Goal: Task Accomplishment & Management: Complete application form

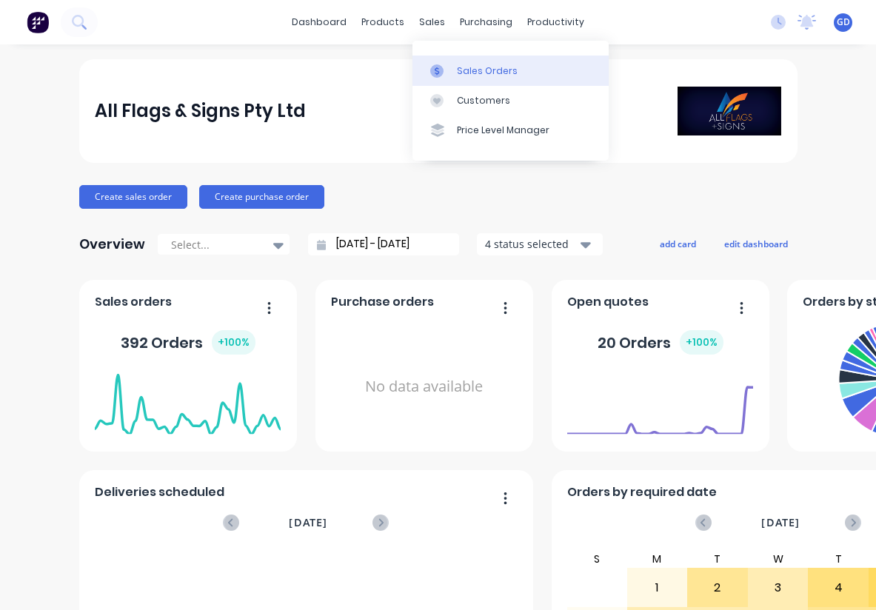
click at [467, 66] on div "Sales Orders" at bounding box center [487, 70] width 61 height 13
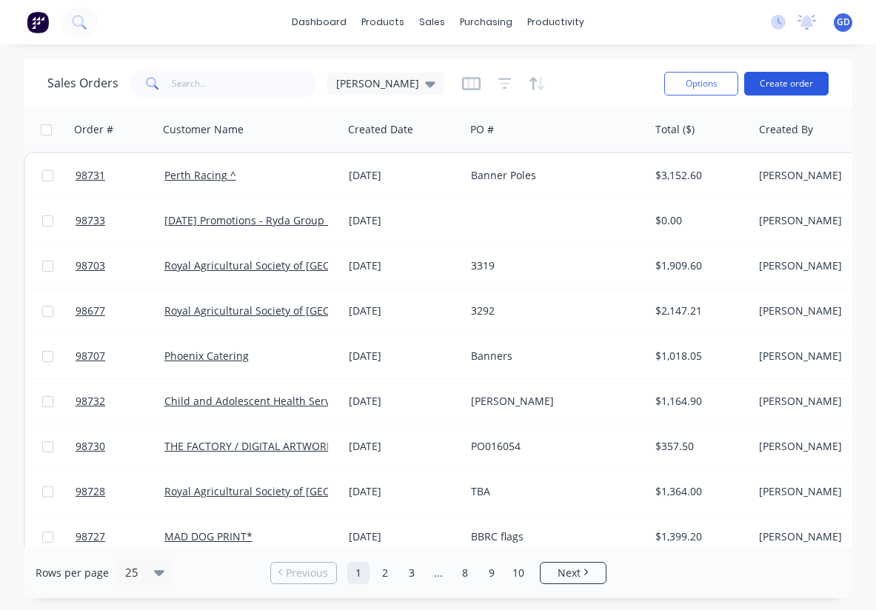
click at [782, 85] on button "Create order" at bounding box center [786, 84] width 84 height 24
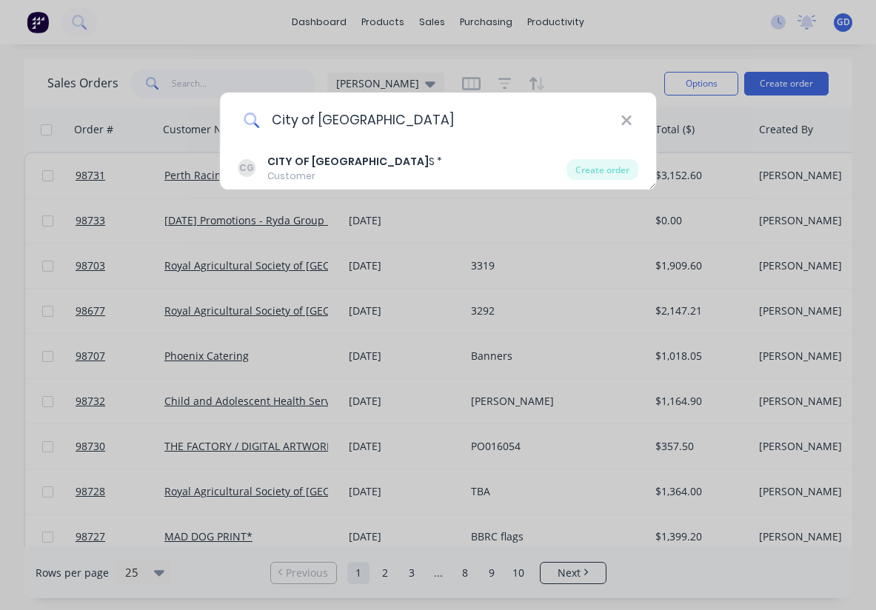
type input "City of Gosnells"
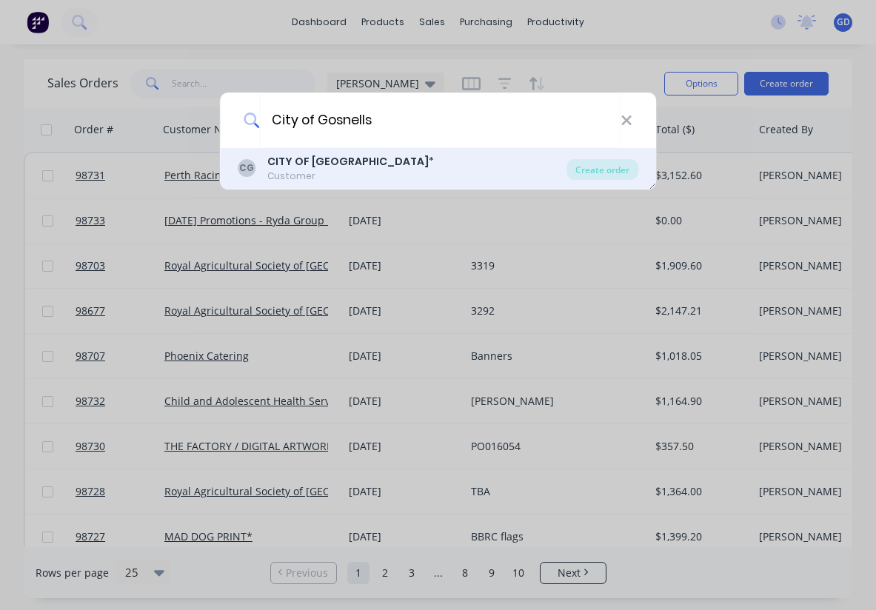
click at [296, 162] on b "CITY OF GOSNELLS" at bounding box center [347, 161] width 161 height 15
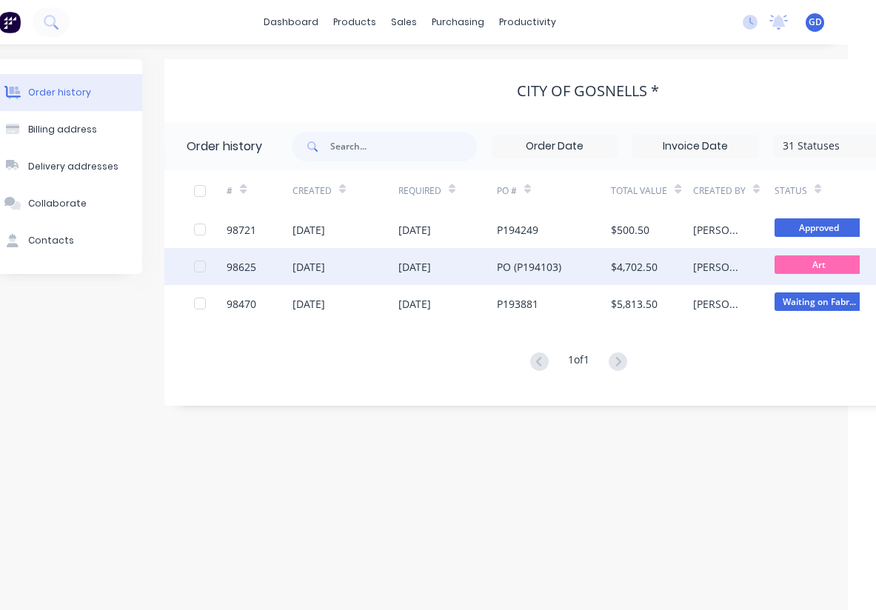
scroll to position [0, 27]
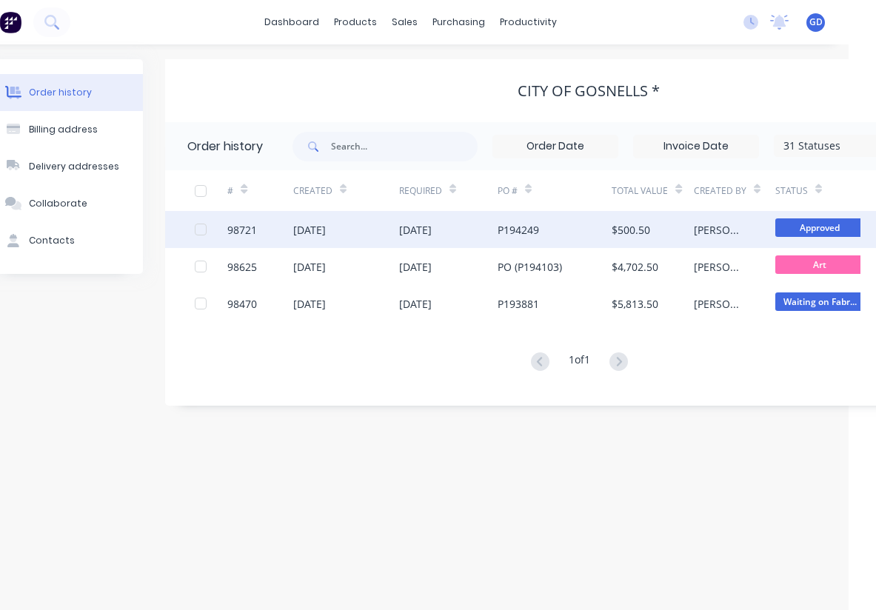
click at [242, 233] on div "98721" at bounding box center [242, 230] width 30 height 16
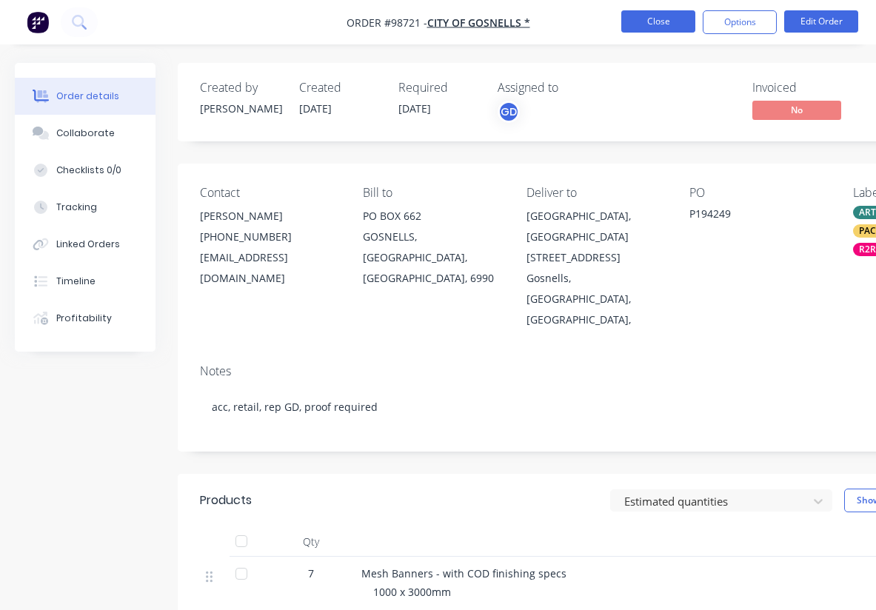
click at [659, 24] on button "Close" at bounding box center [658, 21] width 74 height 22
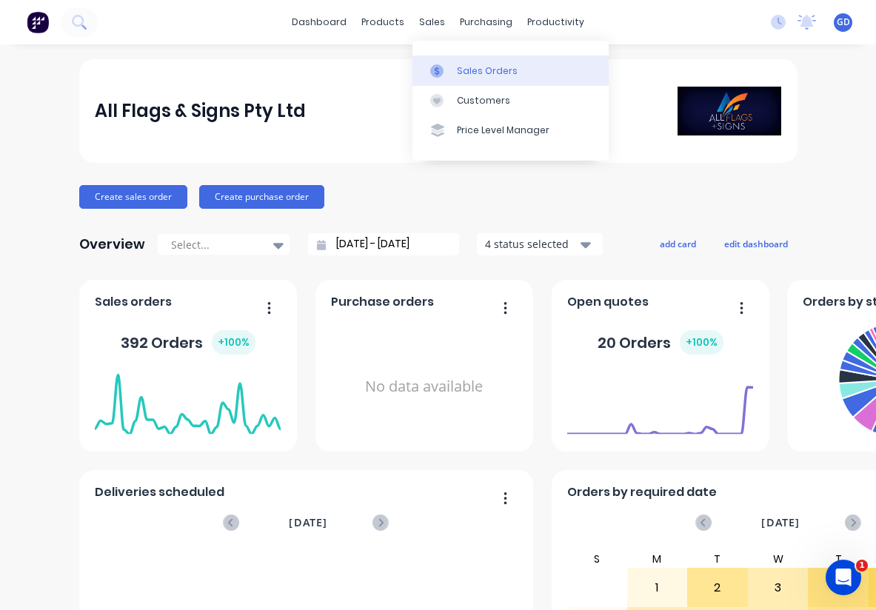
click at [482, 66] on div "Sales Orders" at bounding box center [487, 70] width 61 height 13
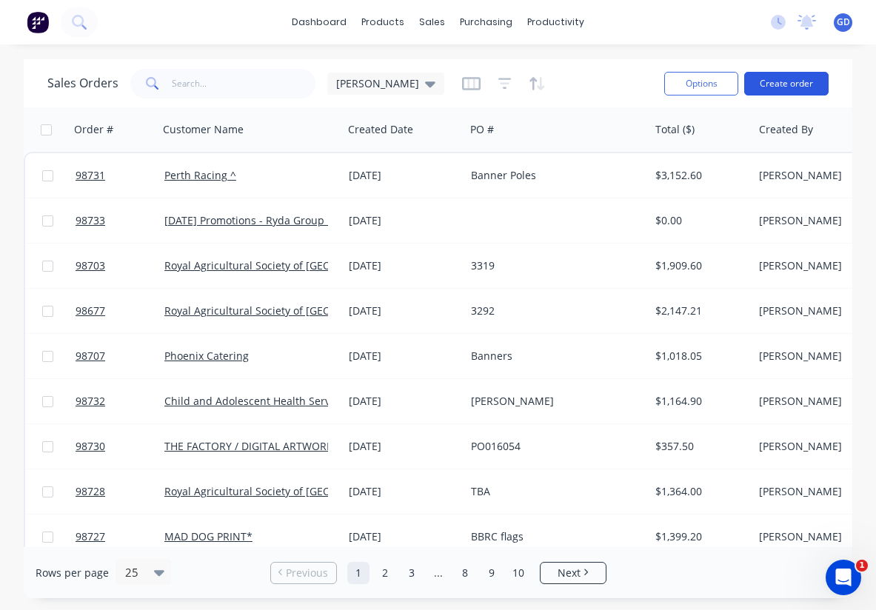
click at [791, 84] on button "Create order" at bounding box center [786, 84] width 84 height 24
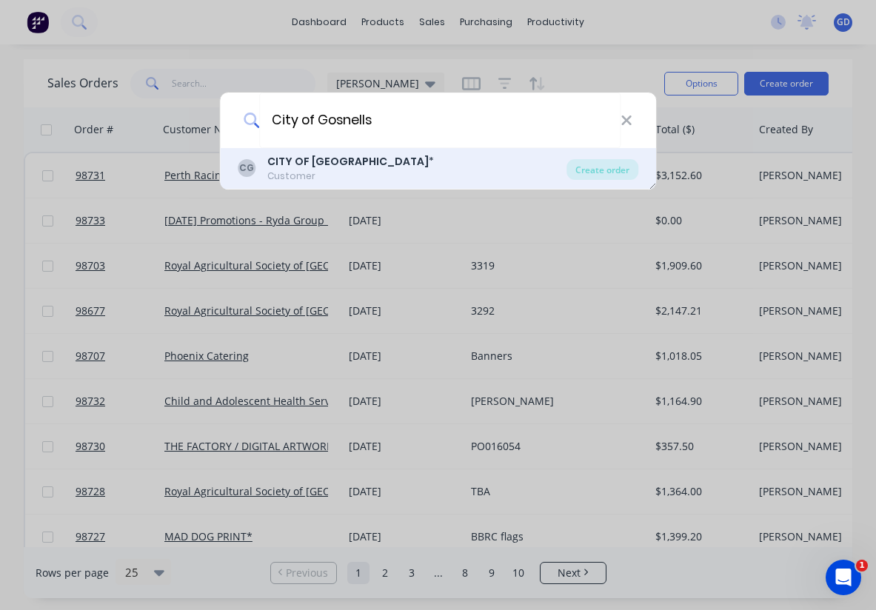
type input "City of Gosnells"
click at [305, 168] on b "CITY OF GOSNELLS" at bounding box center [347, 161] width 161 height 15
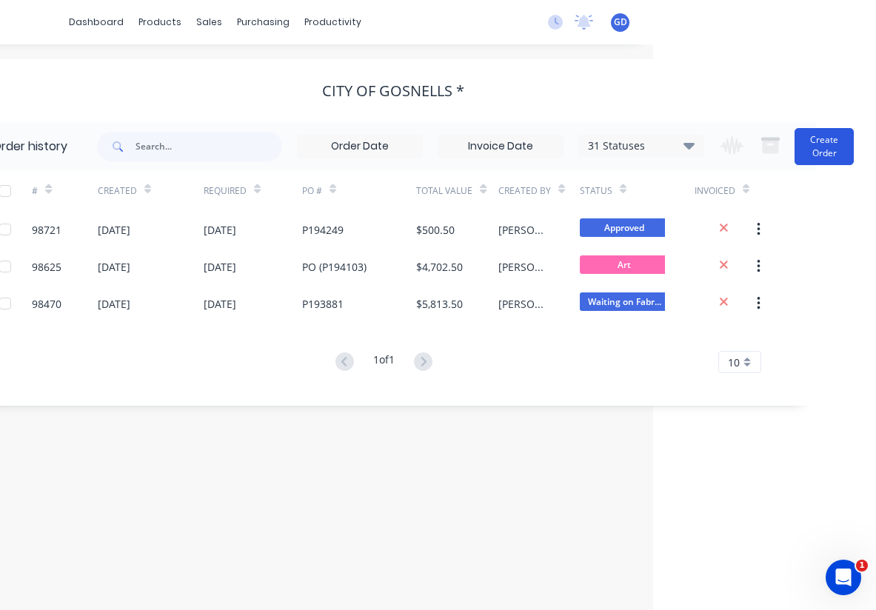
scroll to position [0, 223]
click at [820, 144] on button "Create Order" at bounding box center [824, 146] width 59 height 37
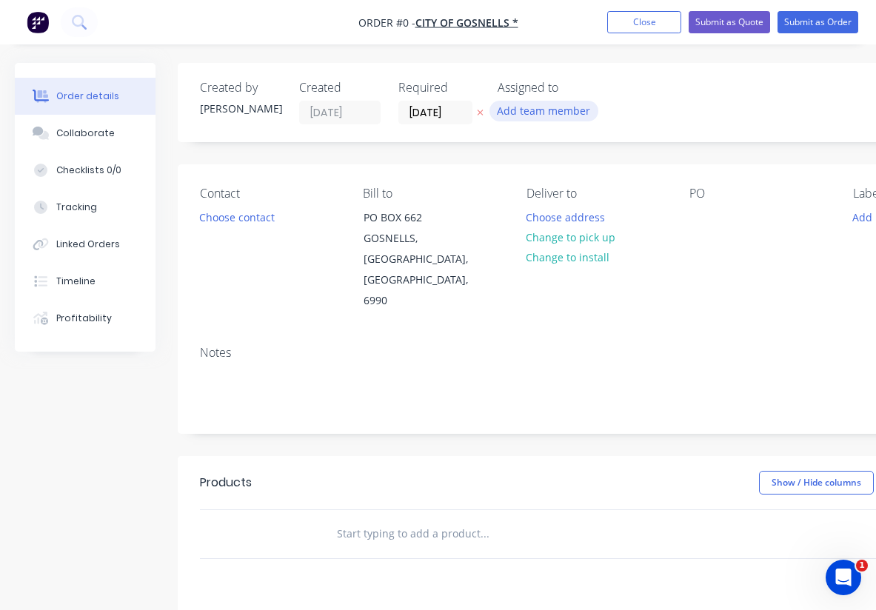
click at [558, 116] on button "Add team member" at bounding box center [544, 111] width 109 height 20
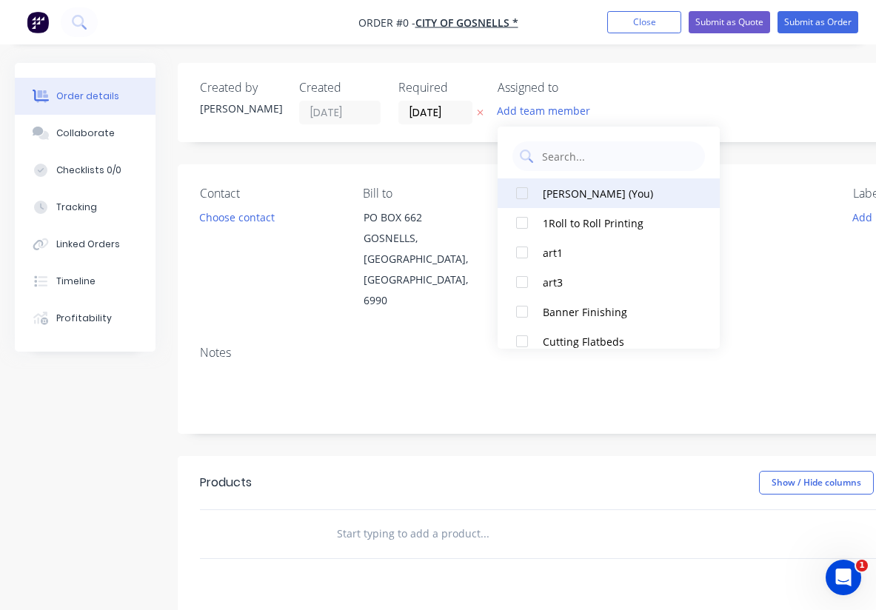
click at [525, 199] on div at bounding box center [522, 193] width 30 height 30
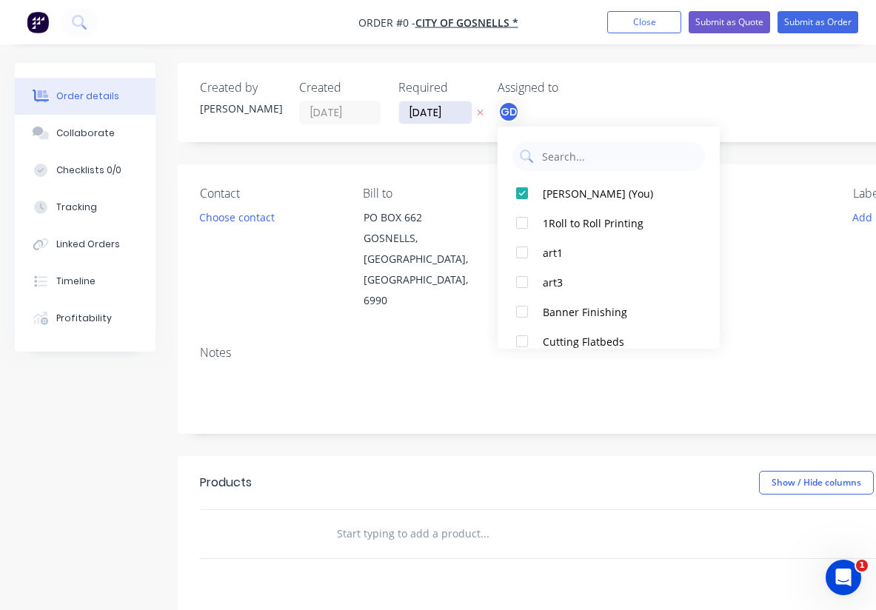
click at [430, 114] on div "Order details Collaborate Checklists 0/0 Tracking Linked Orders Timeline Profit…" at bounding box center [515, 500] width 1030 height 874
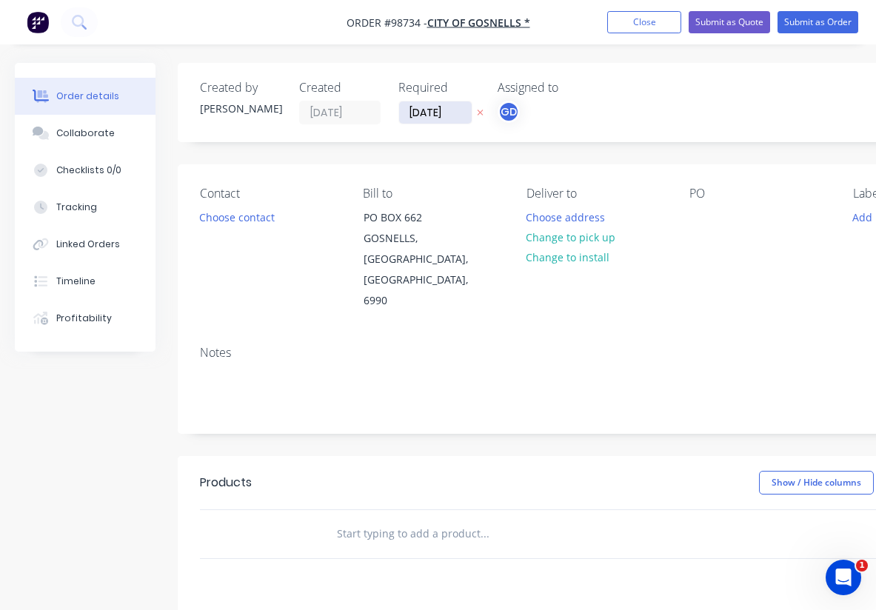
click at [430, 114] on input "[DATE]" at bounding box center [435, 112] width 73 height 22
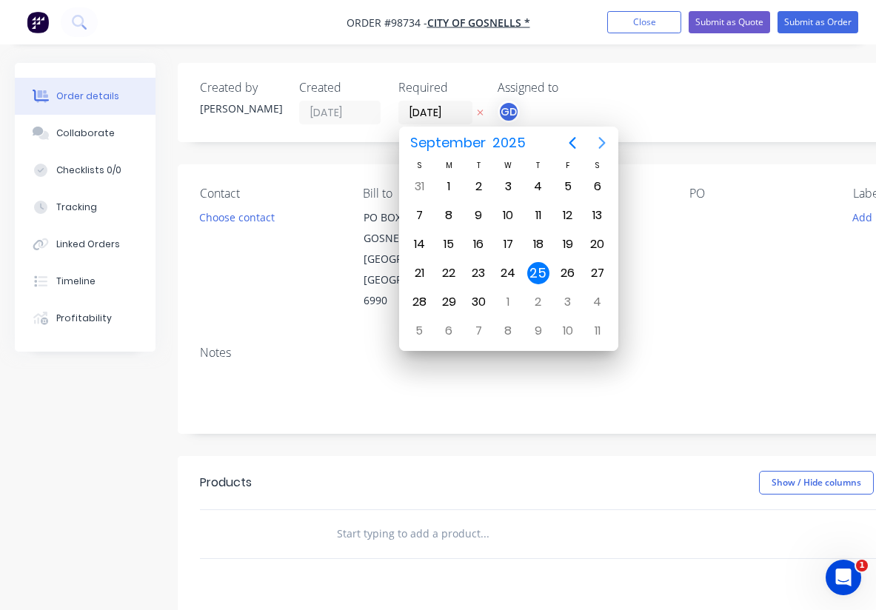
click at [598, 136] on icon "Next page" at bounding box center [602, 143] width 18 height 18
click at [568, 191] on div "3" at bounding box center [568, 187] width 22 height 22
type input "[DATE]"
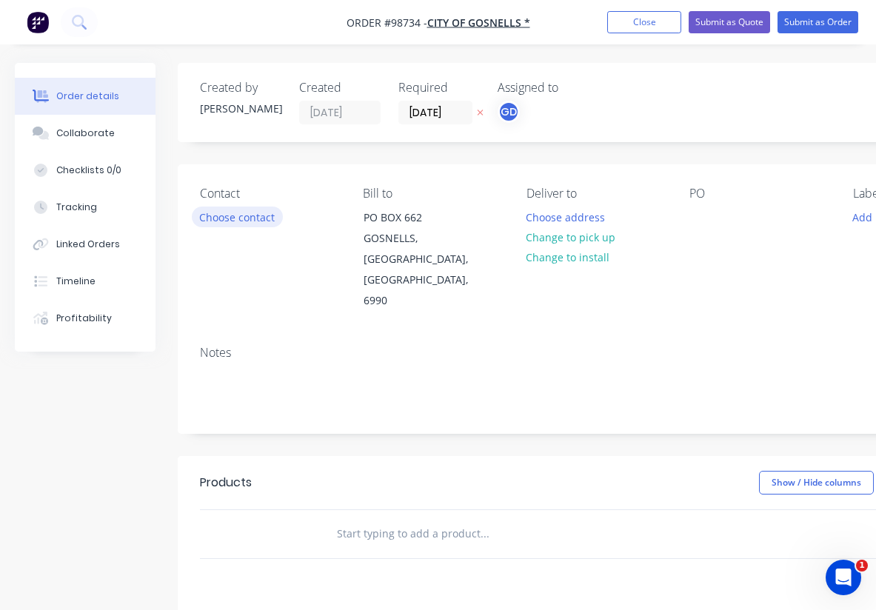
click at [228, 215] on button "Choose contact" at bounding box center [237, 217] width 91 height 20
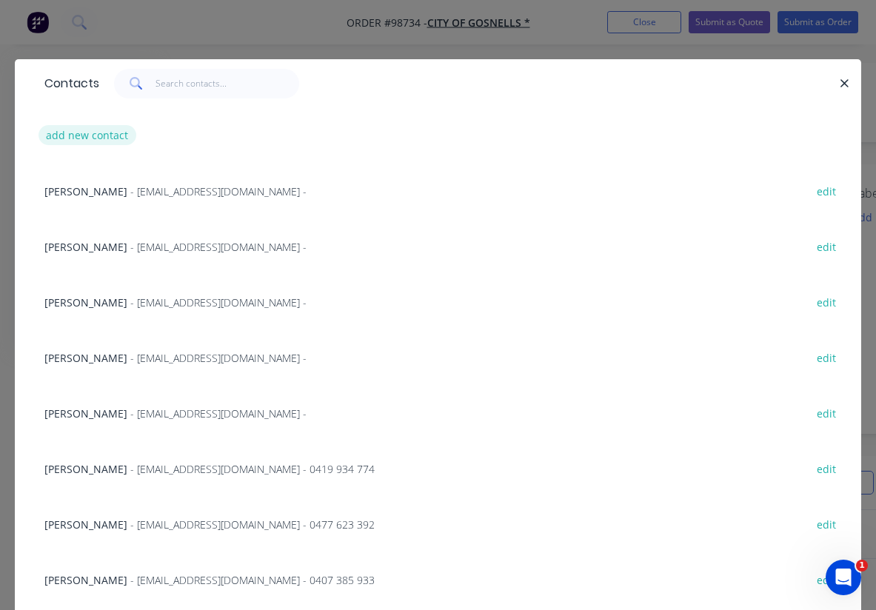
click at [84, 139] on button "add new contact" at bounding box center [88, 135] width 98 height 20
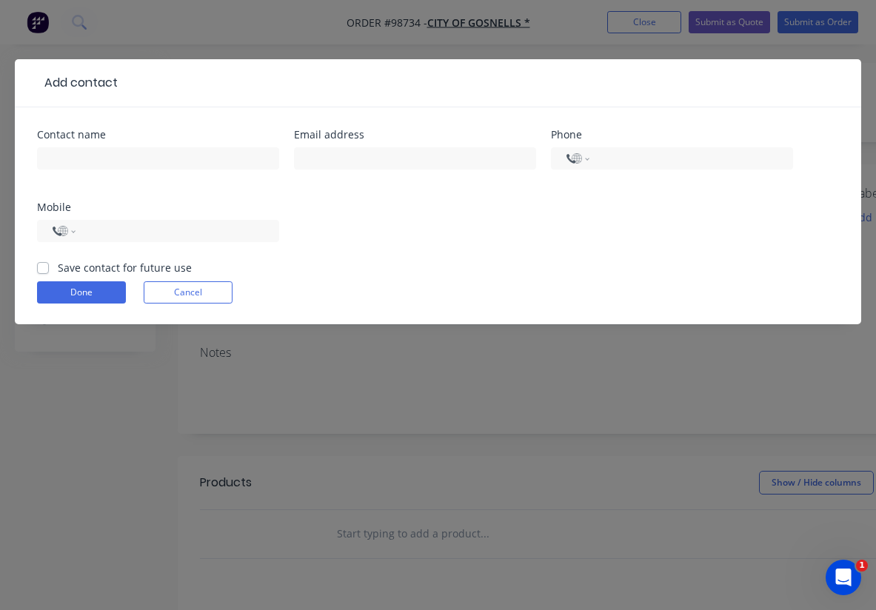
select select "AU"
type input "Phil Nix"
click at [58, 270] on label "Save contact for future use" at bounding box center [125, 268] width 134 height 16
click at [47, 270] on input "Save contact for future use" at bounding box center [43, 267] width 12 height 14
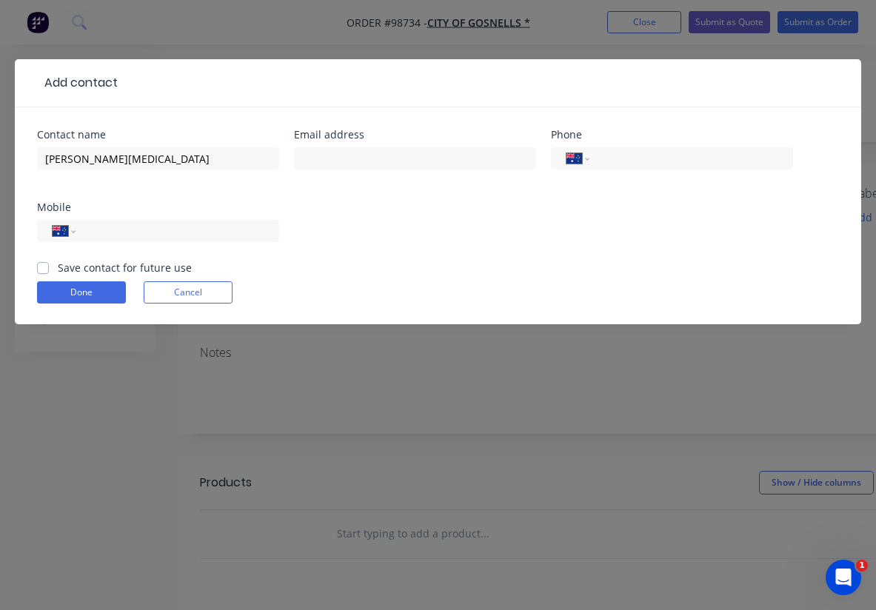
checkbox input "true"
click at [371, 172] on div at bounding box center [415, 166] width 242 height 44
paste input "[EMAIL_ADDRESS][DOMAIN_NAME]"
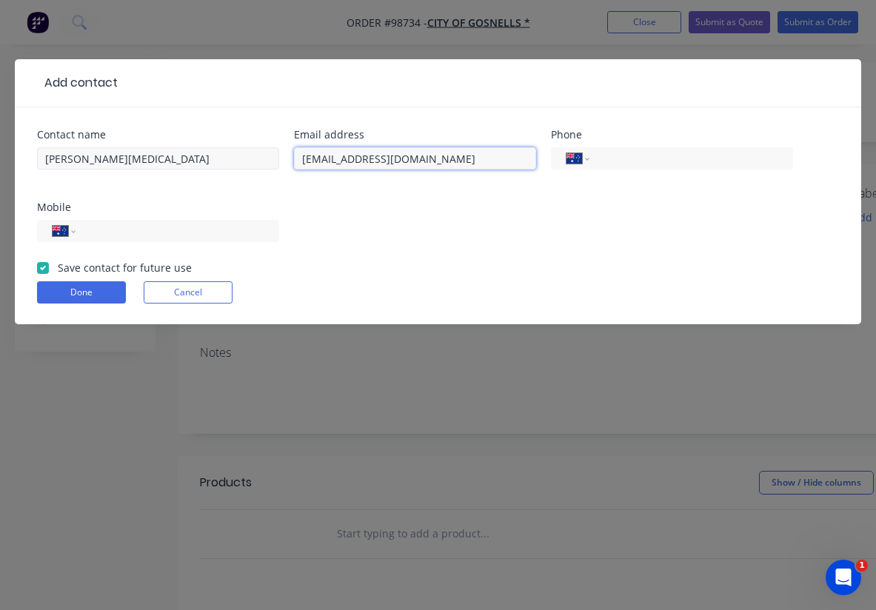
type input "[EMAIL_ADDRESS][DOMAIN_NAME]"
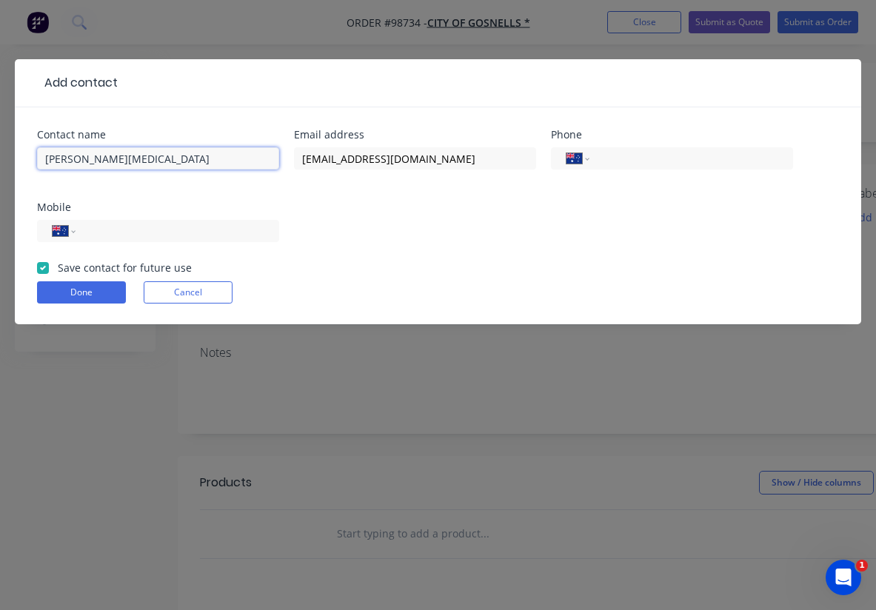
click at [65, 160] on input "Phil Nix" at bounding box center [158, 158] width 242 height 22
type input "[PERSON_NAME][MEDICAL_DATA]"
click at [121, 233] on input "tel" at bounding box center [175, 231] width 178 height 17
paste input "0437 956 166"
type input "0437 956 166"
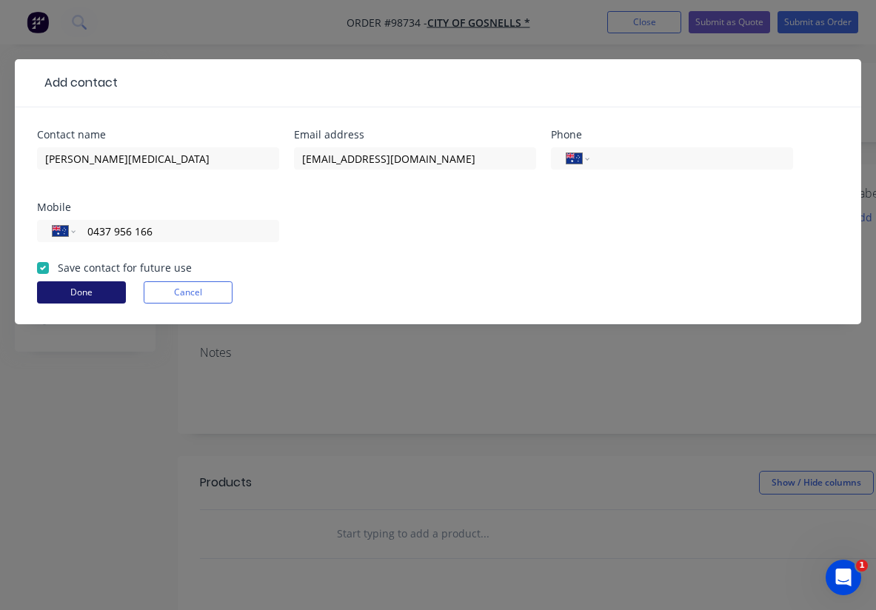
click at [87, 289] on button "Done" at bounding box center [81, 292] width 89 height 22
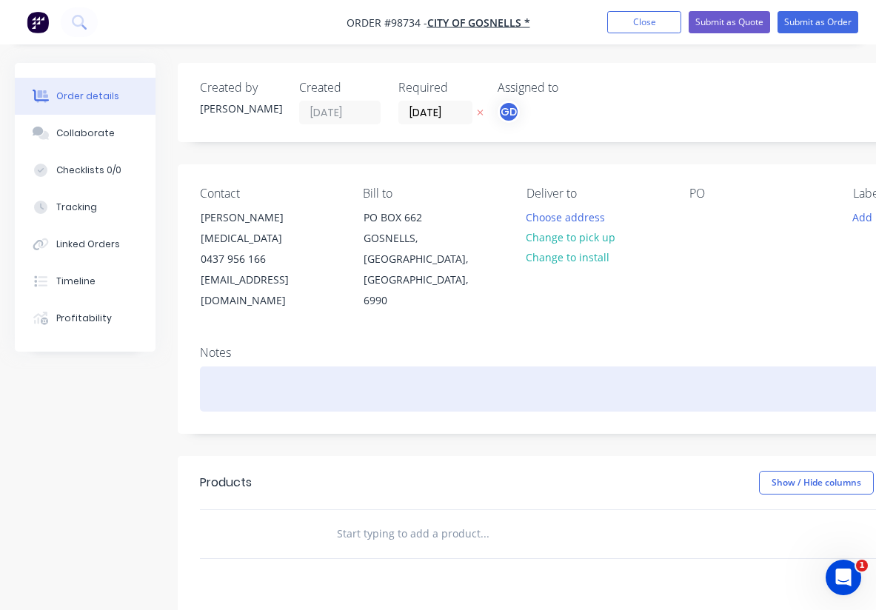
click at [248, 367] on div at bounding box center [596, 389] width 793 height 45
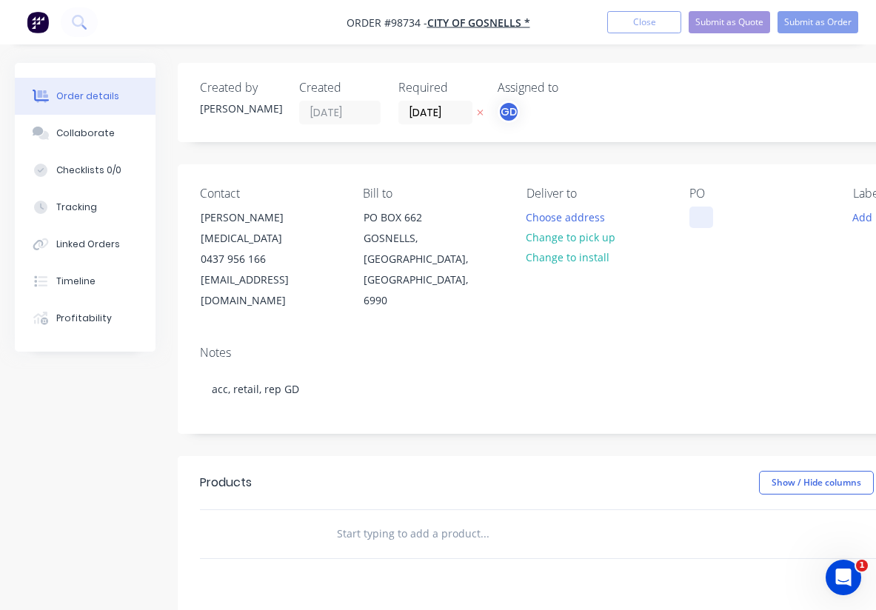
click at [698, 216] on div at bounding box center [702, 217] width 24 height 21
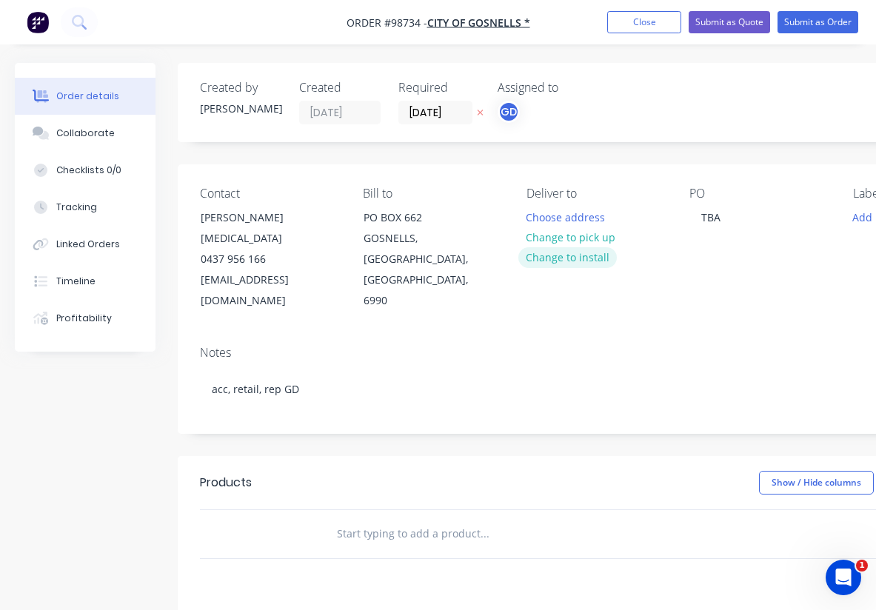
click at [568, 259] on button "Change to install" at bounding box center [567, 257] width 99 height 20
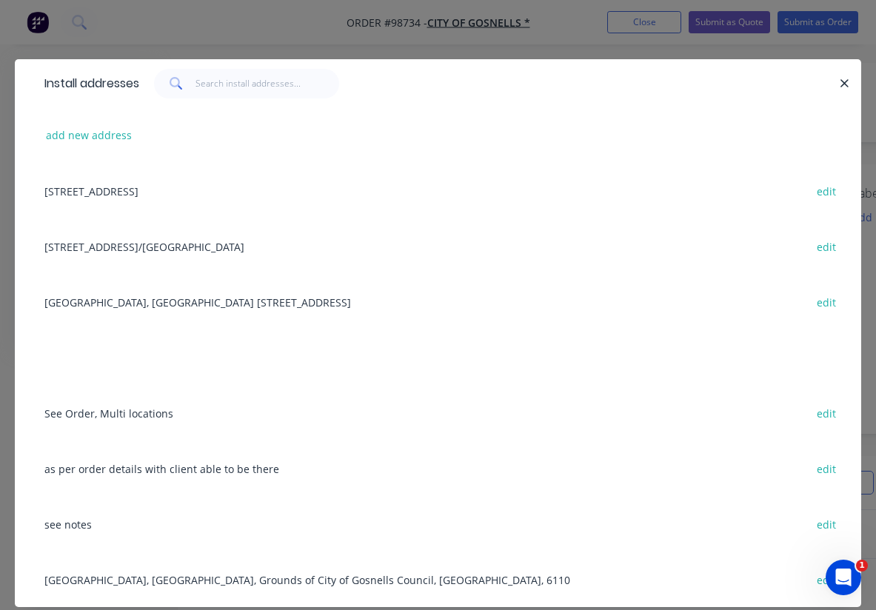
click at [106, 250] on div "2 Canning Park Avenue Maddington/Gosnells edit" at bounding box center [438, 246] width 802 height 56
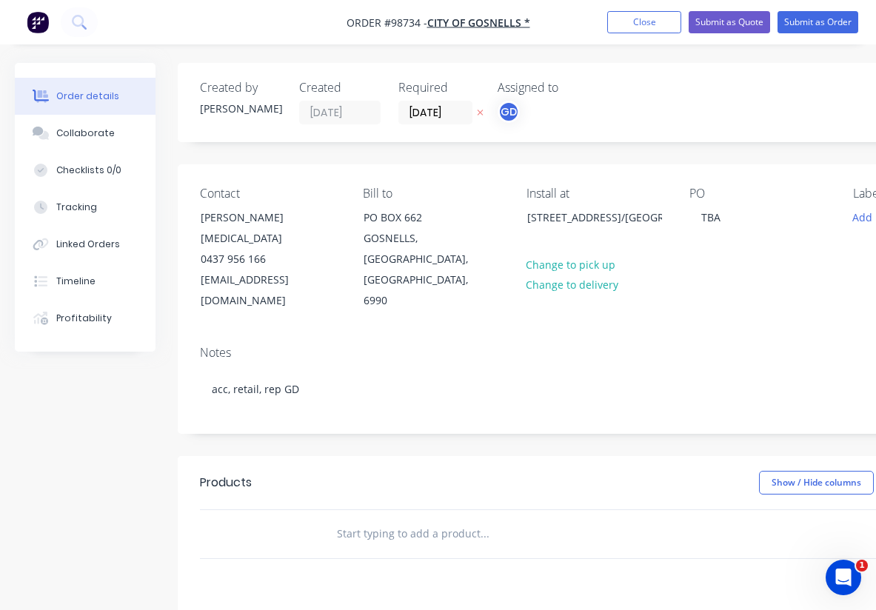
scroll to position [0, 153]
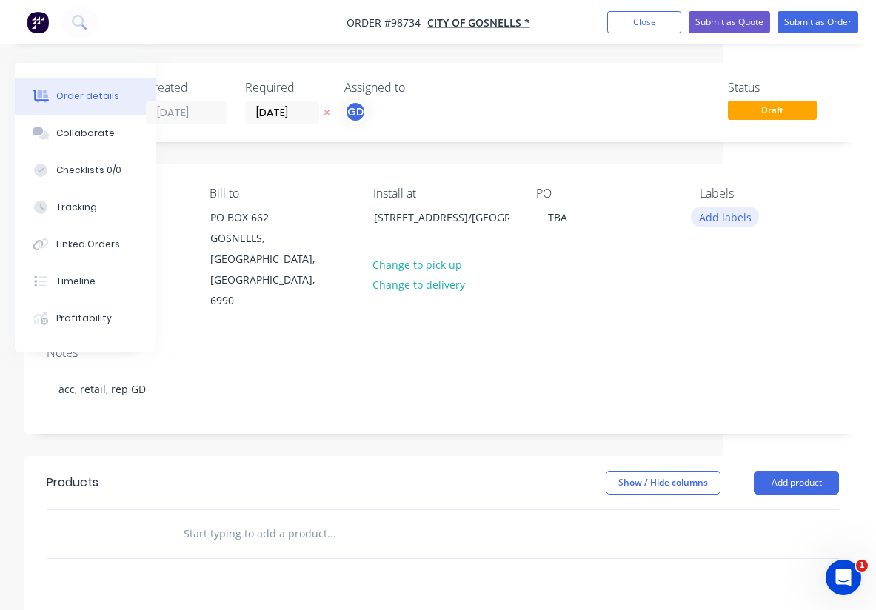
click at [735, 217] on button "Add labels" at bounding box center [725, 217] width 68 height 20
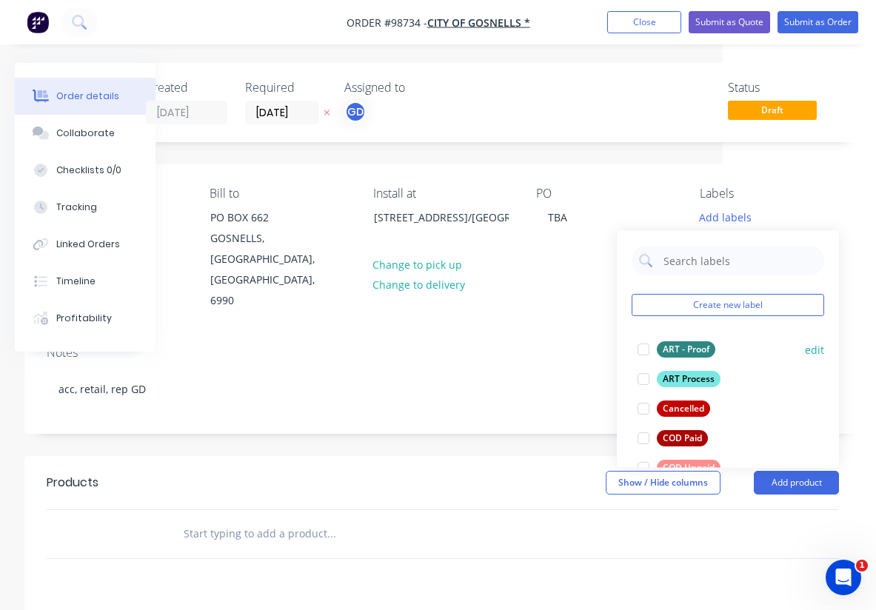
click at [692, 348] on div "ART - Proof" at bounding box center [686, 349] width 59 height 16
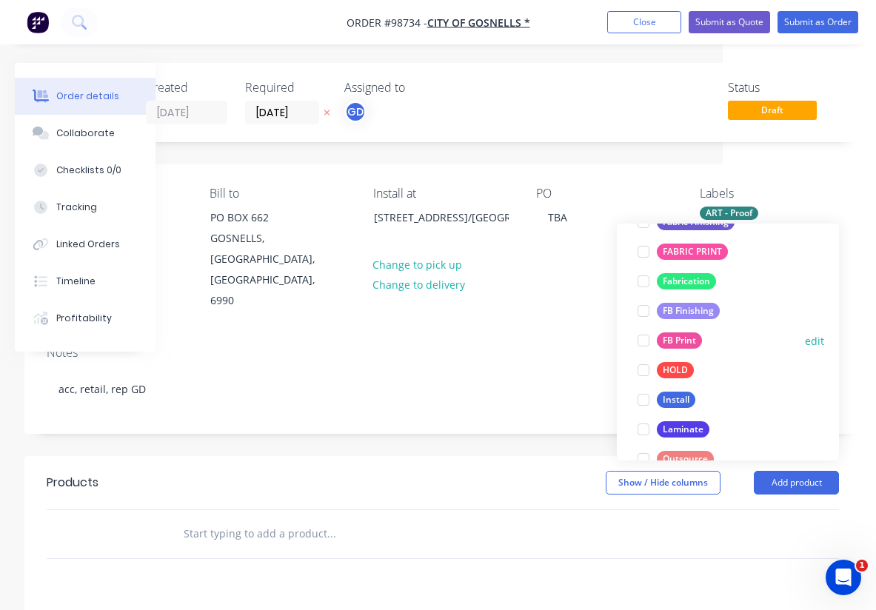
scroll to position [346, 0]
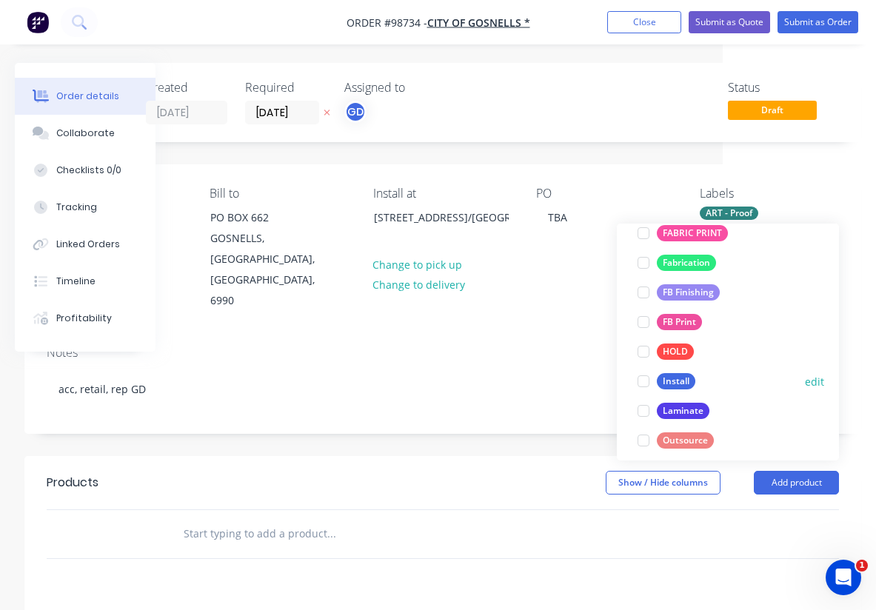
click at [675, 385] on div "Install" at bounding box center [676, 381] width 39 height 16
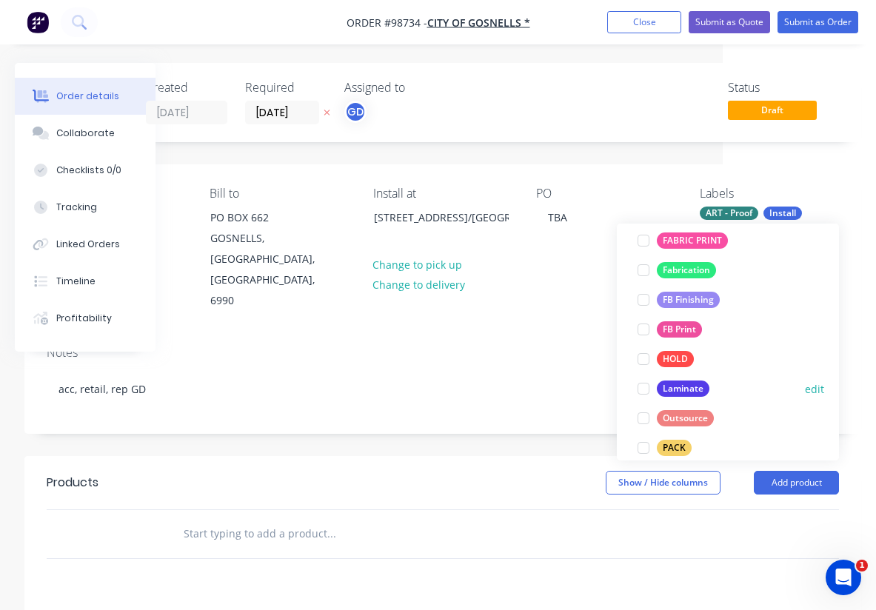
scroll to position [373, 0]
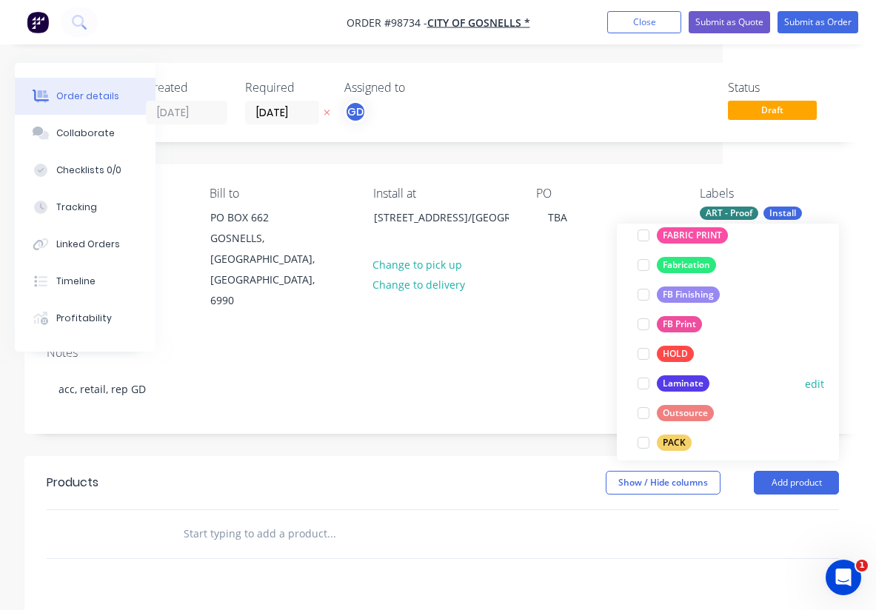
click at [704, 390] on div "Laminate" at bounding box center [683, 384] width 53 height 16
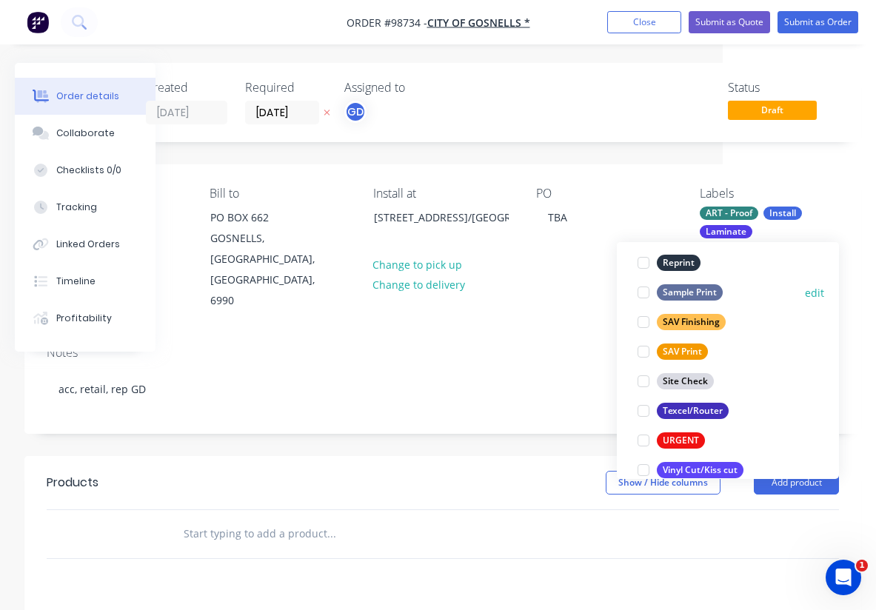
scroll to position [693, 0]
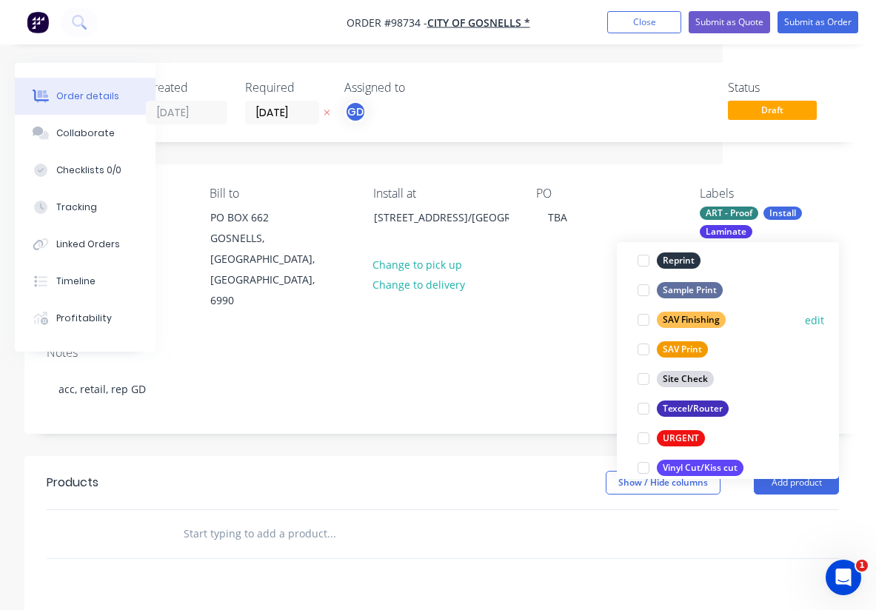
click at [689, 317] on div "SAV Finishing" at bounding box center [691, 320] width 69 height 16
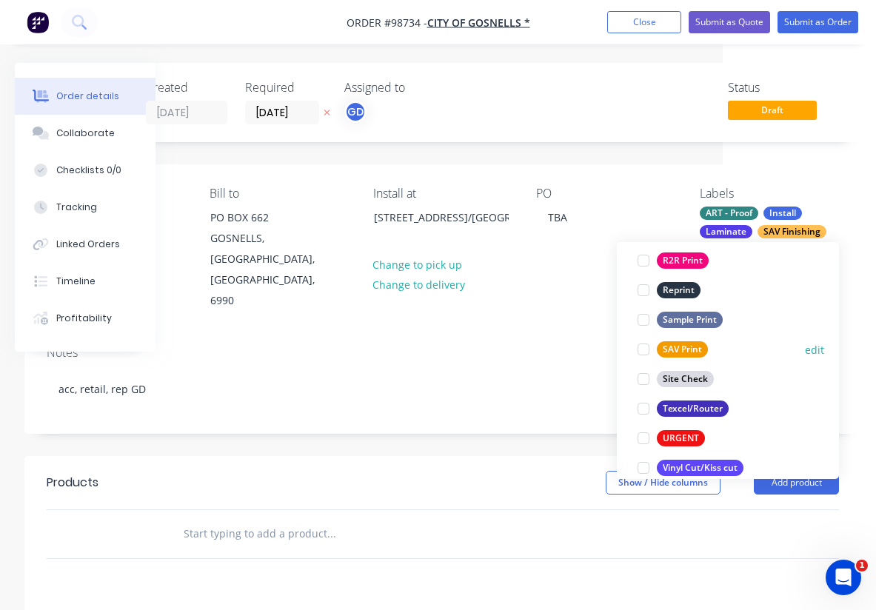
click at [690, 348] on div "SAV Print" at bounding box center [682, 349] width 51 height 16
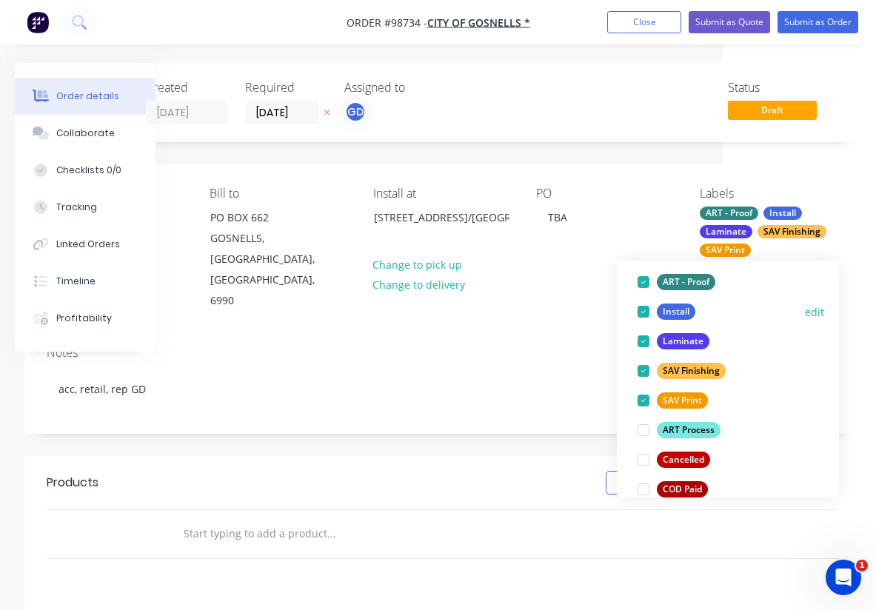
scroll to position [103, 0]
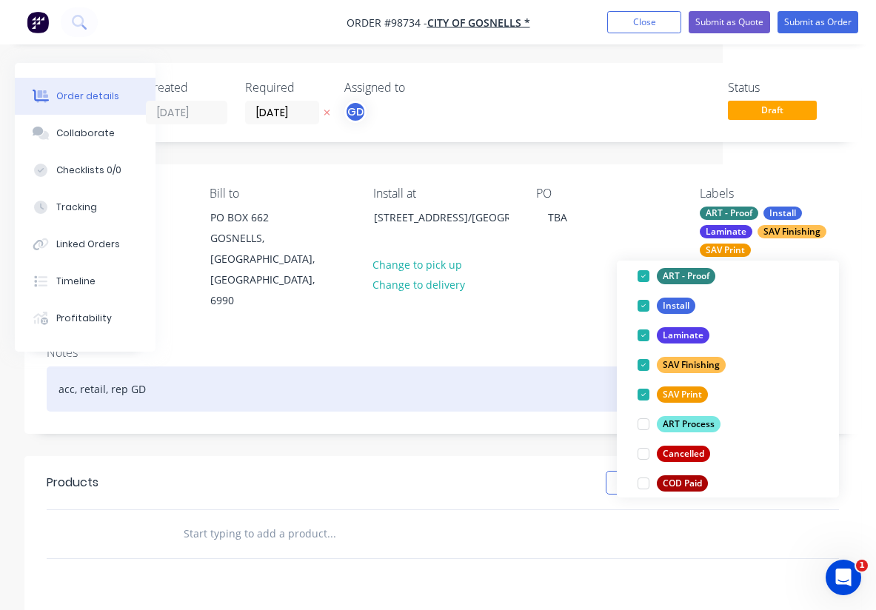
click at [518, 367] on div "acc, retail, rep GD" at bounding box center [443, 389] width 793 height 45
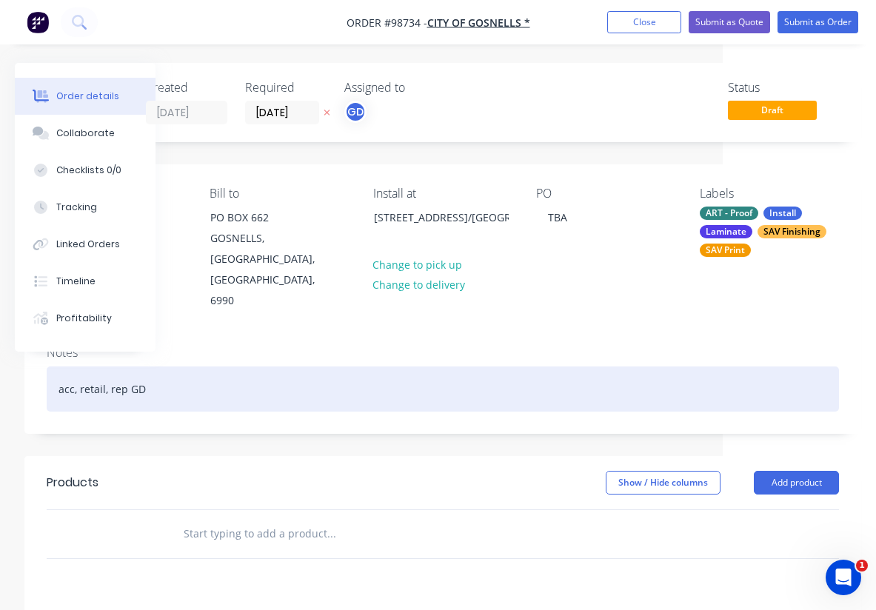
scroll to position [0, 153]
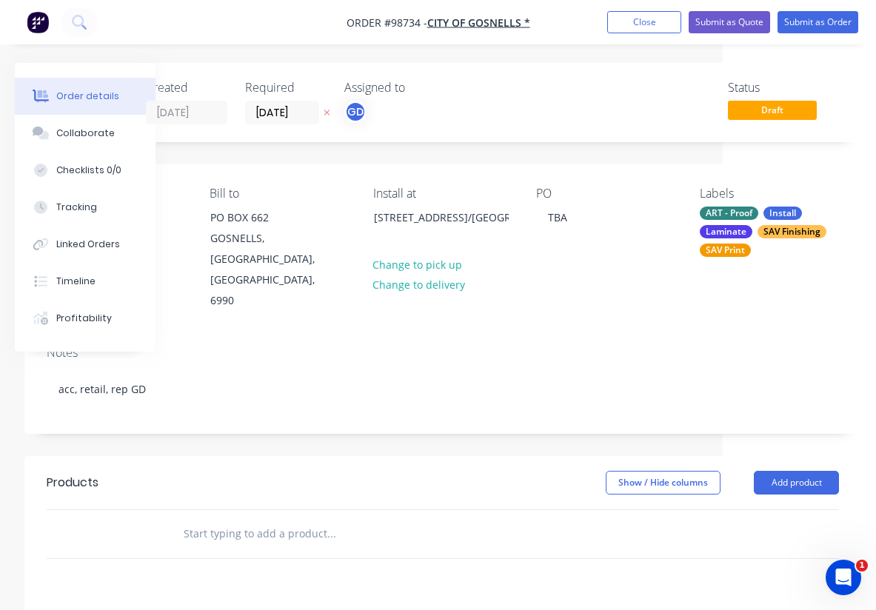
click at [267, 519] on input "text" at bounding box center [331, 534] width 296 height 30
click at [234, 519] on input "text" at bounding box center [331, 534] width 296 height 30
paste input "Printed Vehicle graphic, UV laminated cut and install as per example truck atta…"
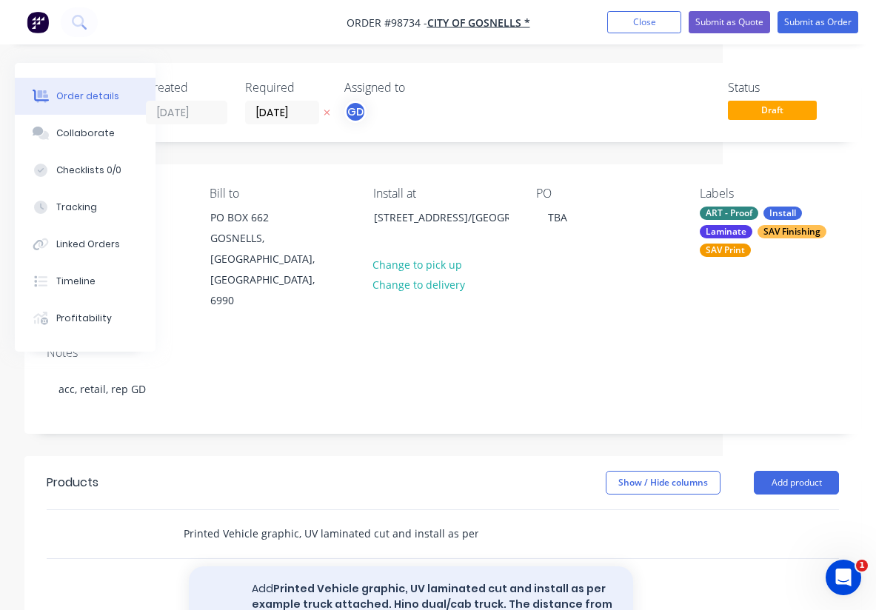
type input "Printed Vehicle graphic, UV laminated cut and install as per example truck atta…"
click at [376, 567] on button "Add Printed Vehicle graphic, UV laminated cut and install as per example truck …" at bounding box center [411, 620] width 444 height 107
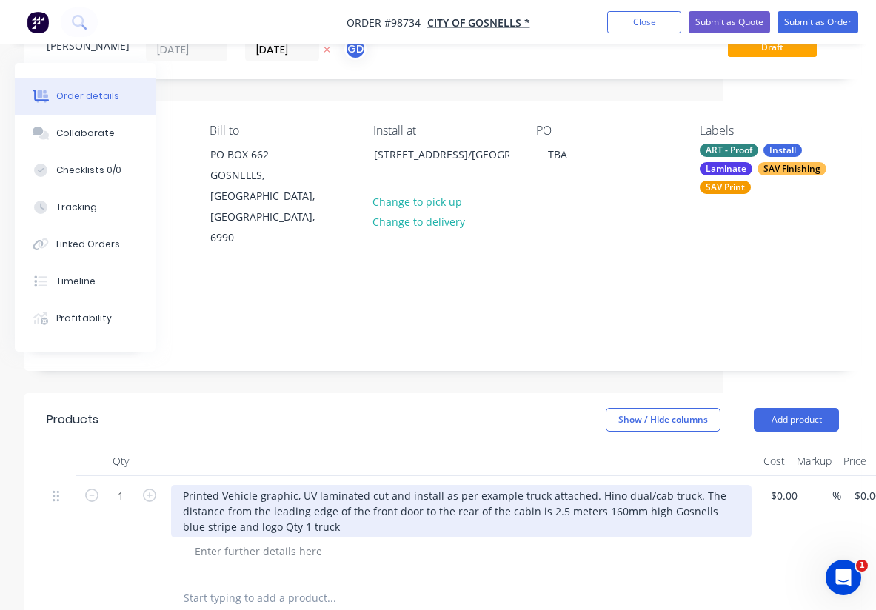
scroll to position [69, 153]
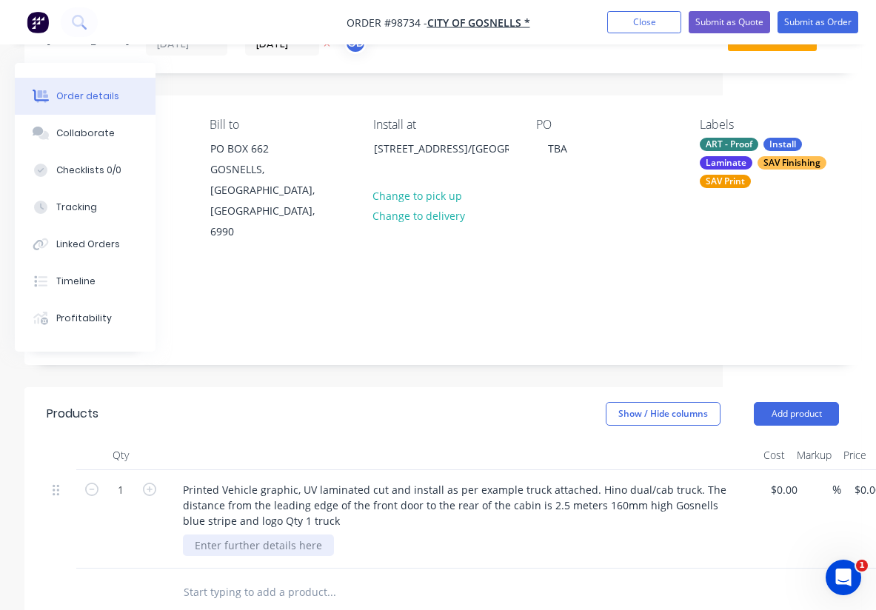
click at [274, 535] on div at bounding box center [258, 545] width 151 height 21
click at [364, 524] on div "Printed Vehicle graphic, UV laminated cut and install as per example truck atta…" at bounding box center [461, 519] width 593 height 99
click at [149, 483] on icon "button" at bounding box center [149, 489] width 13 height 13
type input "2"
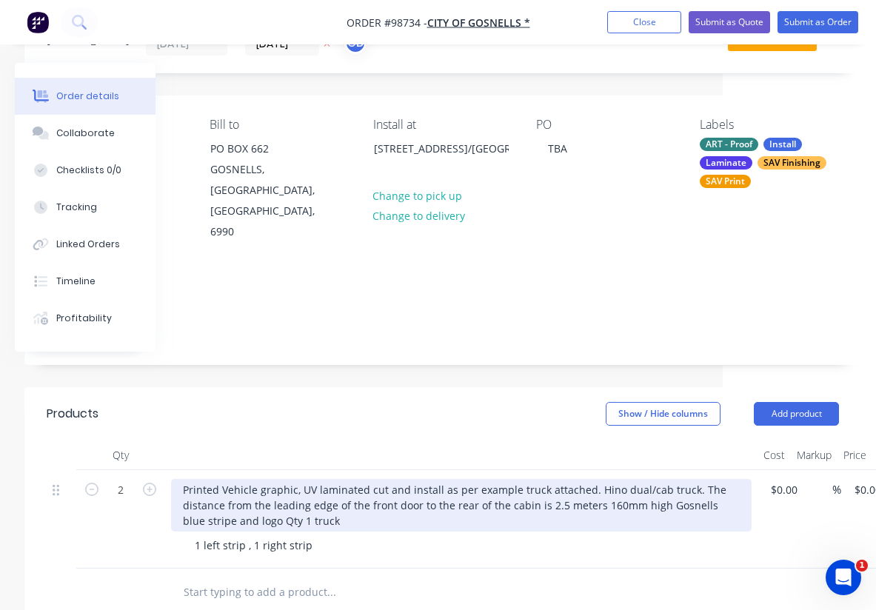
click at [257, 481] on div "Printed Vehicle graphic, UV laminated cut and install as per example truck atta…" at bounding box center [461, 505] width 581 height 53
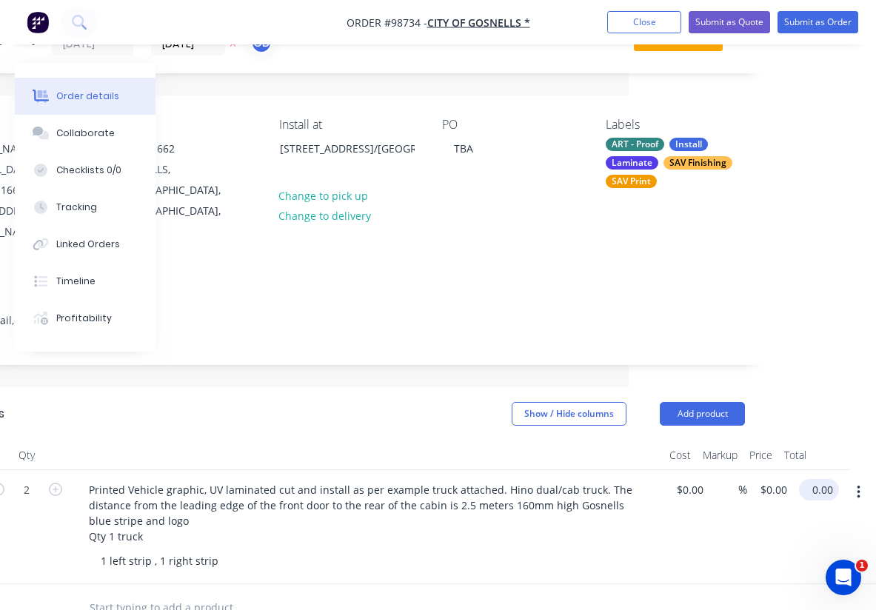
click at [824, 479] on input "0.00" at bounding box center [822, 489] width 34 height 21
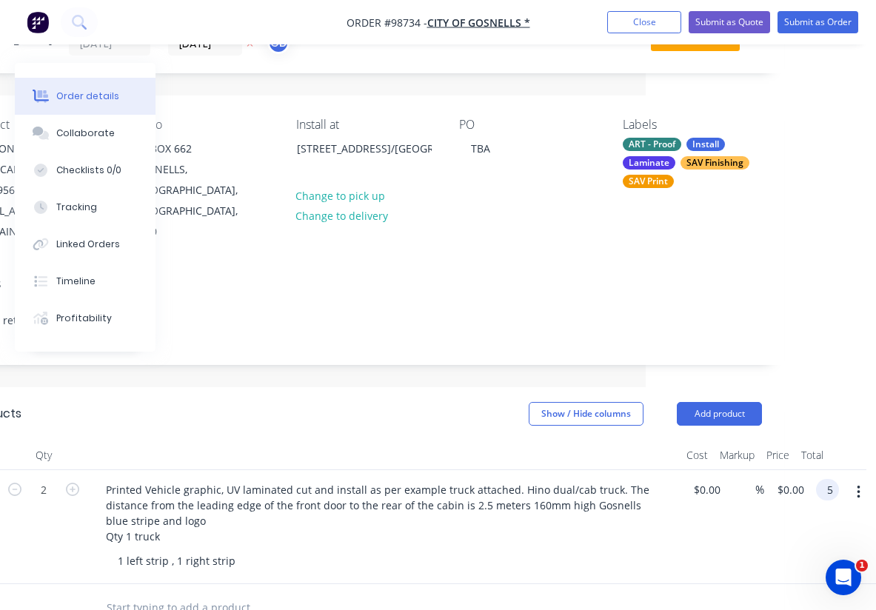
scroll to position [69, 230]
type input "$500.00"
type input "$250.00"
click at [645, 550] on div "1 left strip , 1 right strip" at bounding box center [390, 560] width 569 height 21
click at [713, 402] on button "Add product" at bounding box center [719, 414] width 85 height 24
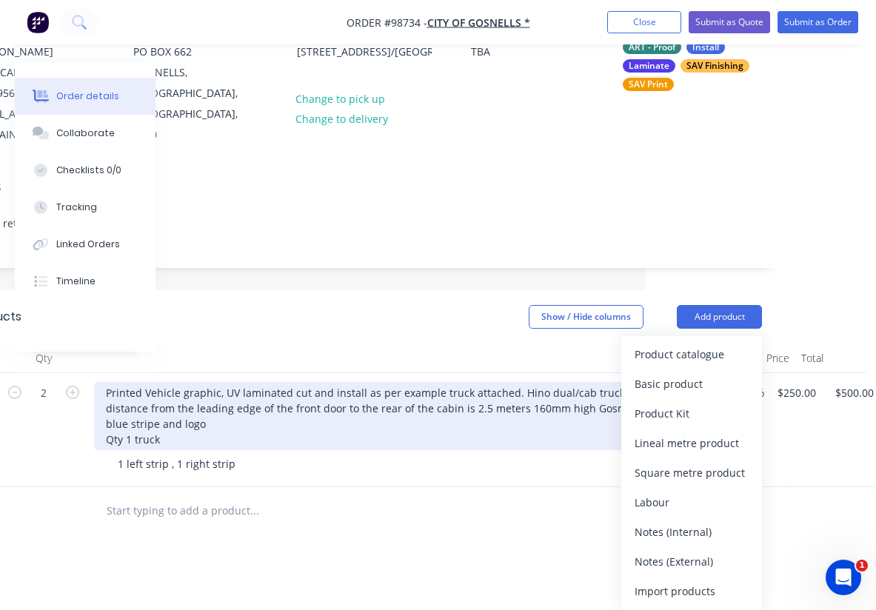
scroll to position [185, 230]
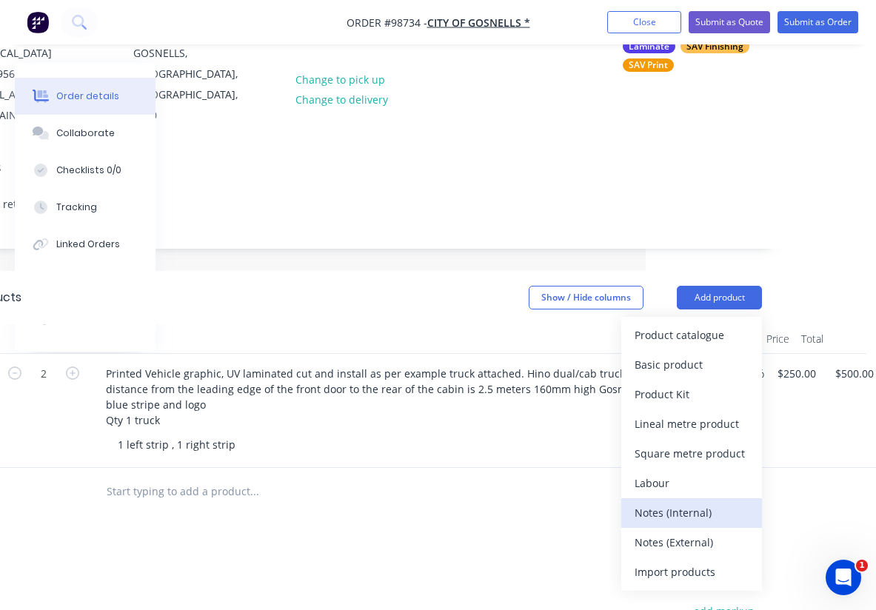
click at [668, 502] on div "Notes (Internal)" at bounding box center [692, 512] width 114 height 21
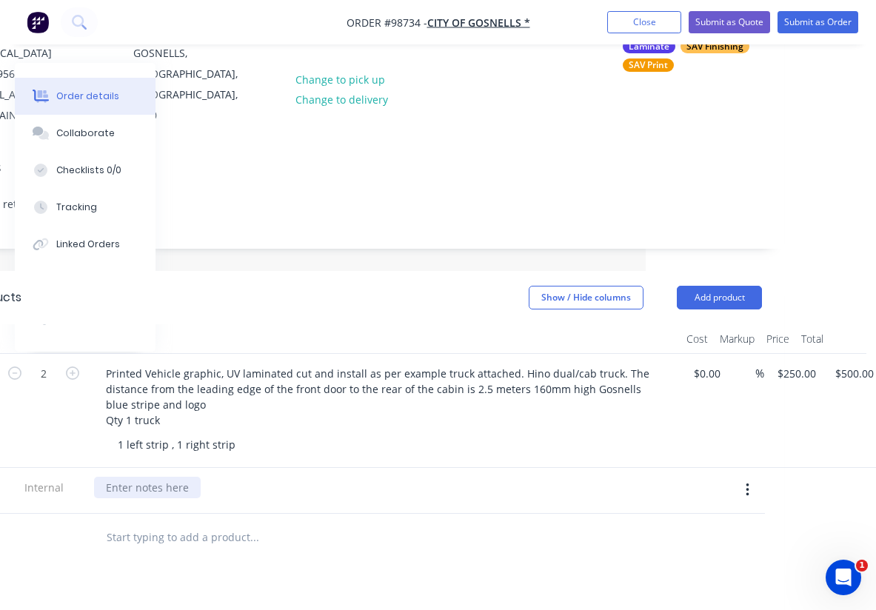
click at [160, 477] on div at bounding box center [147, 487] width 107 height 21
paste div
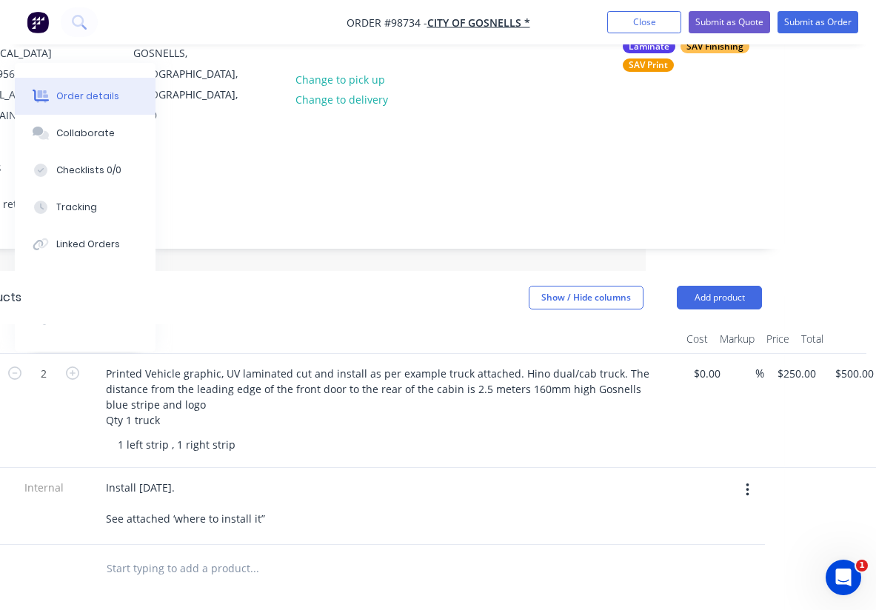
click at [353, 477] on div "Install 3rd October. See attached ‘where to install it”" at bounding box center [384, 503] width 581 height 53
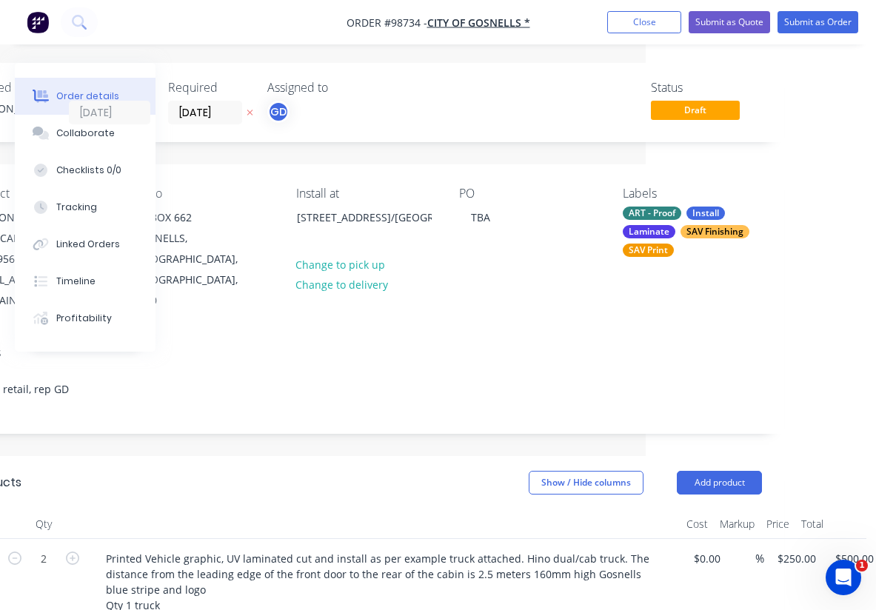
scroll to position [0, 0]
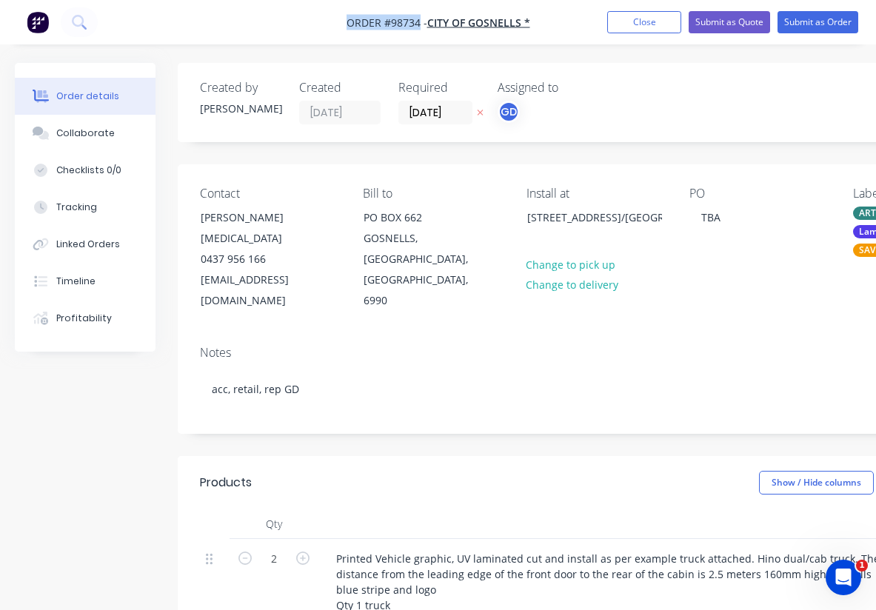
drag, startPoint x: 340, startPoint y: 21, endPoint x: 419, endPoint y: 27, distance: 79.5
click at [419, 27] on nav "Order #98734 - CITY OF GOSNELLS * Add product Close Submit as Quote Submit as O…" at bounding box center [438, 22] width 876 height 44
copy span "Order #98734"
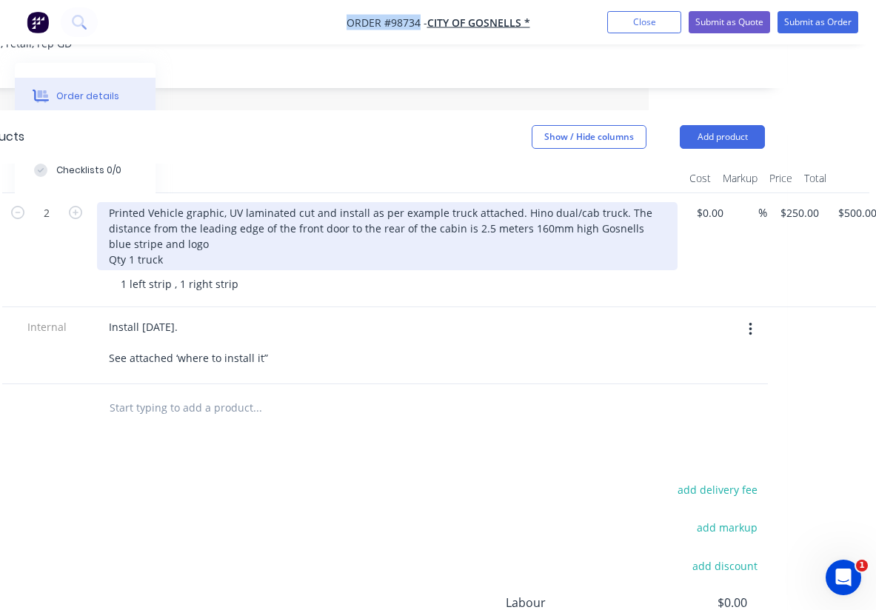
scroll to position [0, 227]
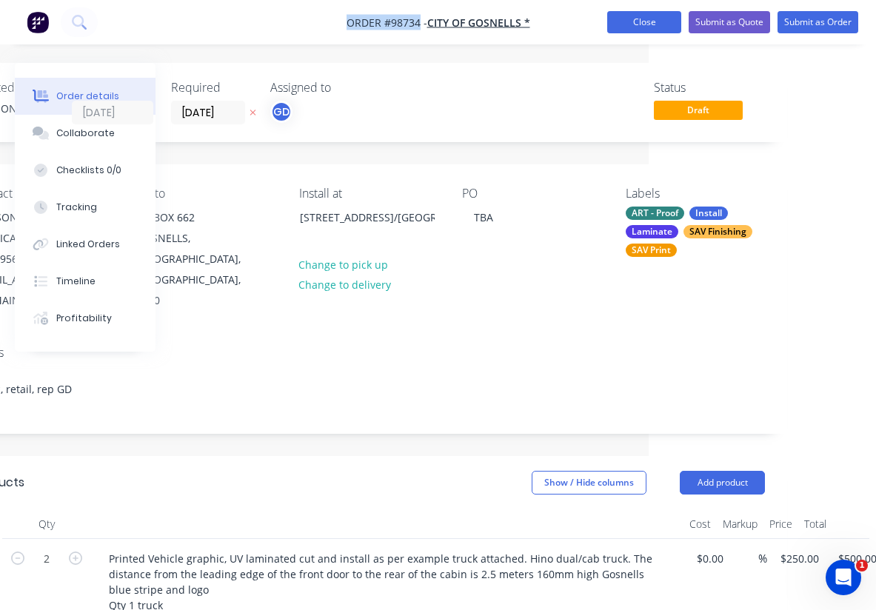
click at [630, 23] on button "Close" at bounding box center [644, 22] width 74 height 22
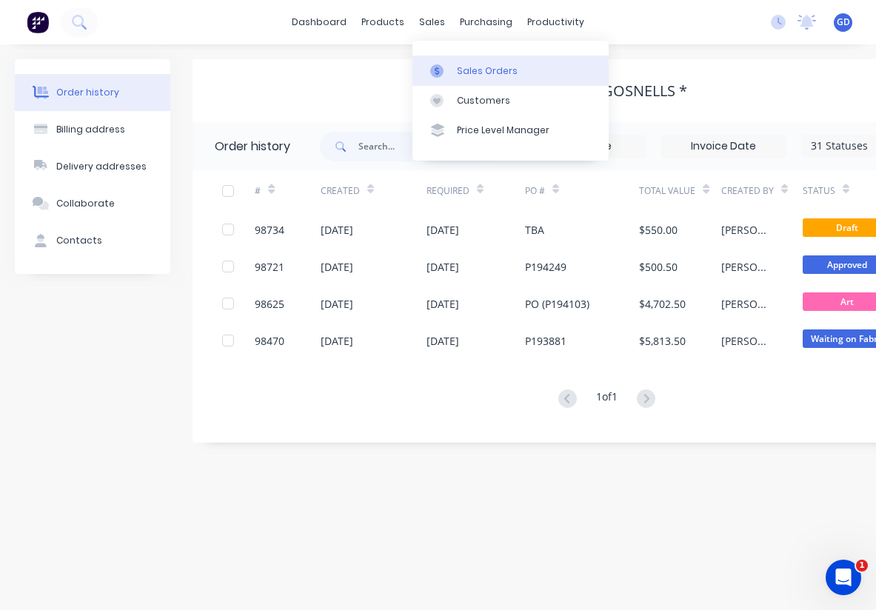
click at [468, 68] on div "Sales Orders" at bounding box center [487, 70] width 61 height 13
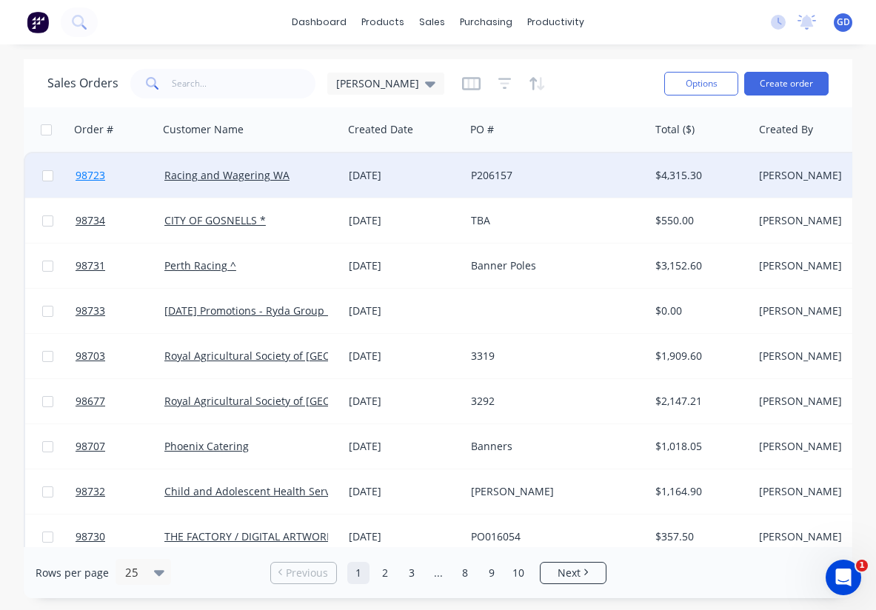
click at [92, 183] on link "98723" at bounding box center [120, 175] width 89 height 44
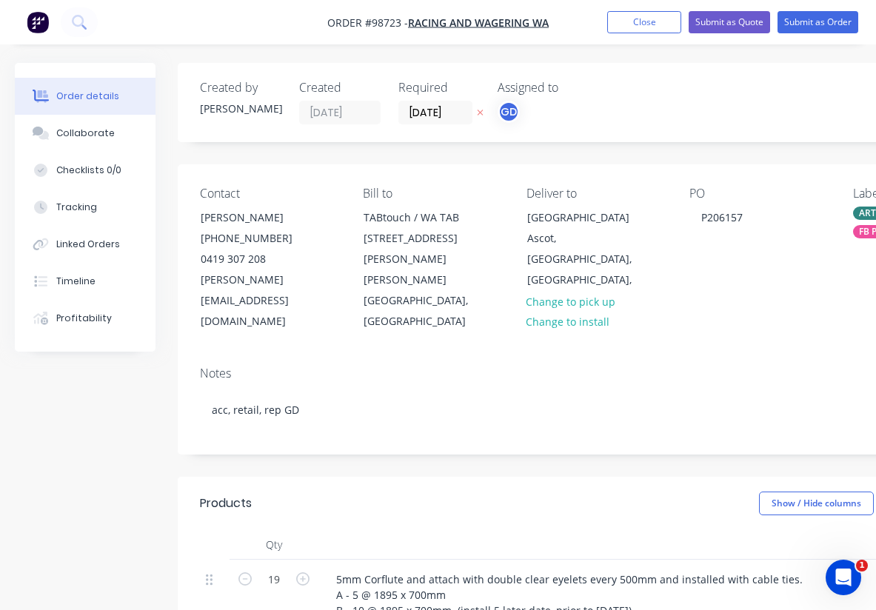
type input "$206.4737"
type input "$3,923.00"
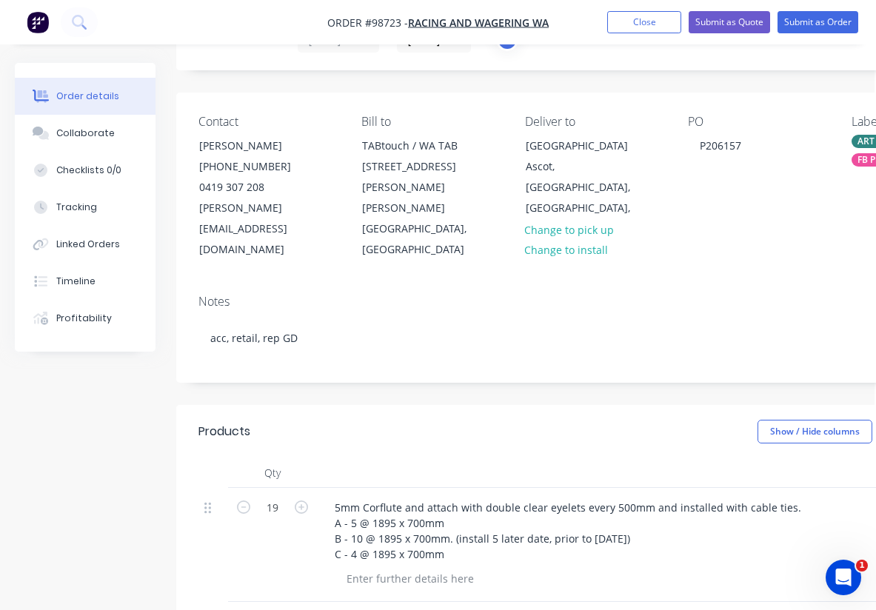
scroll to position [0, 1]
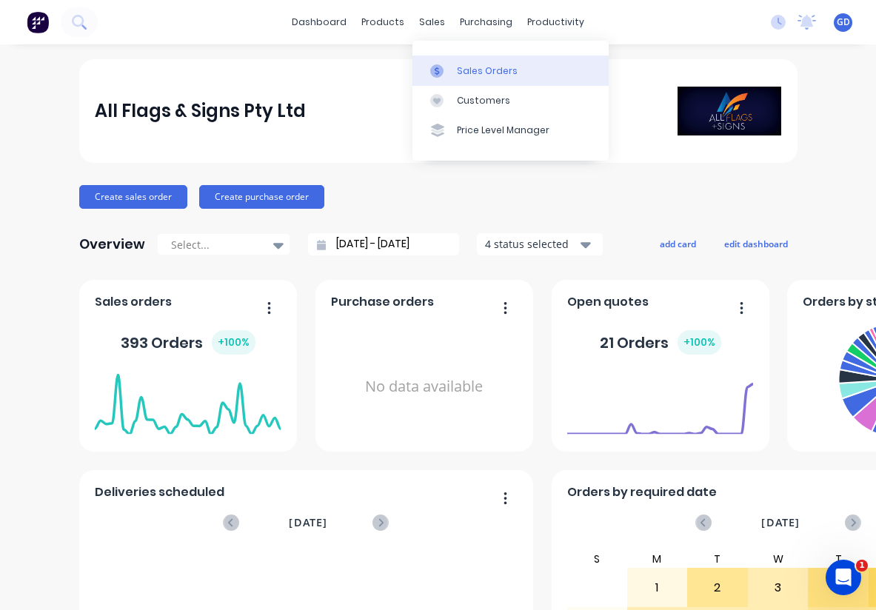
click at [480, 63] on link "Sales Orders" at bounding box center [511, 71] width 196 height 30
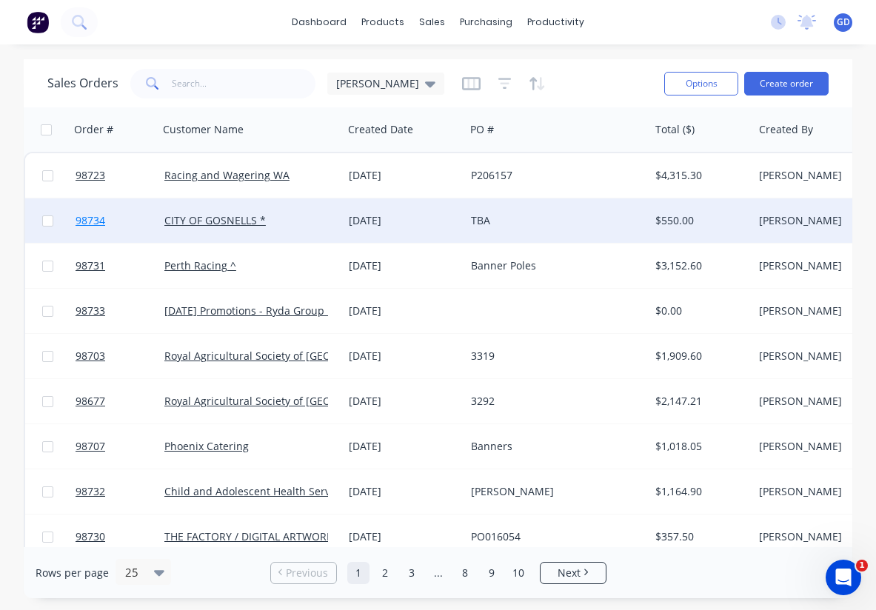
click at [84, 221] on span "98734" at bounding box center [91, 220] width 30 height 15
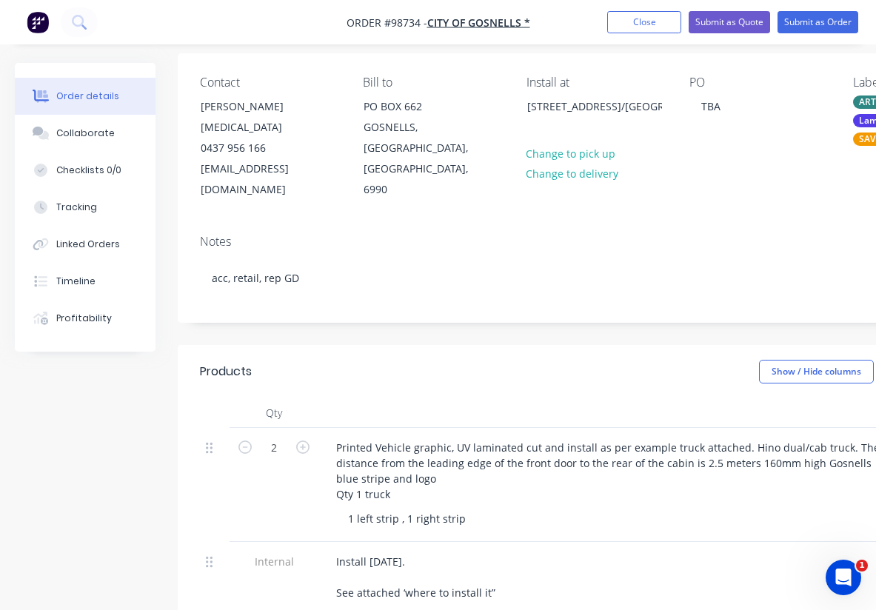
scroll to position [114, 0]
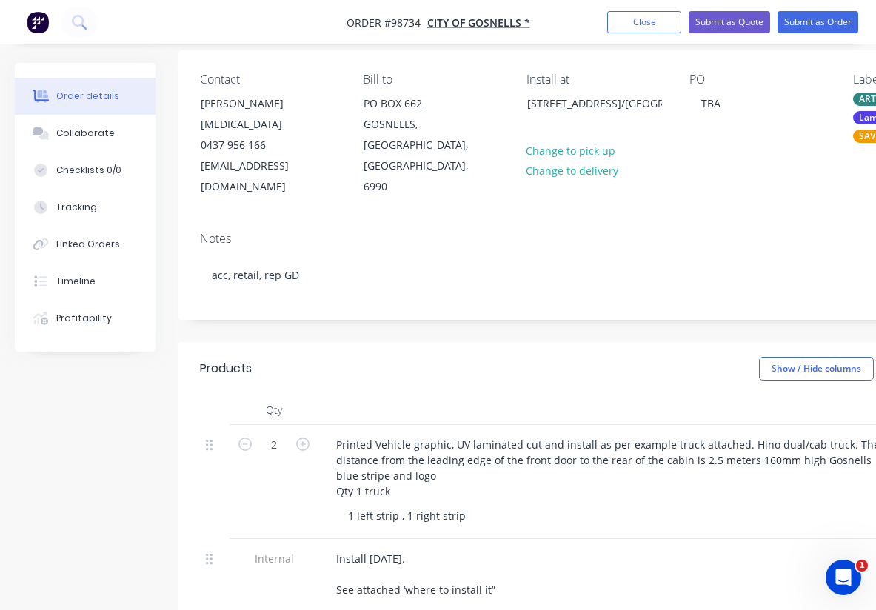
click at [476, 505] on div "1 left strip , 1 right strip" at bounding box center [620, 515] width 569 height 21
click at [468, 505] on div "1 left strip , 1 right strip" at bounding box center [406, 515] width 141 height 21
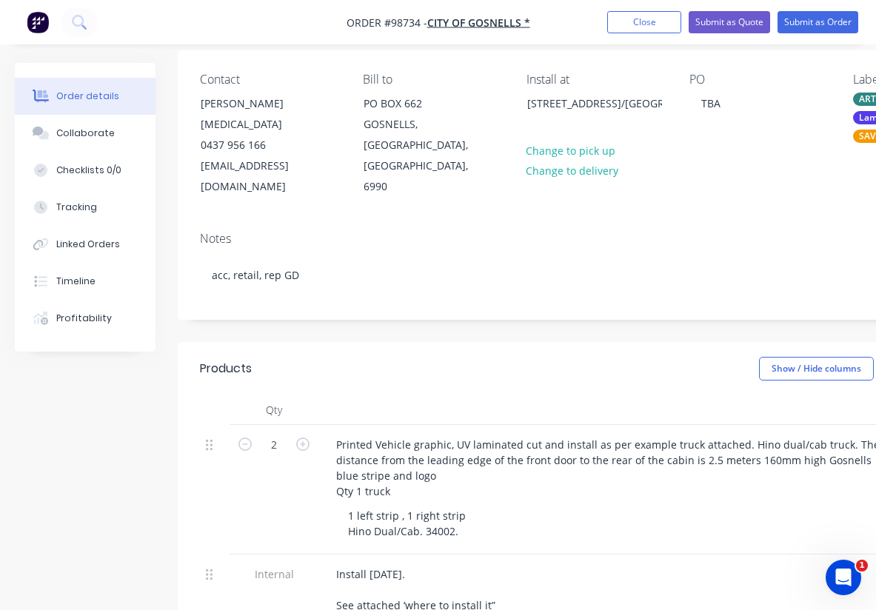
click at [518, 462] on div "Printed Vehicle graphic, UV laminated cut and install as per example truck atta…" at bounding box center [614, 490] width 593 height 130
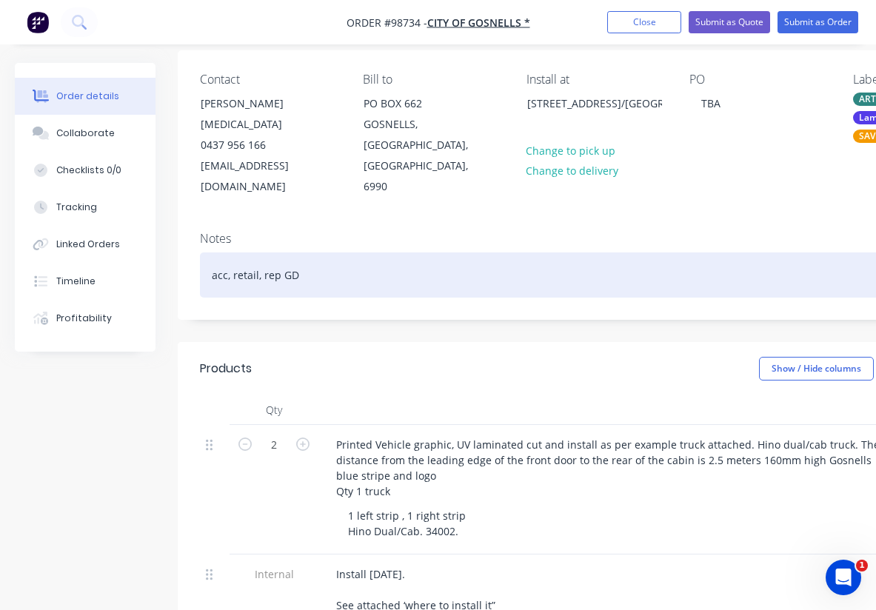
scroll to position [0, 0]
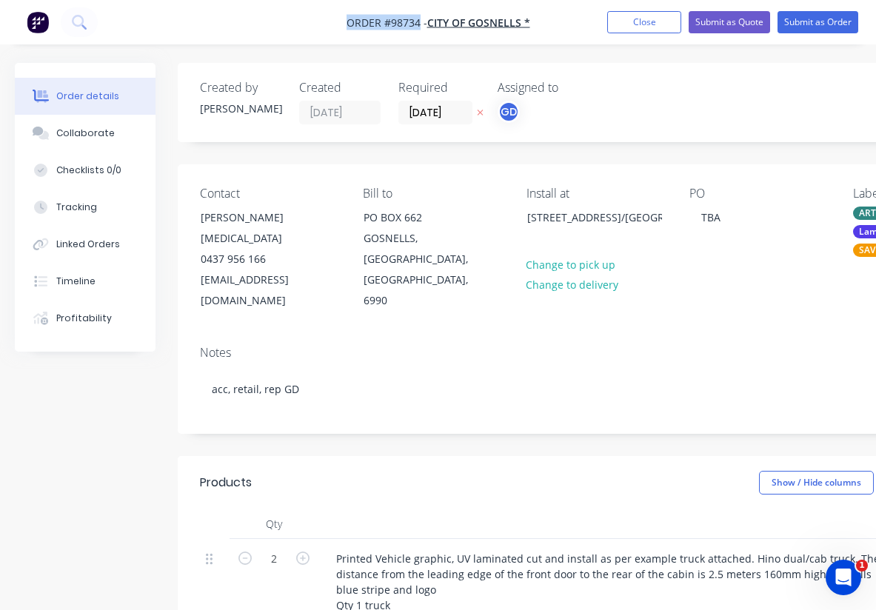
drag, startPoint x: 333, startPoint y: 24, endPoint x: 420, endPoint y: 19, distance: 86.8
click at [420, 19] on nav "Order #98734 - CITY OF GOSNELLS * Add product Close Submit as Quote Submit as O…" at bounding box center [438, 22] width 876 height 44
copy span "Order #98734"
click at [650, 20] on button "Close" at bounding box center [644, 22] width 74 height 22
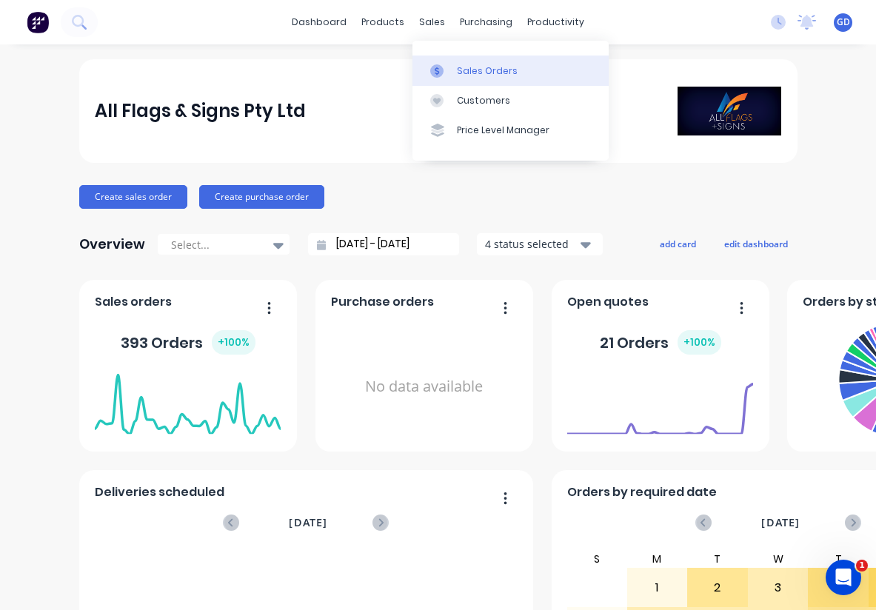
click at [469, 67] on div "Sales Orders" at bounding box center [487, 70] width 61 height 13
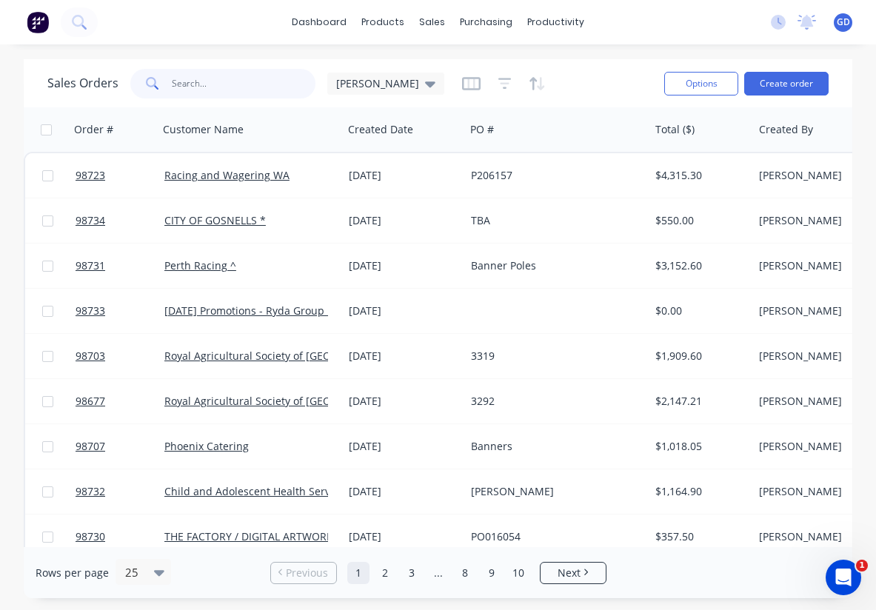
click at [179, 82] on input "text" at bounding box center [244, 84] width 144 height 30
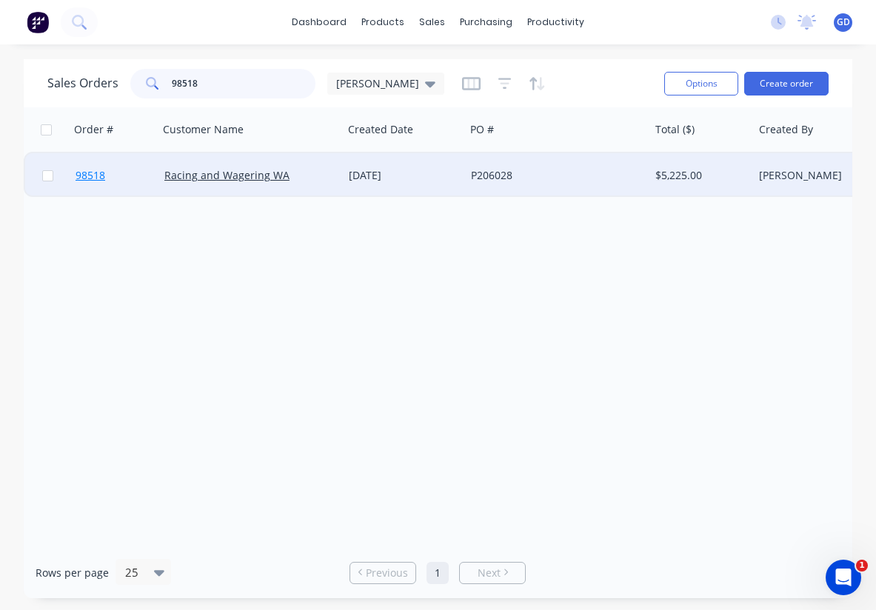
type input "98518"
click at [93, 179] on span "98518" at bounding box center [91, 175] width 30 height 15
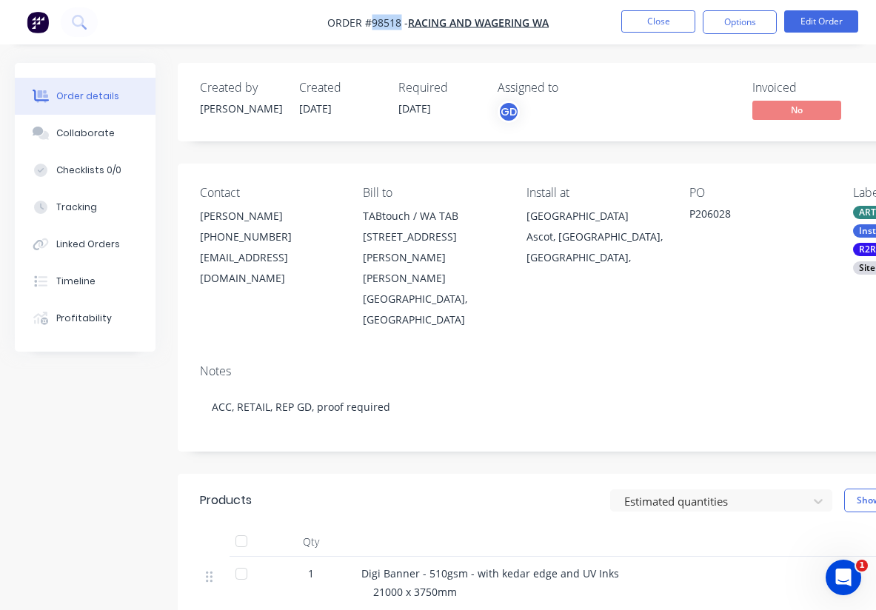
drag, startPoint x: 400, startPoint y: 25, endPoint x: 371, endPoint y: 20, distance: 29.3
click at [371, 20] on span "Order #98518 -" at bounding box center [367, 23] width 81 height 14
copy span "98518"
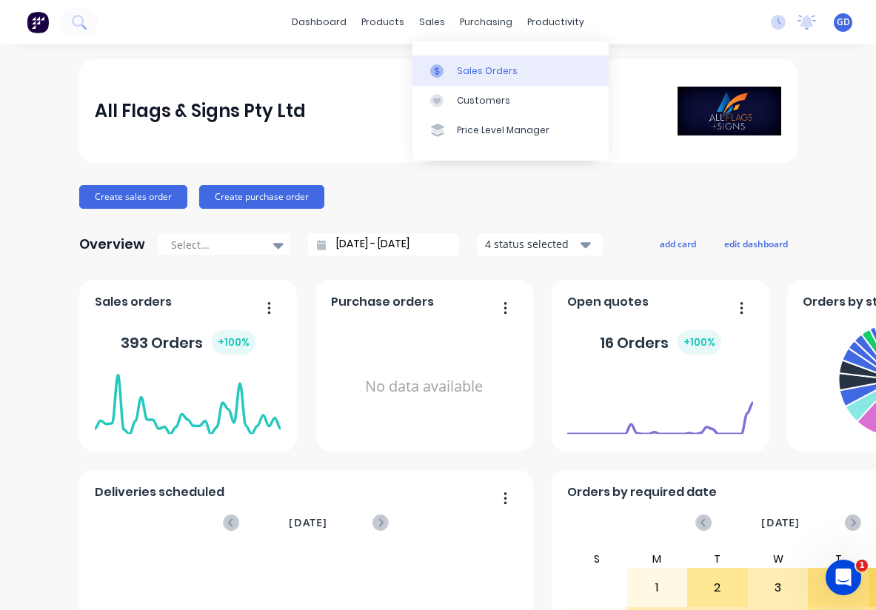
click at [465, 70] on div "Sales Orders" at bounding box center [487, 70] width 61 height 13
click at [467, 62] on link "Sales Orders" at bounding box center [511, 71] width 196 height 30
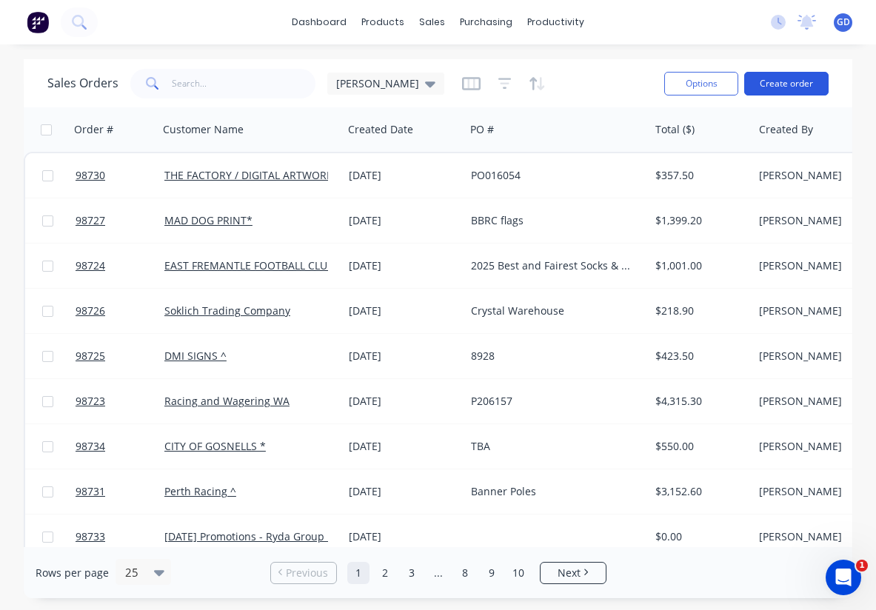
click at [780, 82] on button "Create order" at bounding box center [786, 84] width 84 height 24
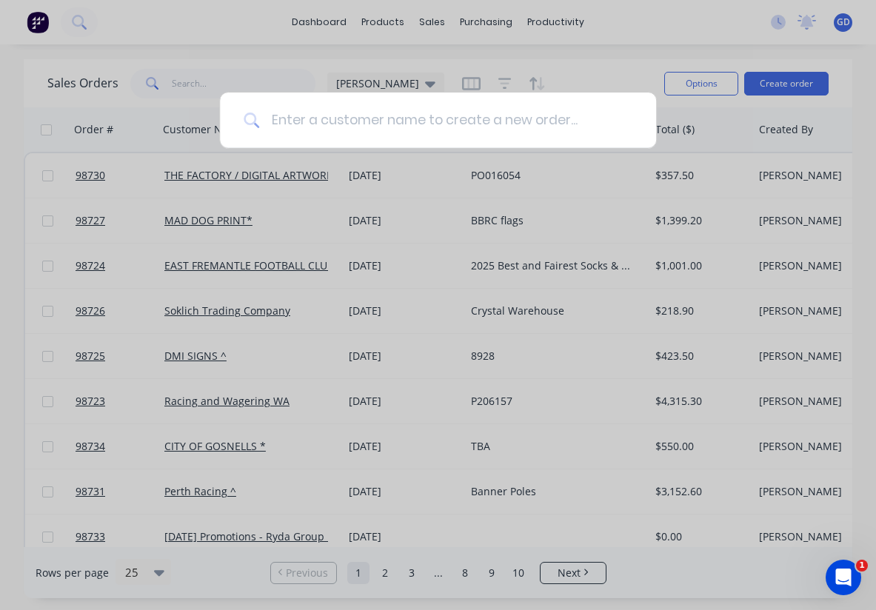
type input "T"
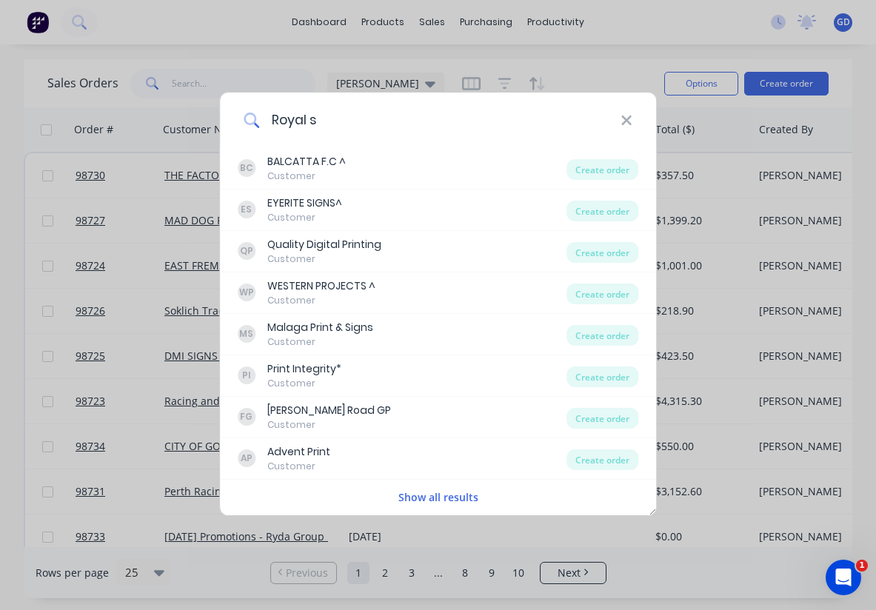
type input "Royal"
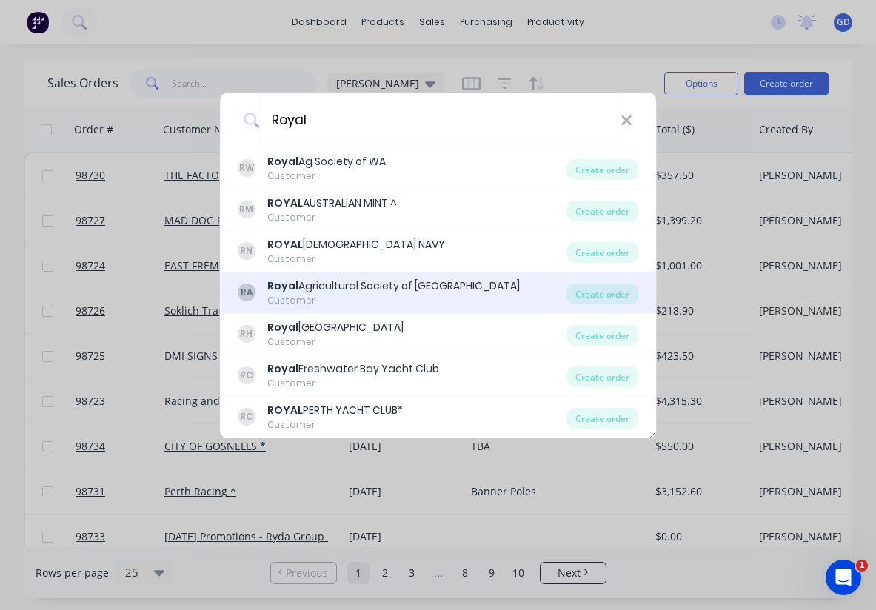
click at [407, 284] on div "Royal Agricultural Society of Western Australia" at bounding box center [393, 286] width 253 height 16
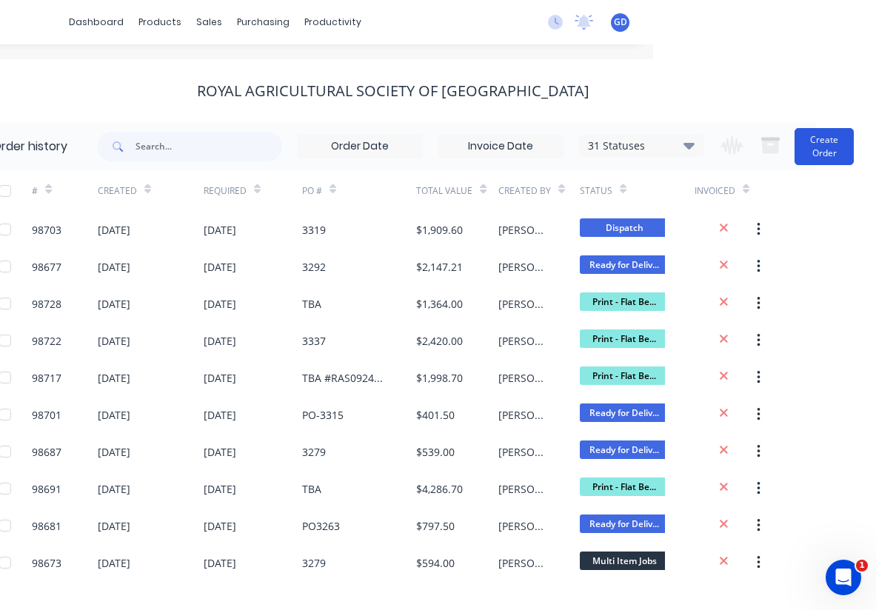
scroll to position [0, 223]
click at [825, 144] on button "Create Order" at bounding box center [824, 146] width 59 height 37
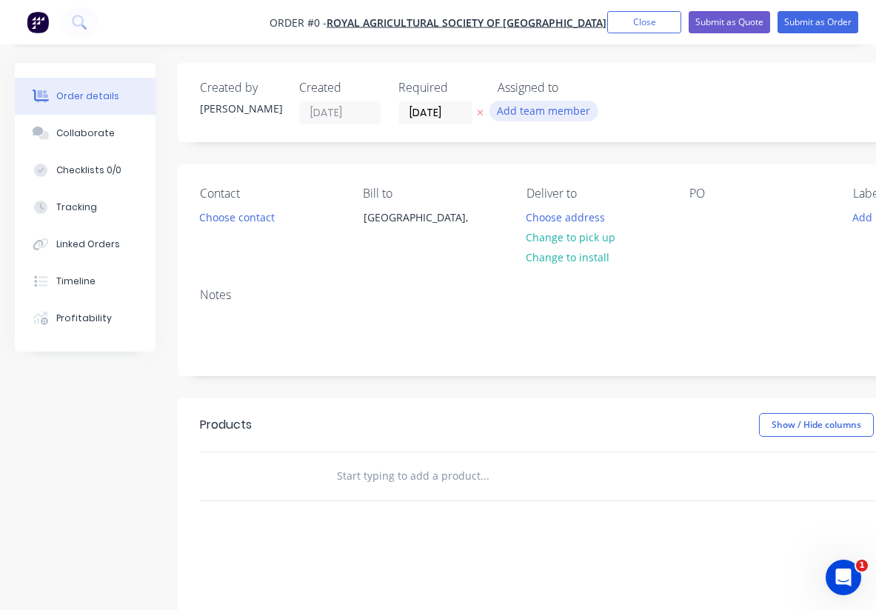
click at [520, 113] on button "Add team member" at bounding box center [544, 111] width 109 height 20
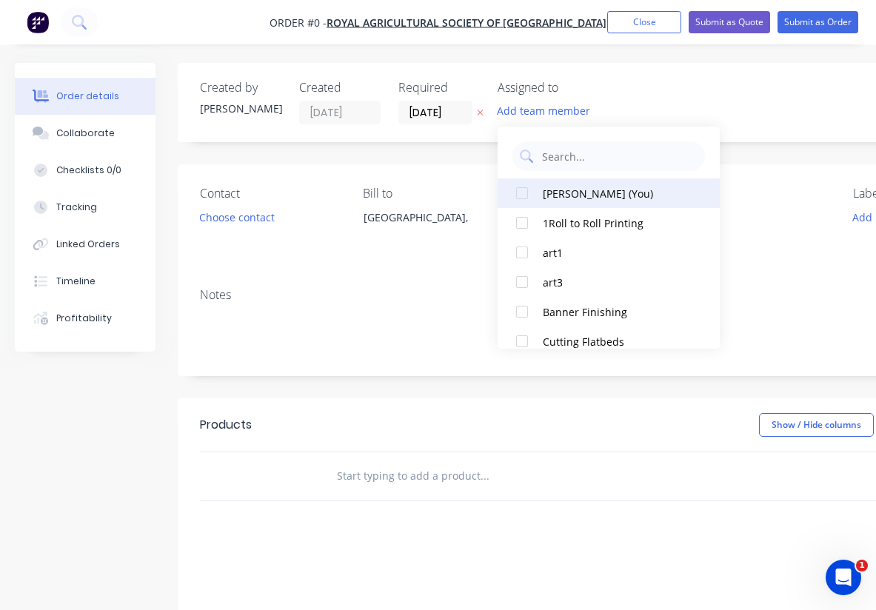
click at [521, 199] on div at bounding box center [522, 193] width 30 height 30
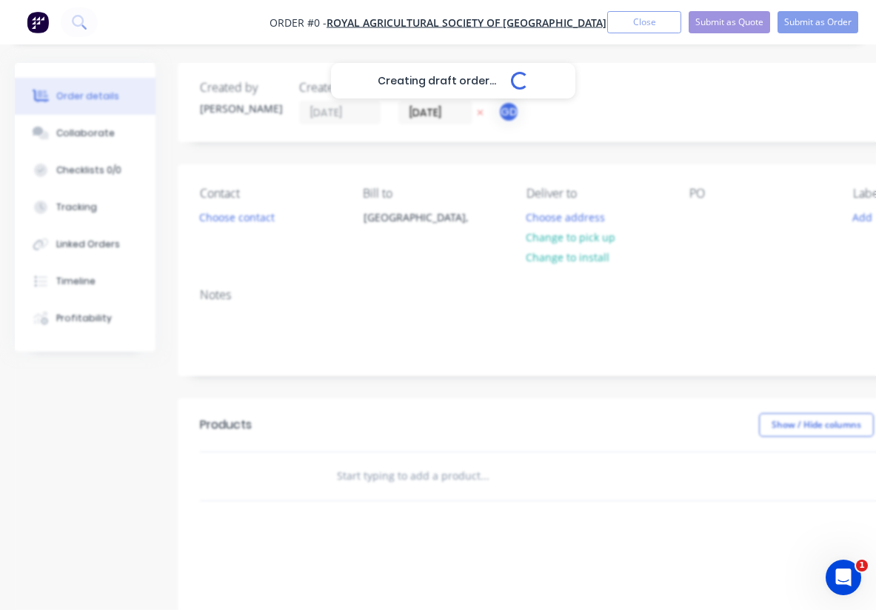
click at [428, 110] on div "Creating draft order... Loading... Order details Collaborate Checklists 0/0 Tra…" at bounding box center [515, 471] width 1030 height 816
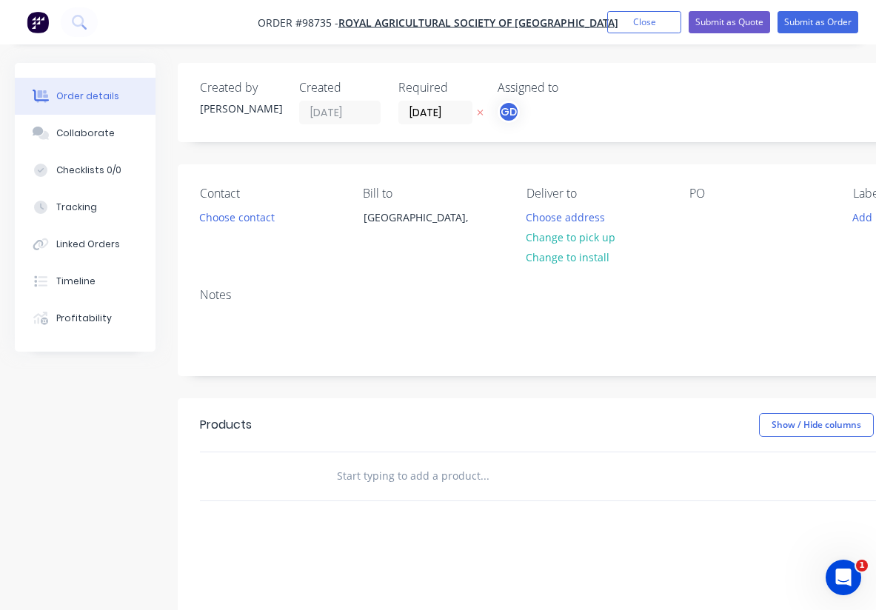
click at [428, 110] on input "[DATE]" at bounding box center [435, 112] width 73 height 22
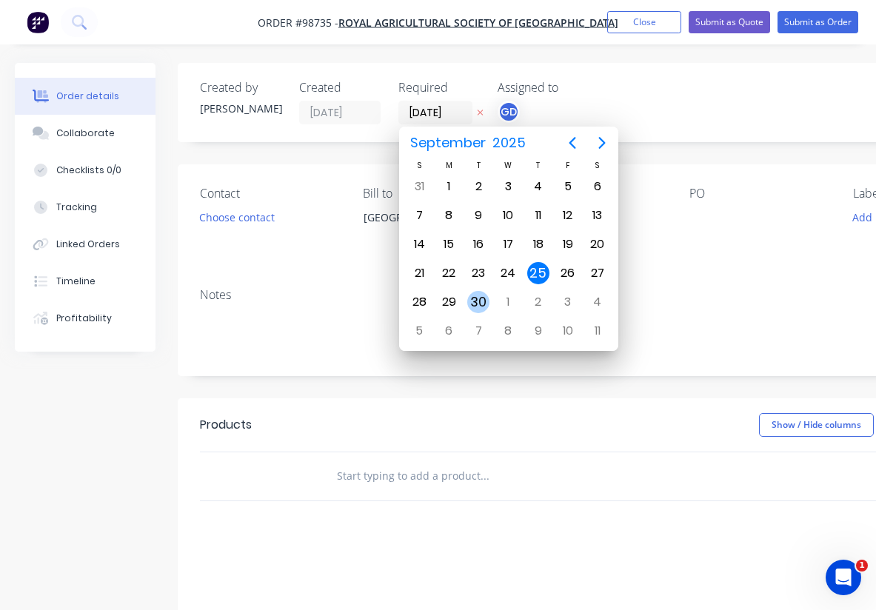
click at [484, 301] on div "30" at bounding box center [478, 302] width 22 height 22
type input "30/09/25"
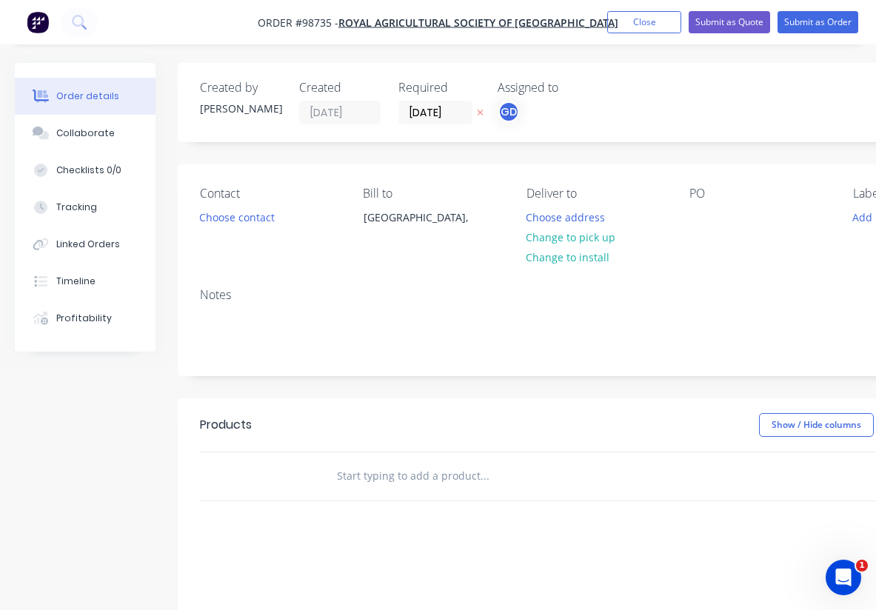
click at [416, 297] on div "Notes" at bounding box center [596, 295] width 793 height 14
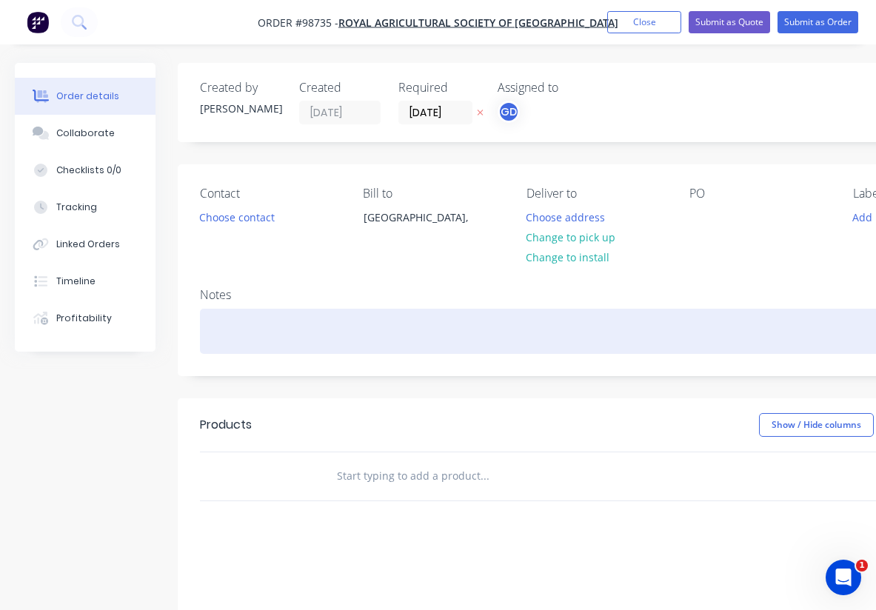
click at [246, 324] on div at bounding box center [596, 331] width 793 height 45
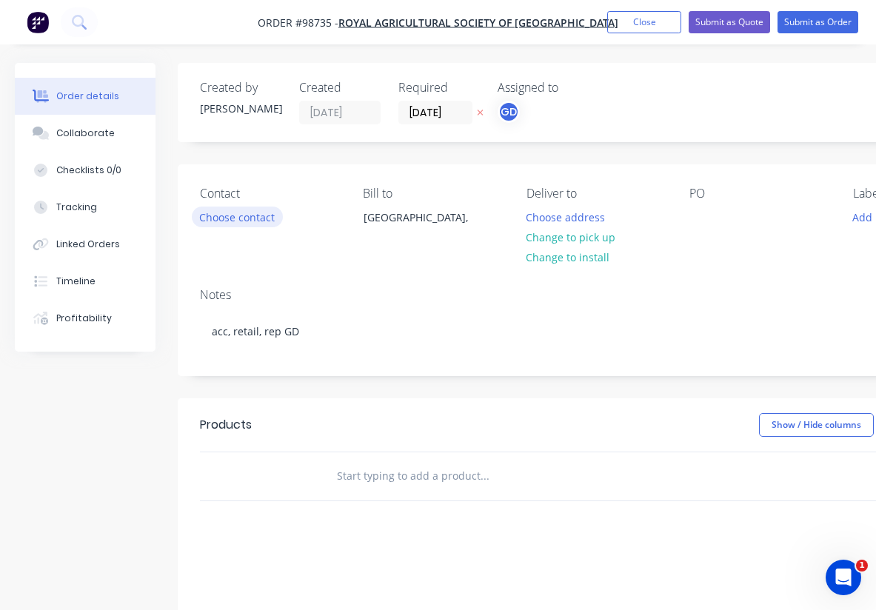
click at [234, 221] on button "Choose contact" at bounding box center [237, 217] width 91 height 20
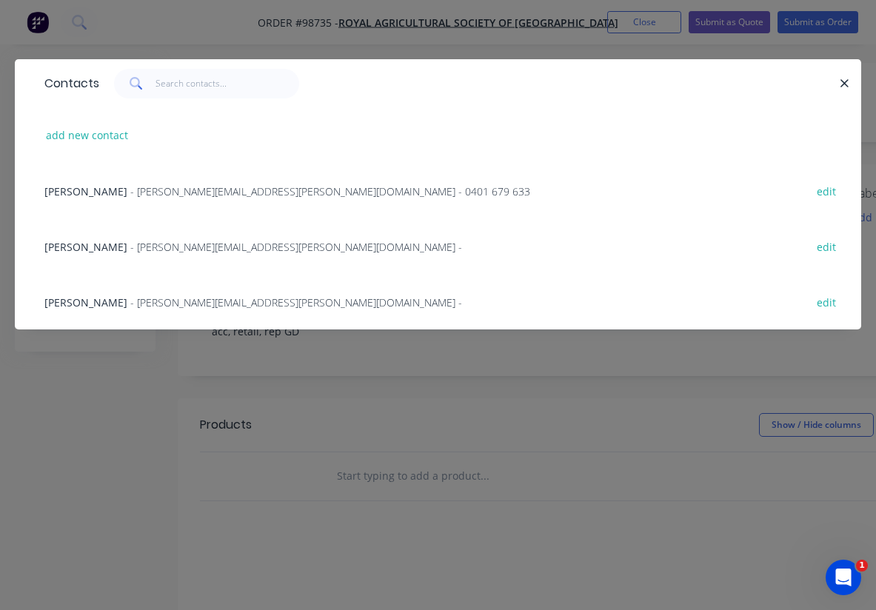
click at [71, 195] on span "Ryan Holmes" at bounding box center [85, 191] width 83 height 14
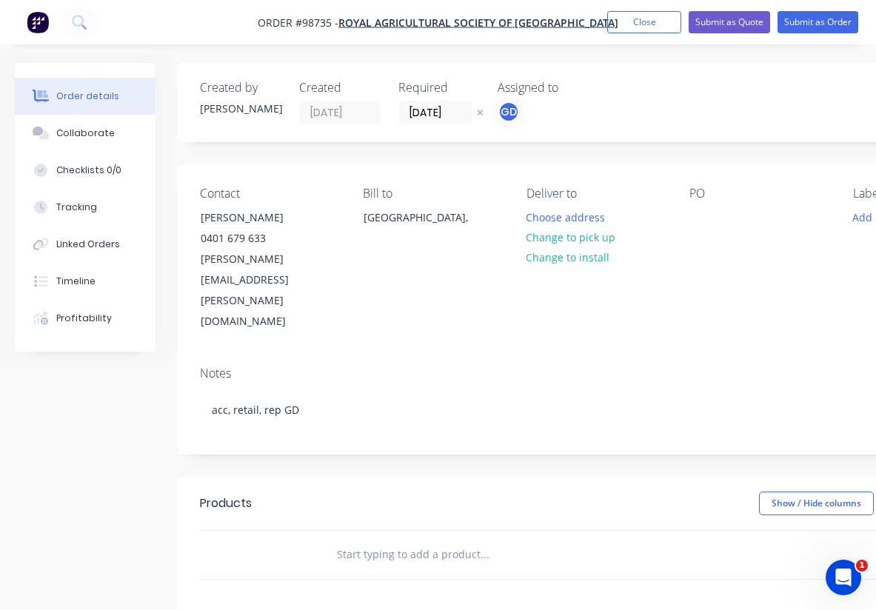
click at [689, 206] on div "Contact Ryan Holmes 0401 679 633 Ryan.Holmes@raswa.org.au Bill to Australia, De…" at bounding box center [596, 259] width 837 height 190
click at [701, 217] on div at bounding box center [702, 217] width 24 height 21
click at [670, 355] on div "Notes acc, retail, rep GD" at bounding box center [596, 404] width 837 height 99
click at [570, 218] on button "Choose address" at bounding box center [565, 217] width 95 height 20
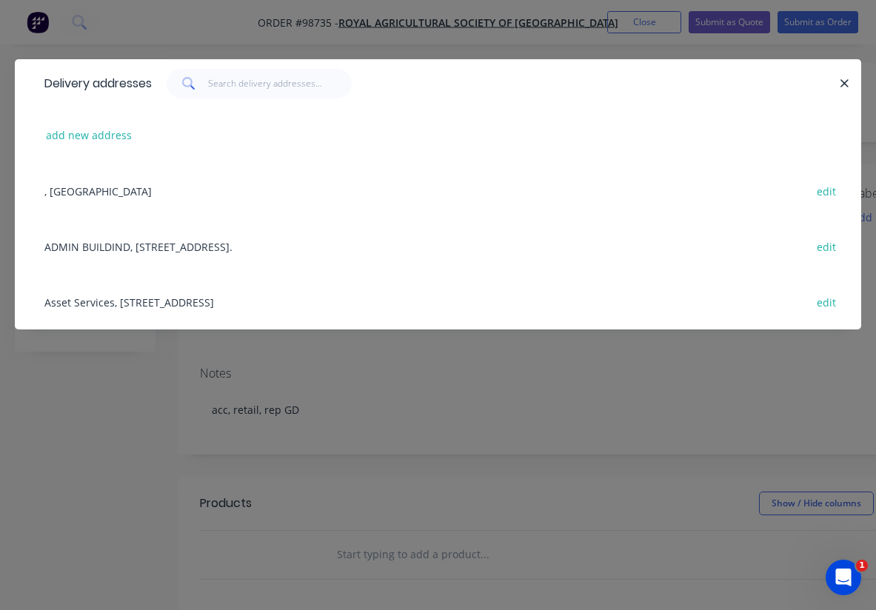
click at [133, 301] on div "Asset Services, 1 Graylands Rd, Claremont, 6910 edit" at bounding box center [438, 302] width 802 height 56
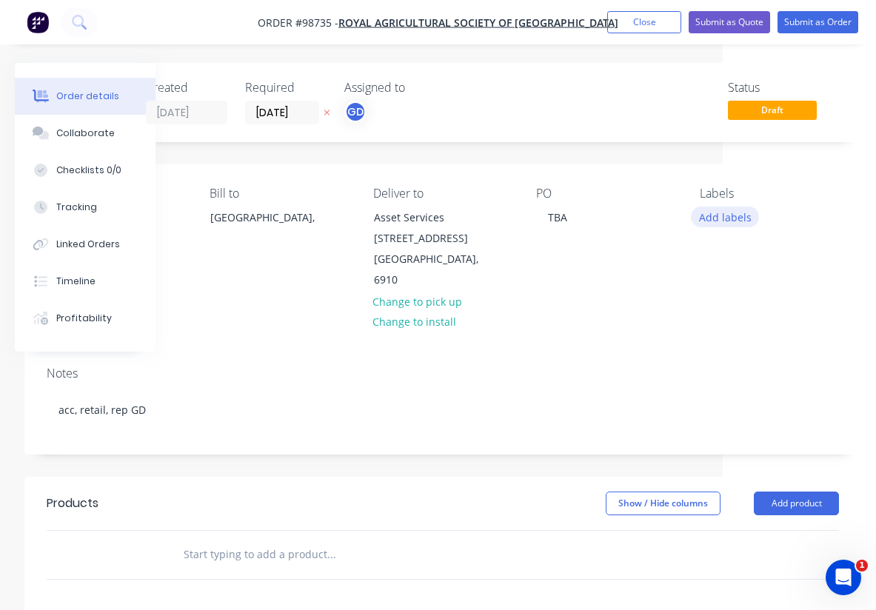
scroll to position [0, 153]
click at [724, 219] on button "Add labels" at bounding box center [725, 217] width 68 height 20
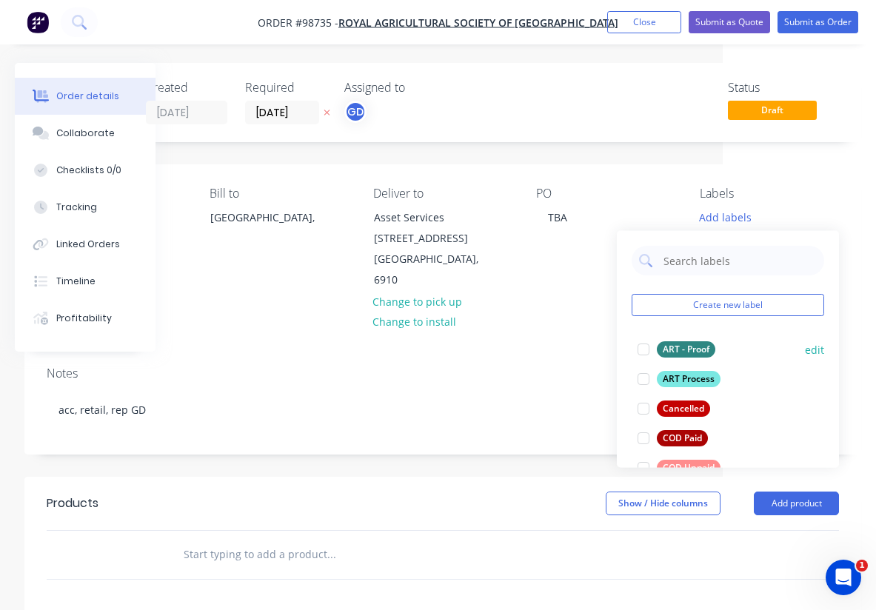
click at [704, 347] on div "ART - Proof" at bounding box center [686, 349] width 59 height 16
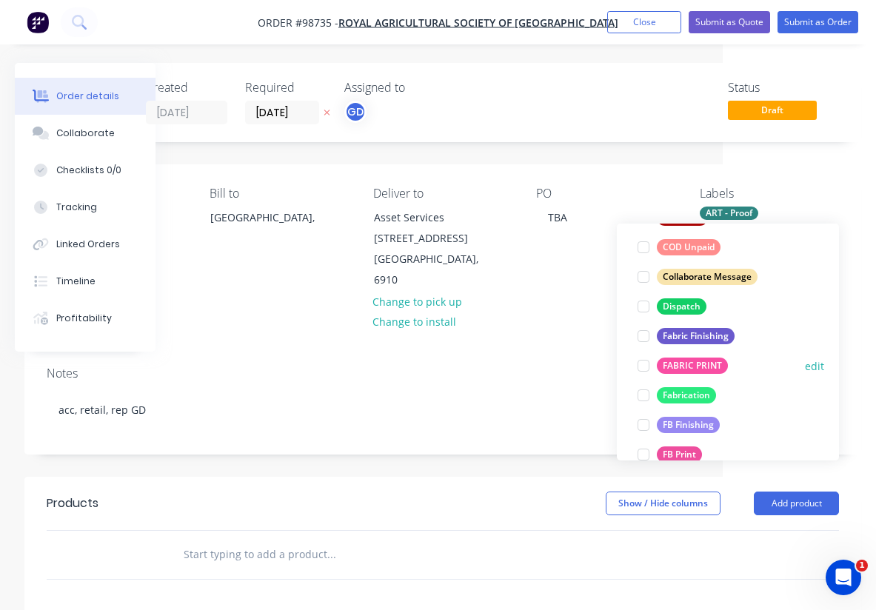
scroll to position [223, 0]
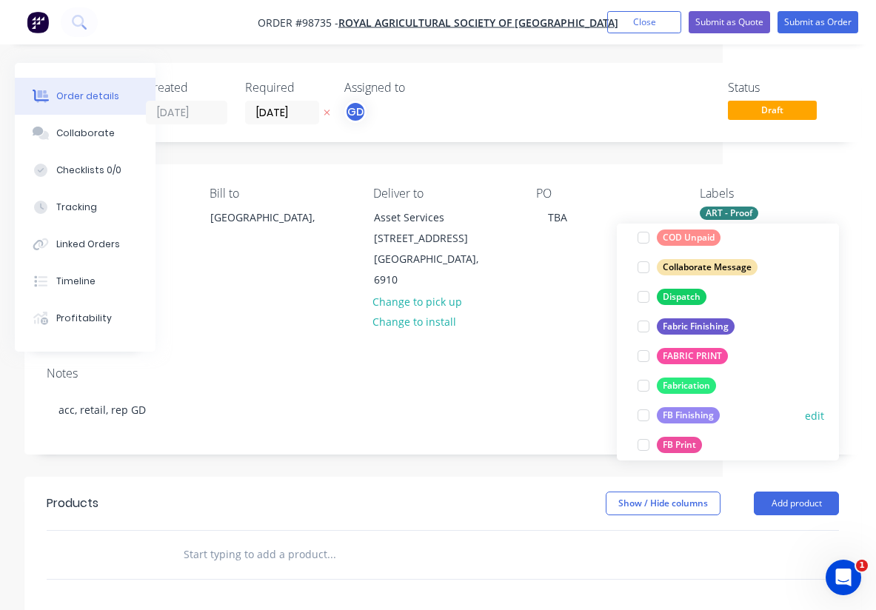
click at [710, 413] on div "FB Finishing" at bounding box center [688, 415] width 63 height 16
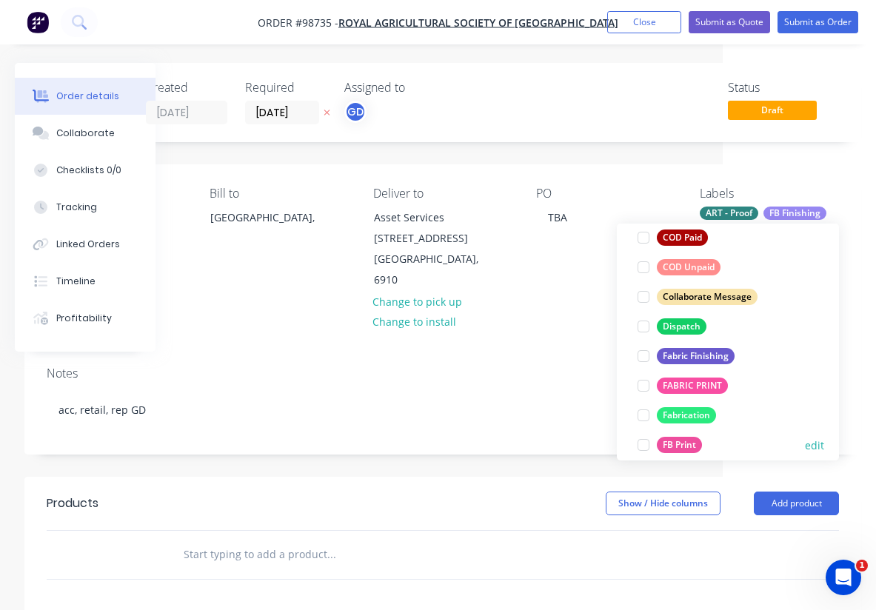
click at [694, 440] on div "FB Print" at bounding box center [679, 445] width 45 height 16
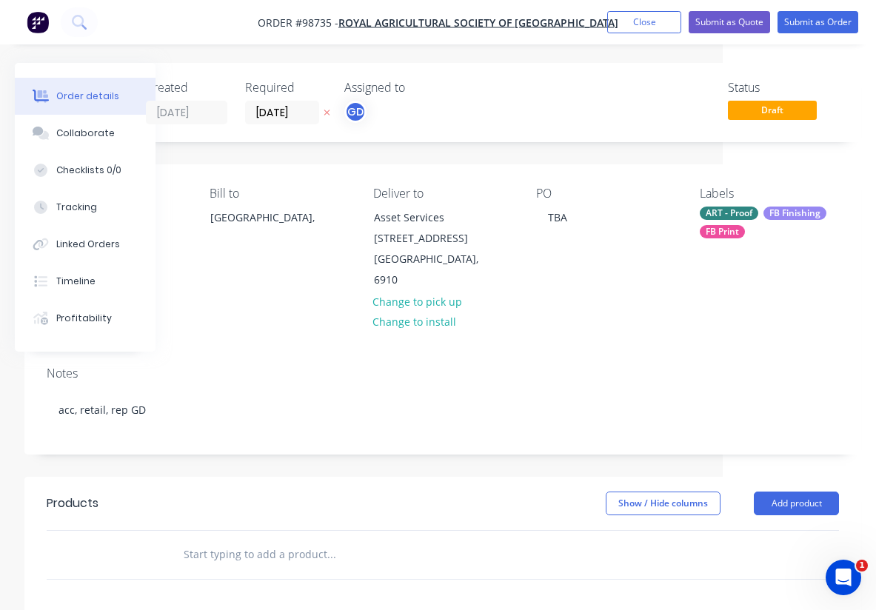
click at [550, 355] on div "Notes acc, retail, rep GD" at bounding box center [442, 404] width 837 height 99
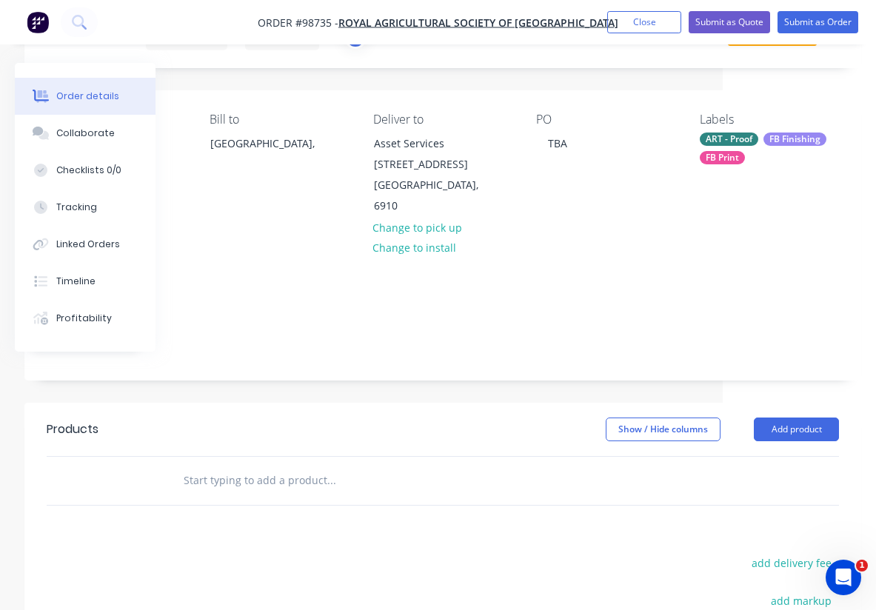
scroll to position [77, 153]
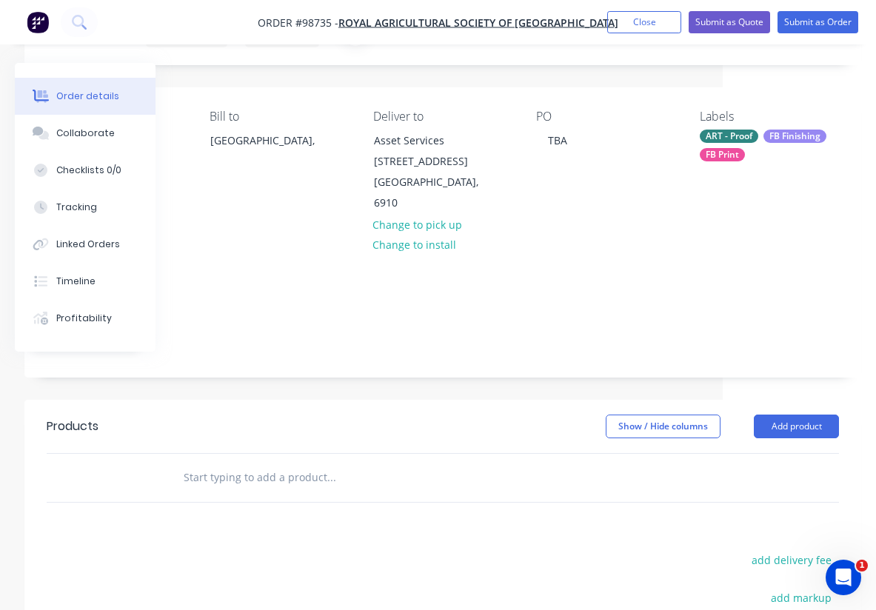
click at [250, 463] on input "text" at bounding box center [331, 478] width 296 height 30
paste input "Woodchop Safety Sign A3. 5mm Coreflute Eyelets at top Qty 4"
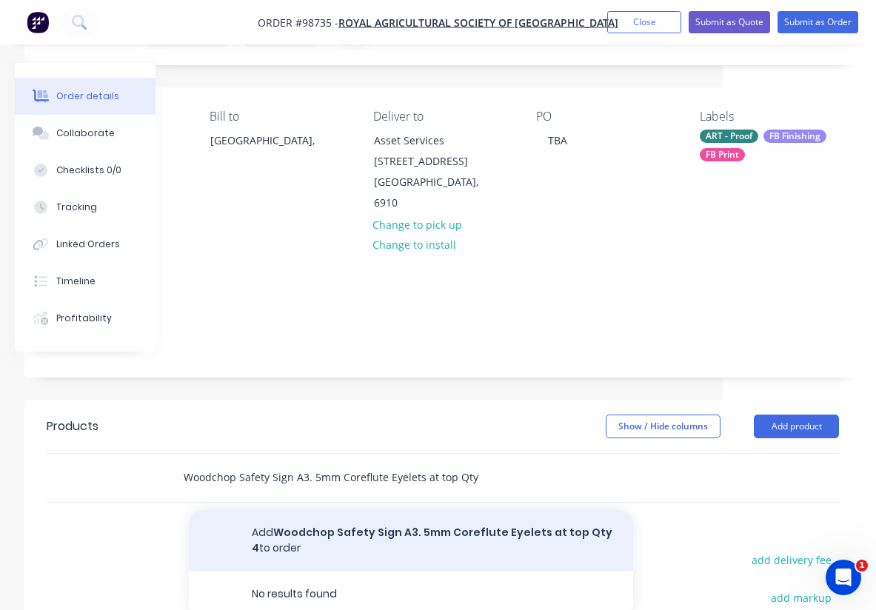
type input "Woodchop Safety Sign A3. 5mm Coreflute Eyelets at top Qty 4"
click at [328, 510] on button "Add Woodchop Safety Sign A3. 5mm Coreflute Eyelets at top Qty 4 to order" at bounding box center [411, 540] width 444 height 61
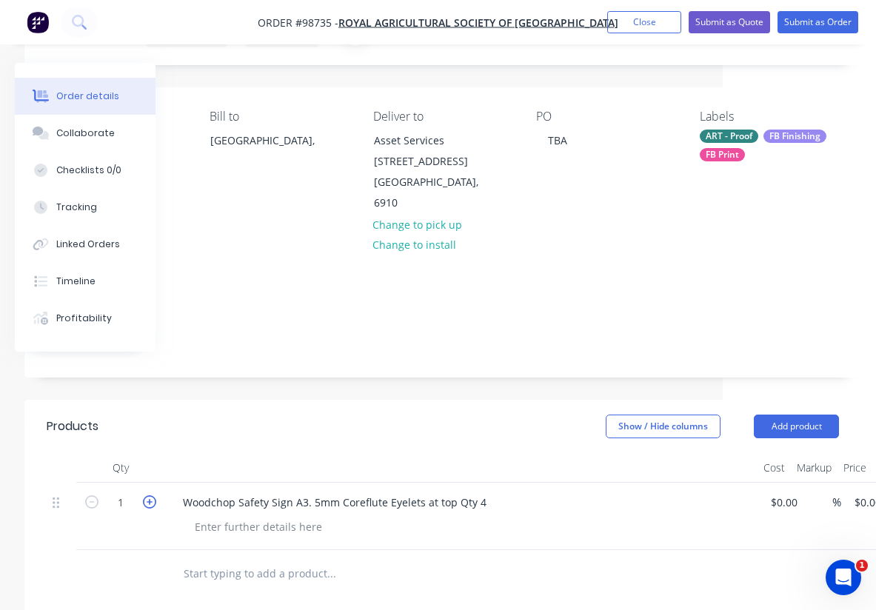
click at [150, 495] on icon "button" at bounding box center [149, 501] width 13 height 13
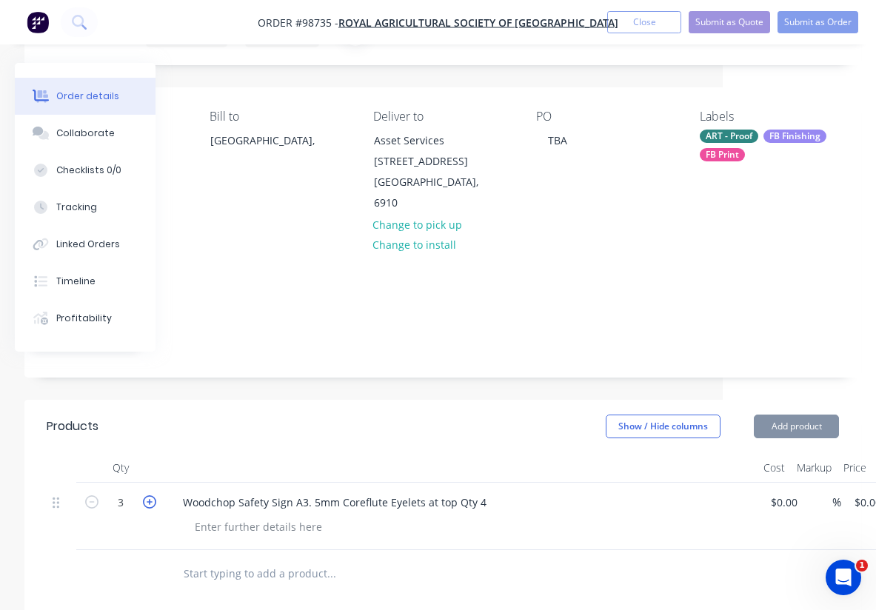
click at [150, 495] on icon "button" at bounding box center [149, 501] width 13 height 13
type input "4"
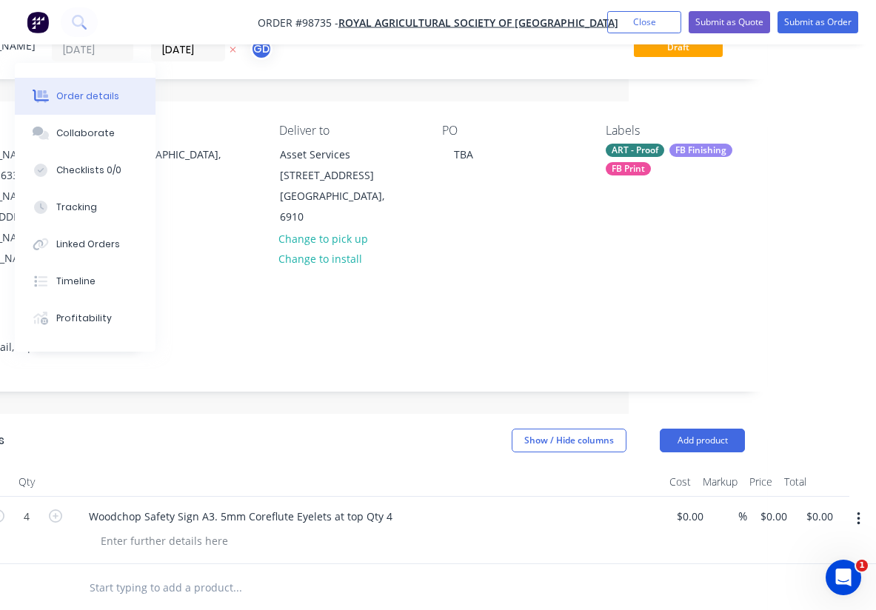
scroll to position [63, 247]
click at [830, 506] on input "0.00" at bounding box center [822, 516] width 34 height 21
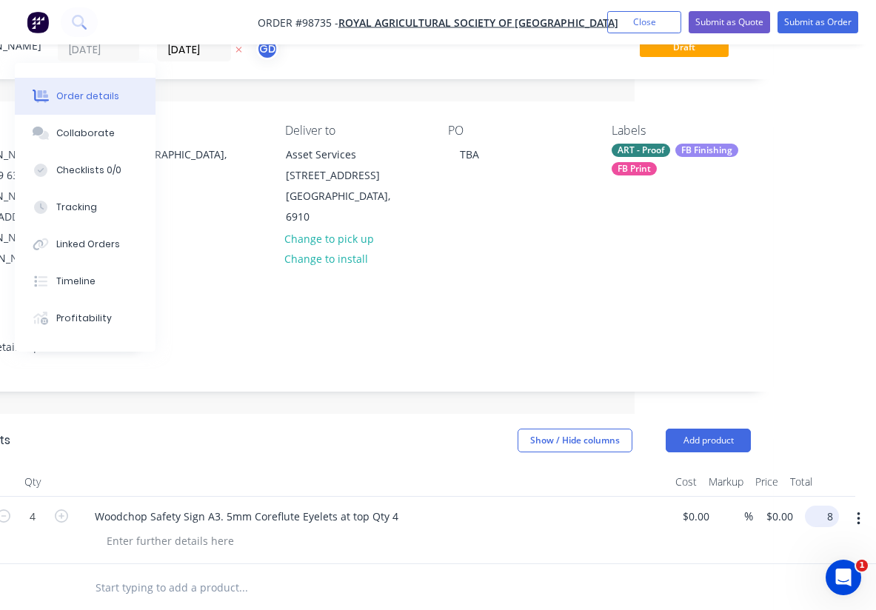
scroll to position [63, 230]
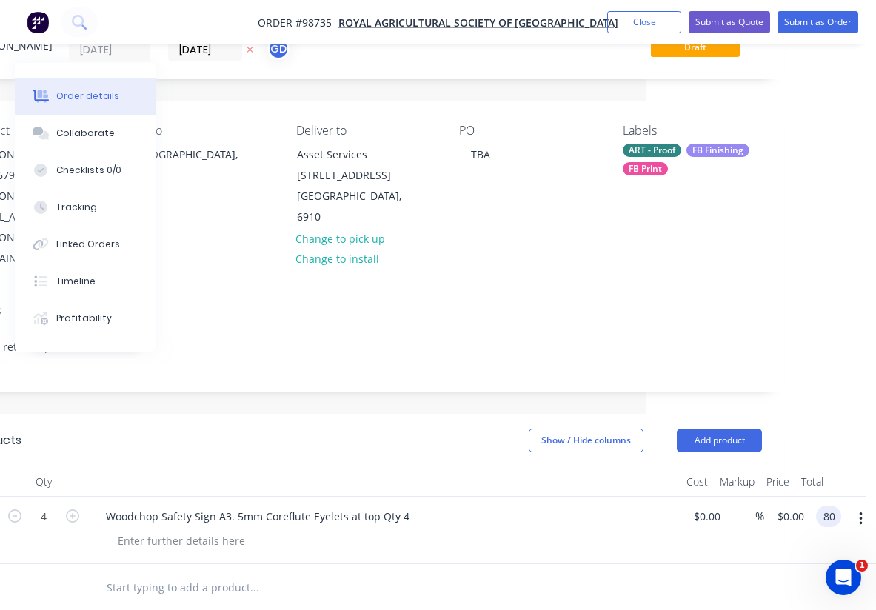
type input "80"
type input "$20.00"
type input "$80.00"
click at [603, 498] on div "Woodchop Safety Sign A3. 5mm Coreflute Eyelets at top Qty 4" at bounding box center [384, 530] width 593 height 67
click at [193, 573] on input "text" at bounding box center [254, 588] width 296 height 30
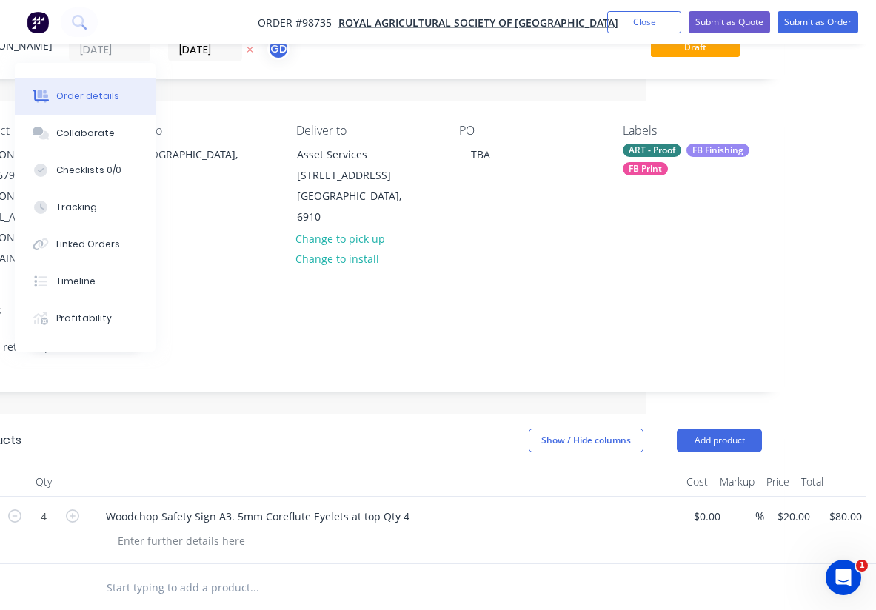
click at [193, 573] on input "text" at bounding box center [254, 588] width 296 height 30
paste input "Woodchop Media Board 5mm Coreflute 2500x2600. Qty 1. Quote based on 2400x2600"
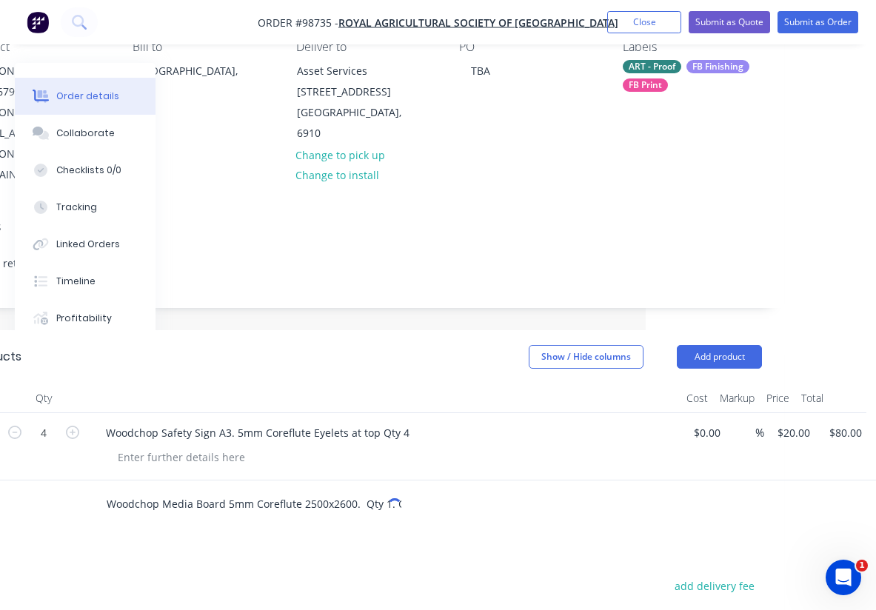
scroll to position [148, 230]
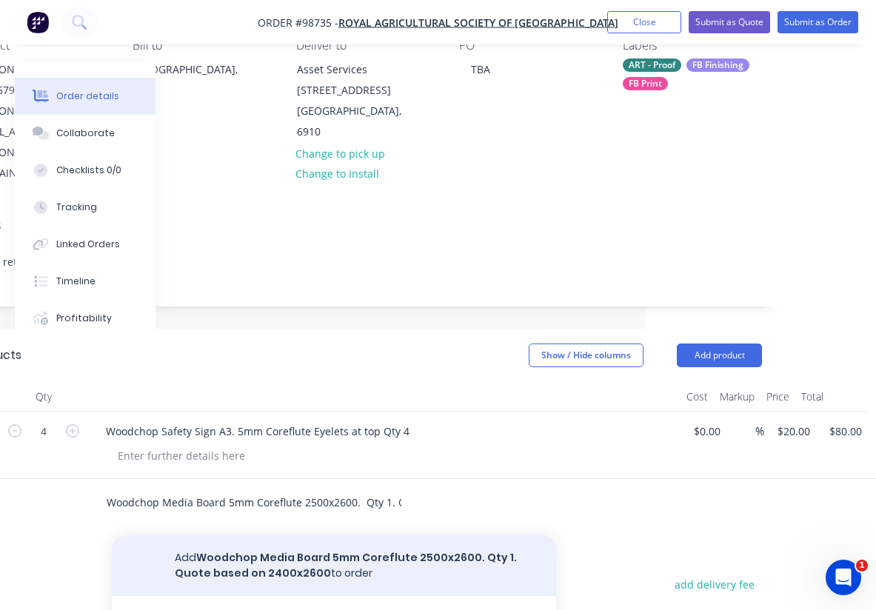
type input "Woodchop Media Board 5mm Coreflute 2500x2600. Qty 1. Quote based on 2400x2600"
click at [298, 535] on button "Add Woodchop Media Board 5mm Coreflute 2500x2600. Qty 1. Quote based on 2400x26…" at bounding box center [334, 565] width 444 height 61
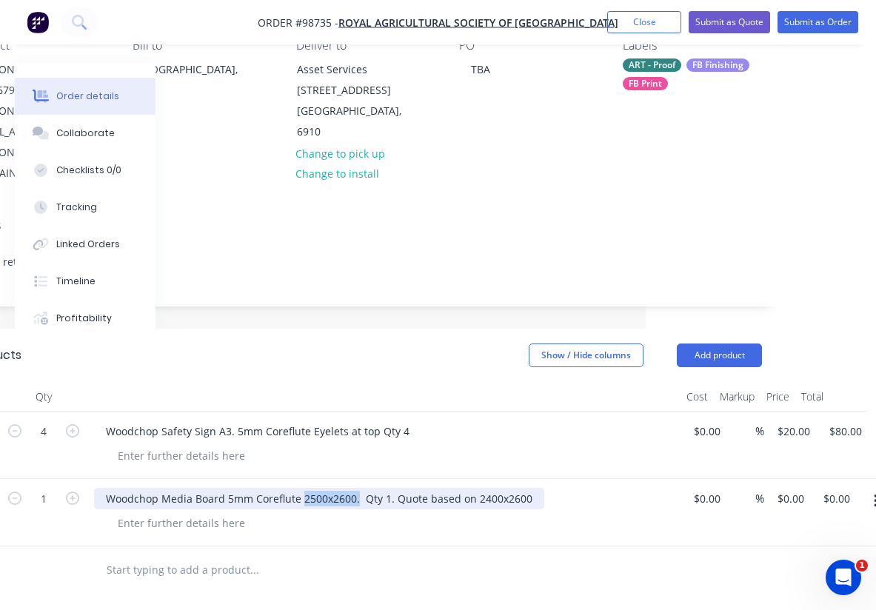
drag, startPoint x: 356, startPoint y: 436, endPoint x: 301, endPoint y: 439, distance: 55.6
click at [301, 488] on div "Woodchop Media Board 5mm Coreflute 2500x2600. Qty 1. Quote based on 2400x2600" at bounding box center [319, 498] width 450 height 21
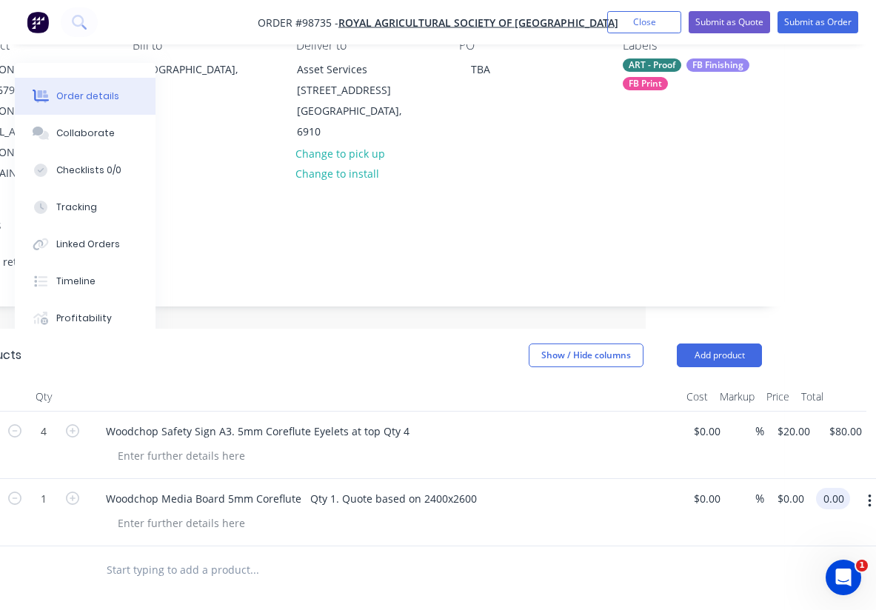
click at [843, 488] on input "0.00" at bounding box center [836, 498] width 28 height 21
type input "462"
type input "$462.00"
click at [663, 547] on div at bounding box center [366, 571] width 793 height 48
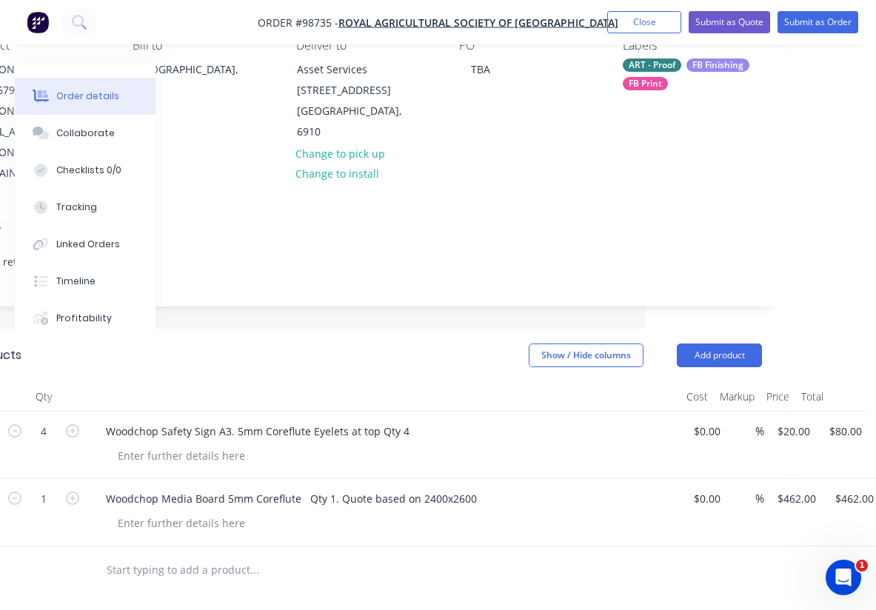
type input "55"
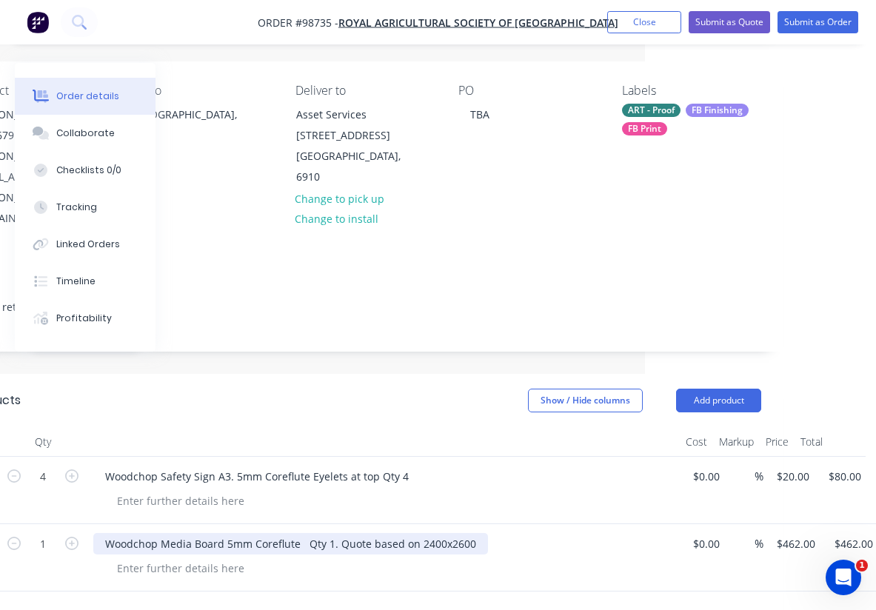
scroll to position [124, 231]
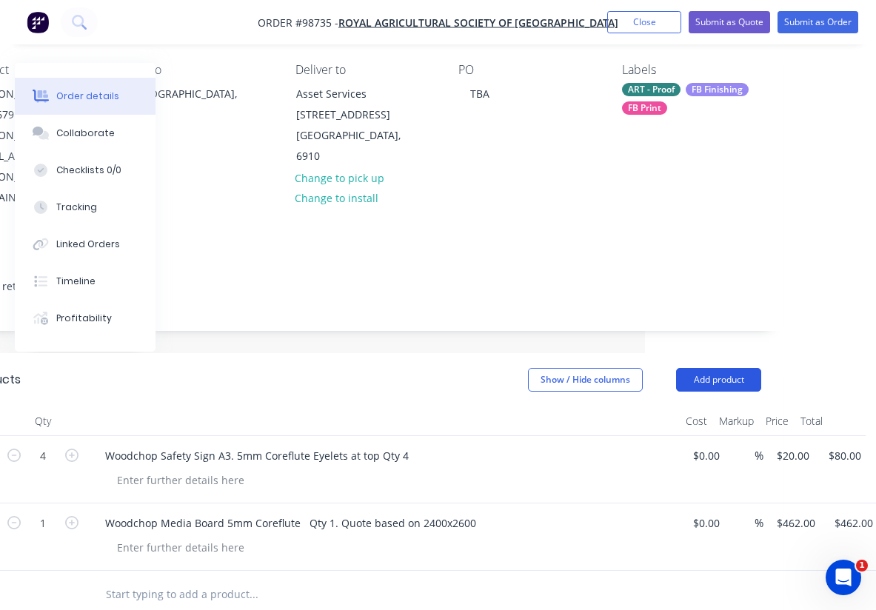
click at [711, 368] on button "Add product" at bounding box center [718, 380] width 85 height 24
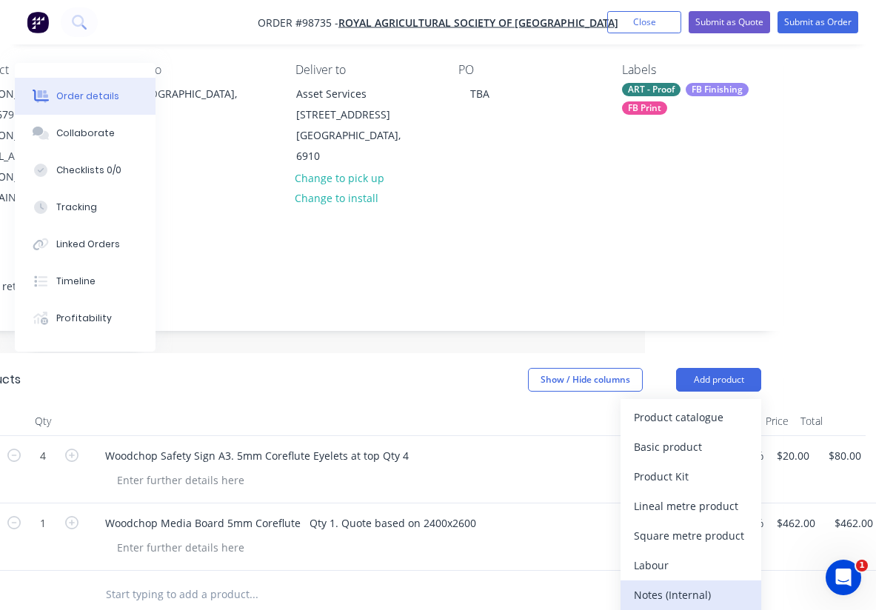
click at [663, 584] on div "Notes (Internal)" at bounding box center [691, 594] width 114 height 21
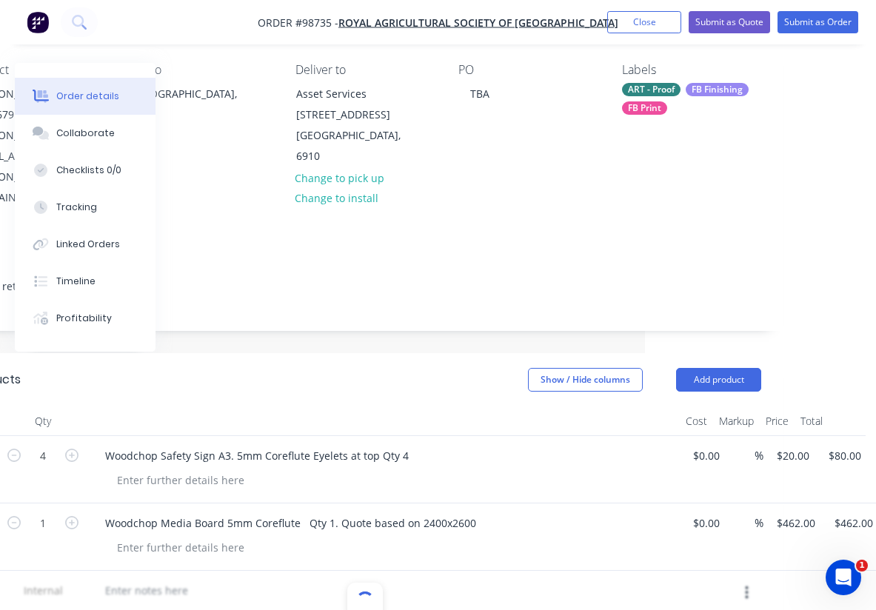
click at [195, 571] on div at bounding box center [365, 594] width 793 height 46
click at [154, 571] on div at bounding box center [365, 594] width 793 height 46
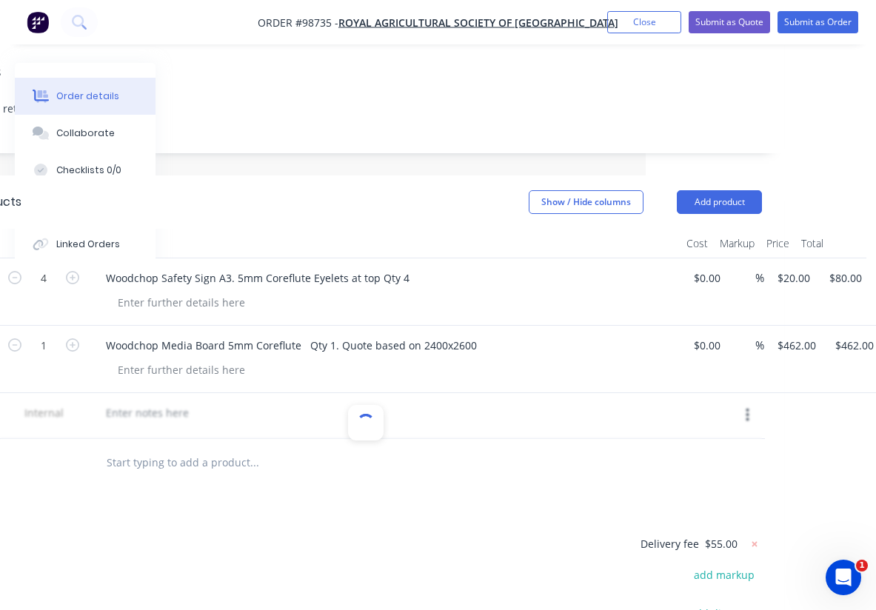
scroll to position [303, 230]
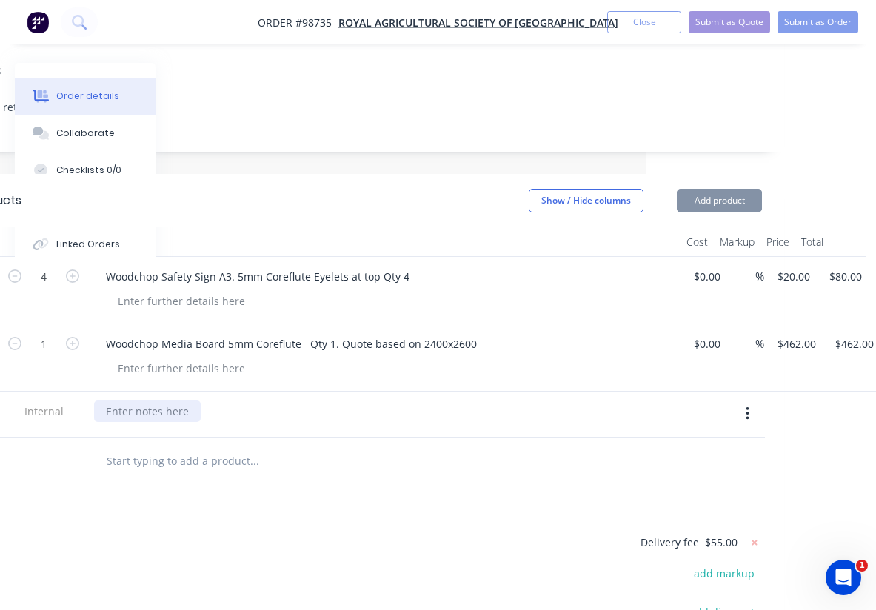
click at [146, 401] on div at bounding box center [147, 411] width 107 height 21
click at [130, 401] on div at bounding box center [147, 411] width 107 height 21
click at [122, 401] on div at bounding box center [147, 411] width 107 height 21
click at [120, 401] on div at bounding box center [147, 411] width 107 height 21
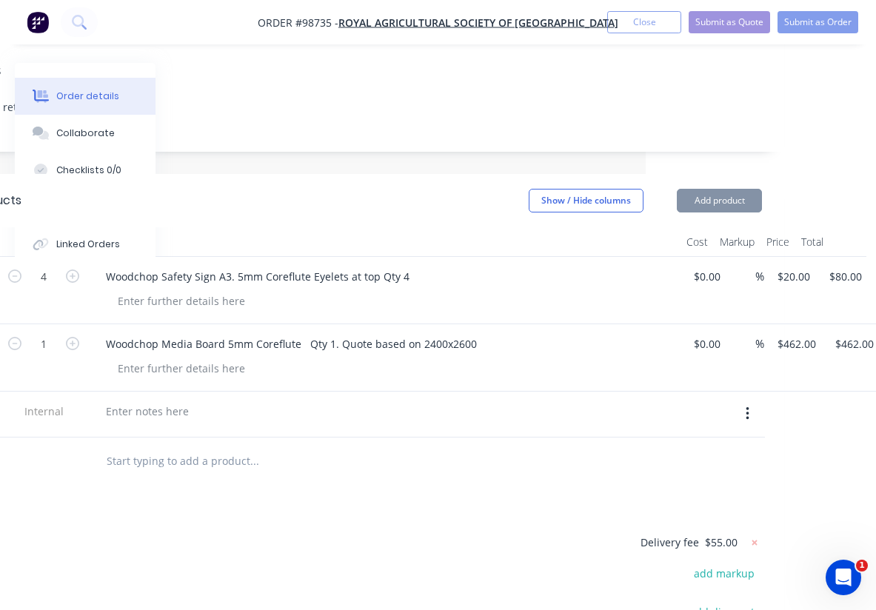
click at [126, 447] on input "text" at bounding box center [254, 462] width 296 height 30
click at [154, 401] on div at bounding box center [147, 411] width 107 height 21
click at [131, 401] on div at bounding box center [147, 411] width 107 height 21
click at [155, 401] on div at bounding box center [147, 411] width 107 height 21
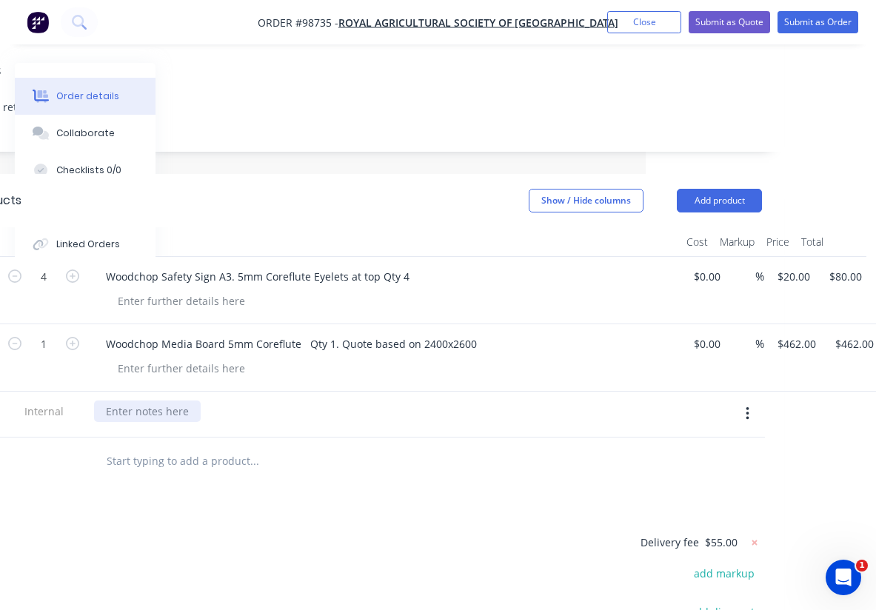
paste div
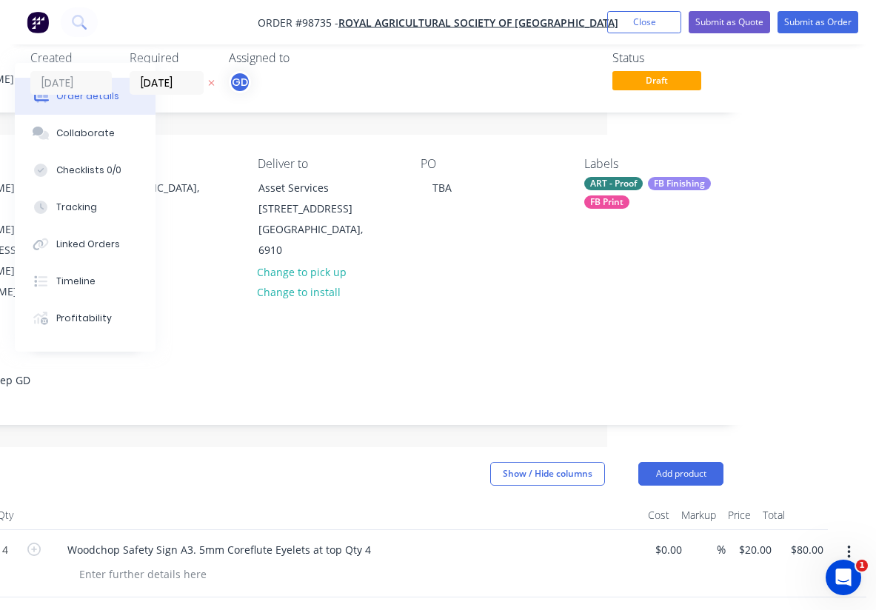
scroll to position [0, 269]
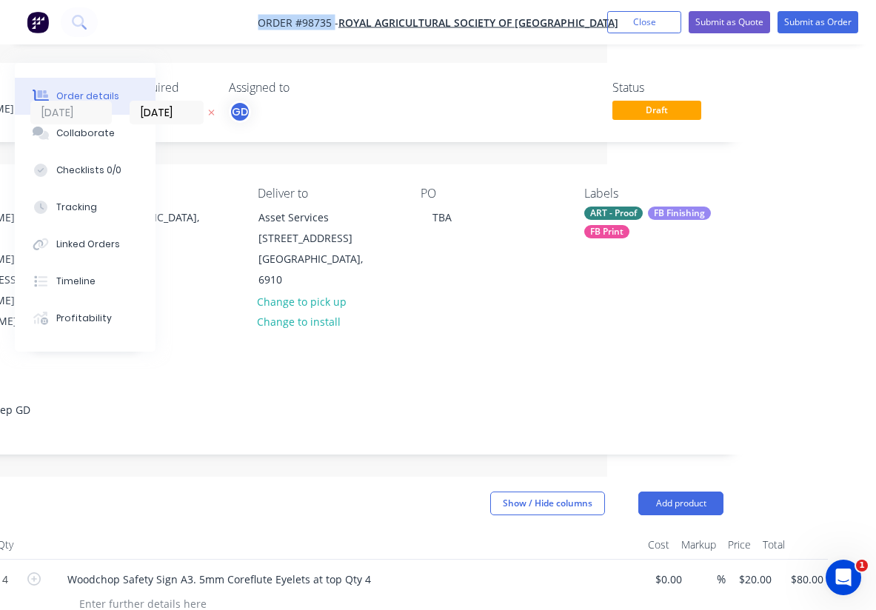
drag, startPoint x: 257, startPoint y: 16, endPoint x: 332, endPoint y: 18, distance: 74.8
click at [332, 18] on span "Order #98735 -" at bounding box center [298, 23] width 81 height 14
copy span "Order #98735"
click at [641, 26] on button "Close" at bounding box center [644, 22] width 74 height 22
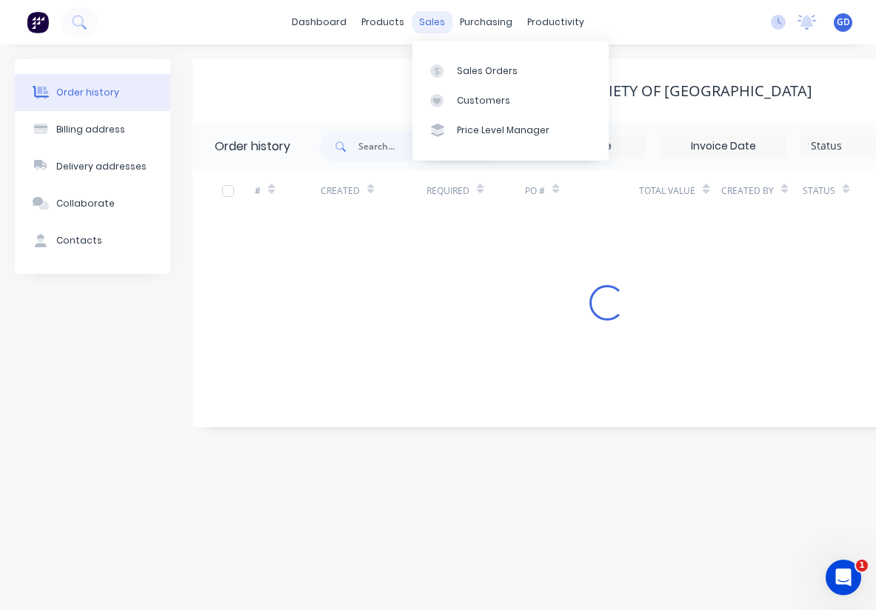
click at [432, 20] on div "sales" at bounding box center [432, 22] width 41 height 22
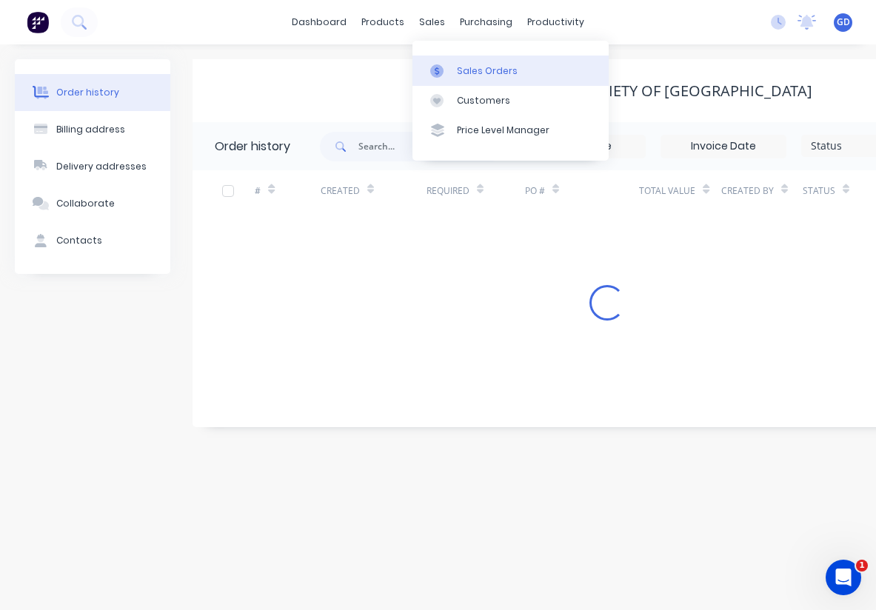
click at [473, 64] on div "Sales Orders" at bounding box center [487, 70] width 61 height 13
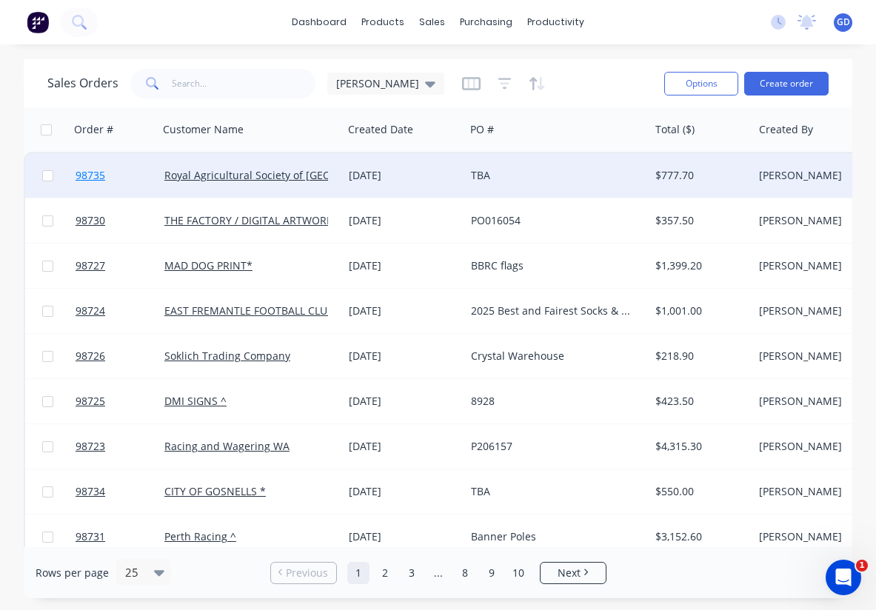
click at [94, 176] on span "98735" at bounding box center [91, 175] width 30 height 15
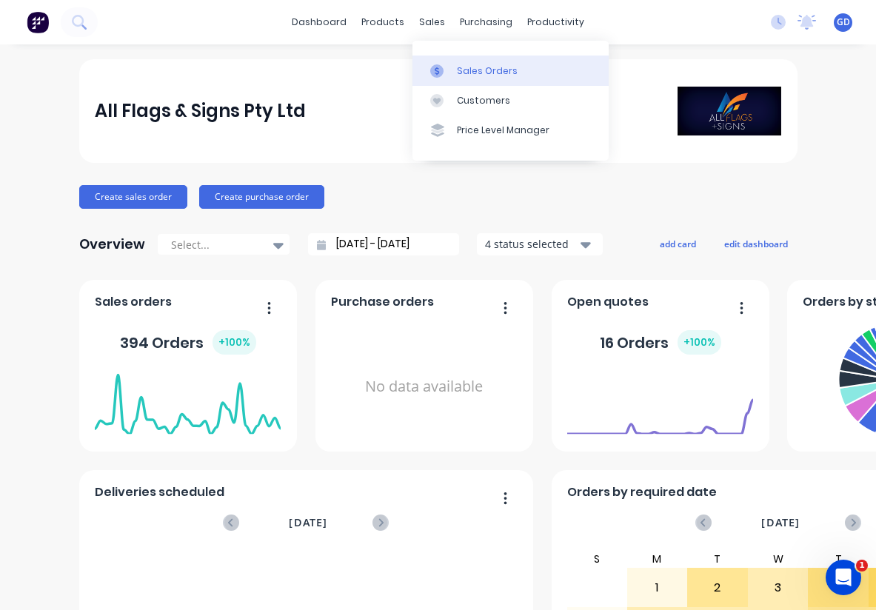
click at [467, 70] on div "Sales Orders" at bounding box center [487, 70] width 61 height 13
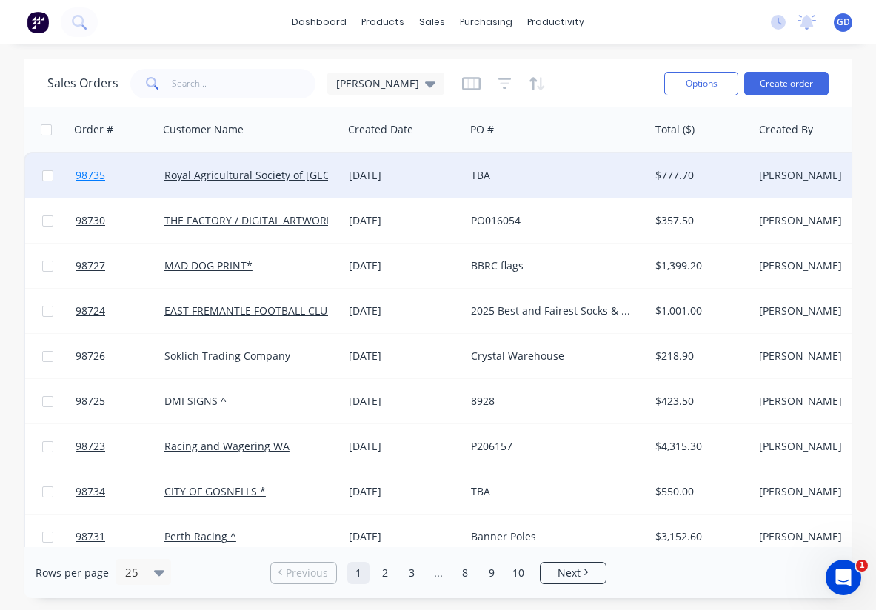
click at [99, 176] on span "98735" at bounding box center [91, 175] width 30 height 15
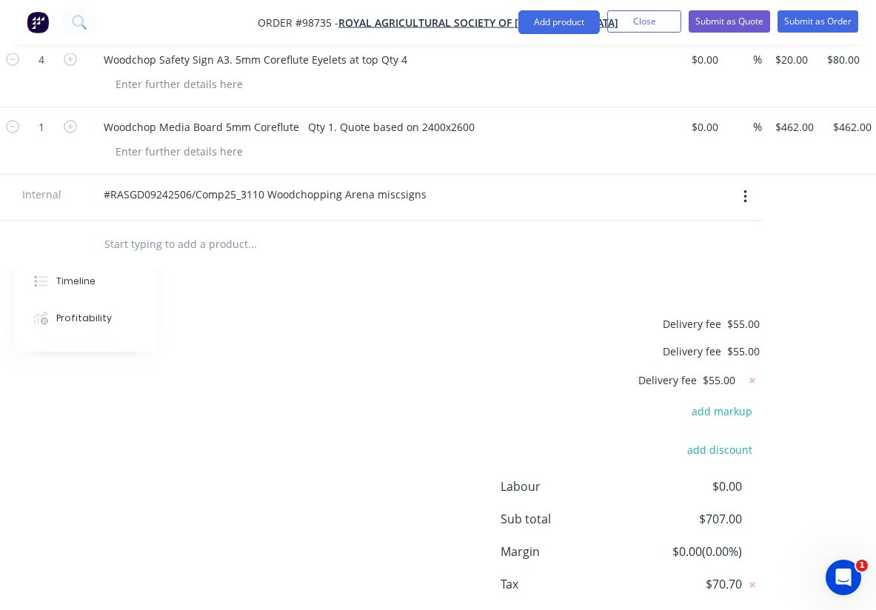
scroll to position [520, 232]
click at [753, 378] on icon at bounding box center [753, 380] width 5 height 5
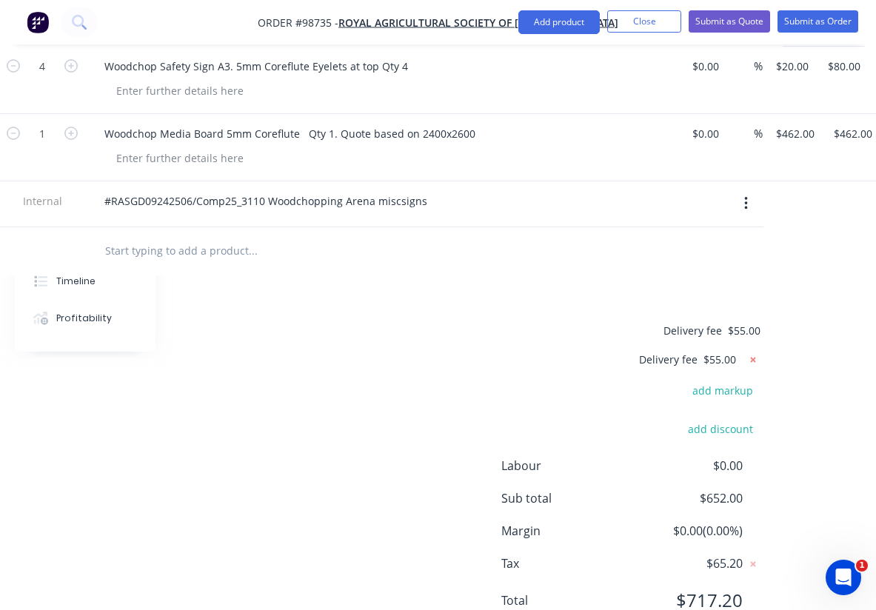
click at [753, 357] on icon at bounding box center [753, 359] width 5 height 5
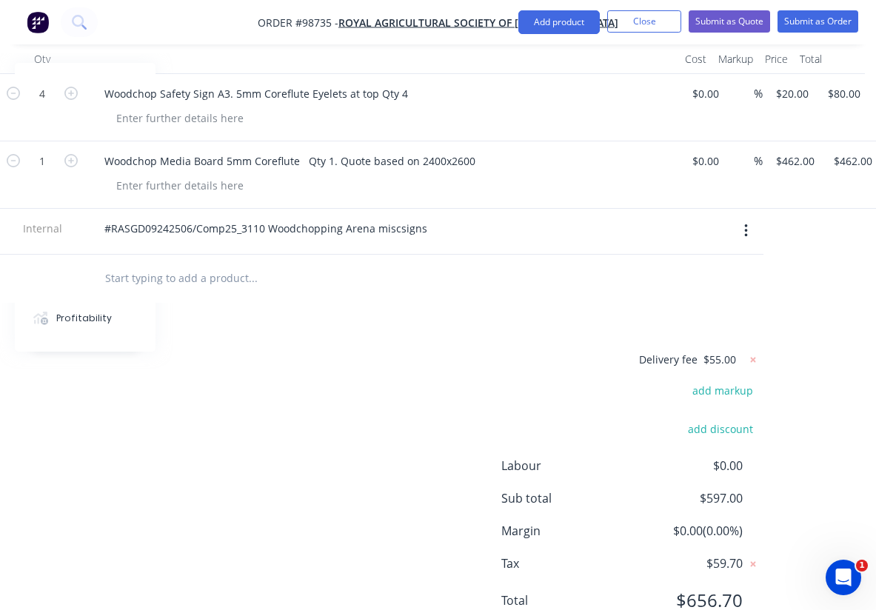
click at [510, 350] on div "Delivery fee $55.00 add markup add discount Labour $0.00 Sub total $597.00 Marg…" at bounding box center [364, 489] width 793 height 278
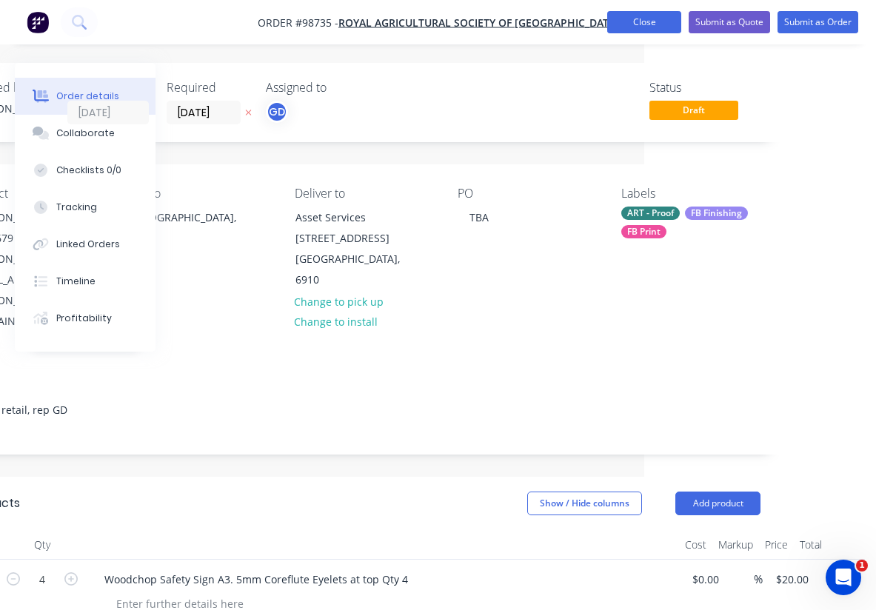
click at [641, 24] on button "Close" at bounding box center [644, 22] width 74 height 22
